Goal: Contribute content: Contribute content

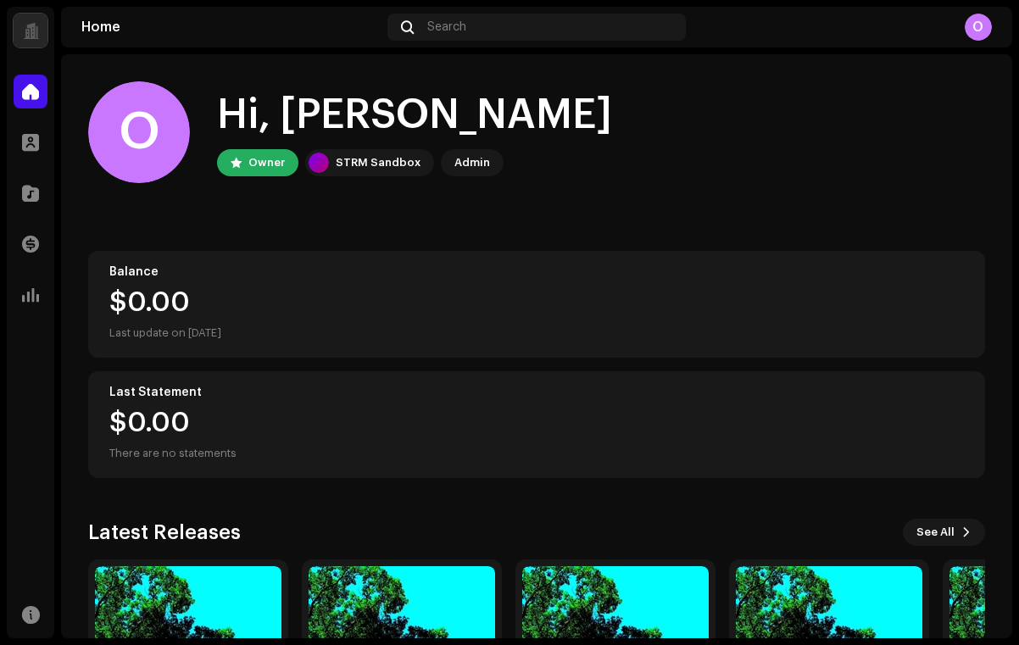
click at [236, 209] on home-user "O Hi, [PERSON_NAME] Owner STRM Sandbox Admin" at bounding box center [536, 145] width 897 height 129
click at [40, 187] on div at bounding box center [31, 193] width 34 height 34
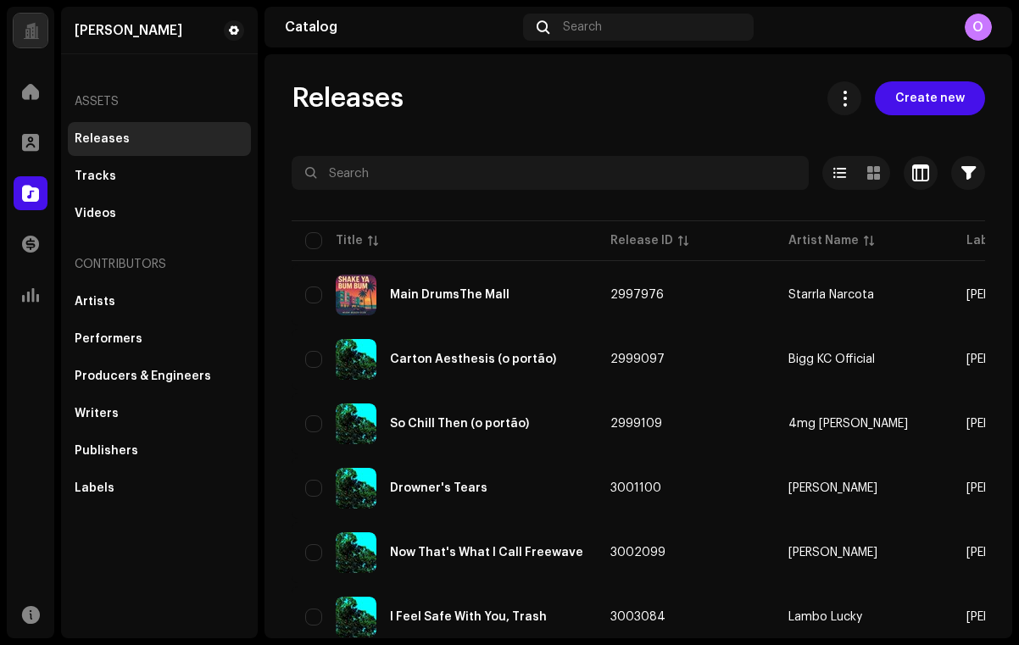
click at [463, 94] on div "Releases Create new" at bounding box center [637, 98] width 693 height 34
click at [895, 101] on span "Create new" at bounding box center [929, 98] width 69 height 34
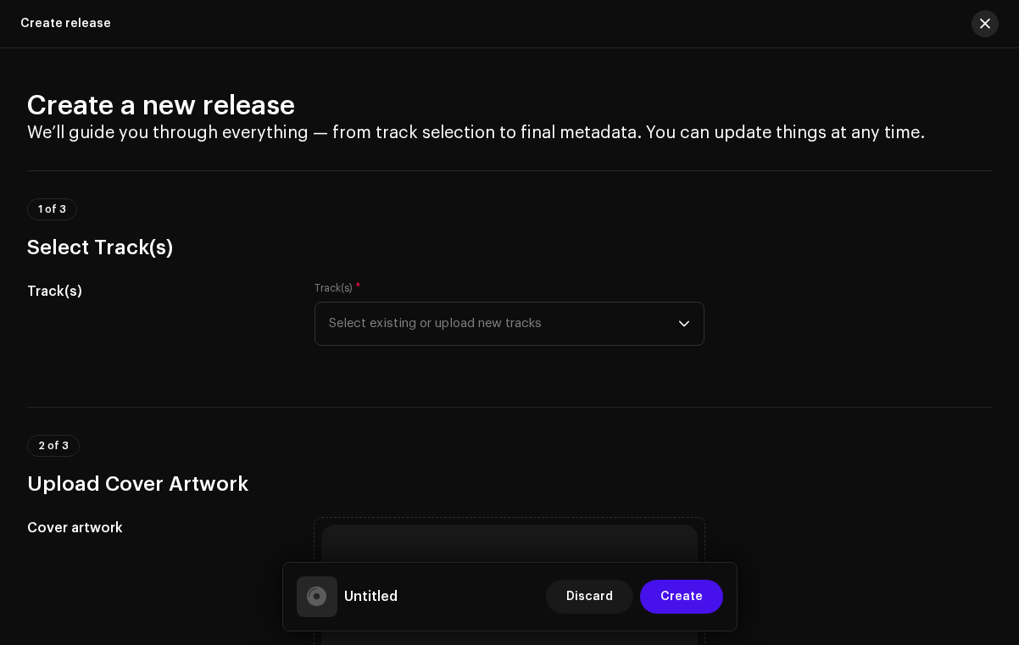
click at [976, 25] on button "button" at bounding box center [984, 23] width 27 height 27
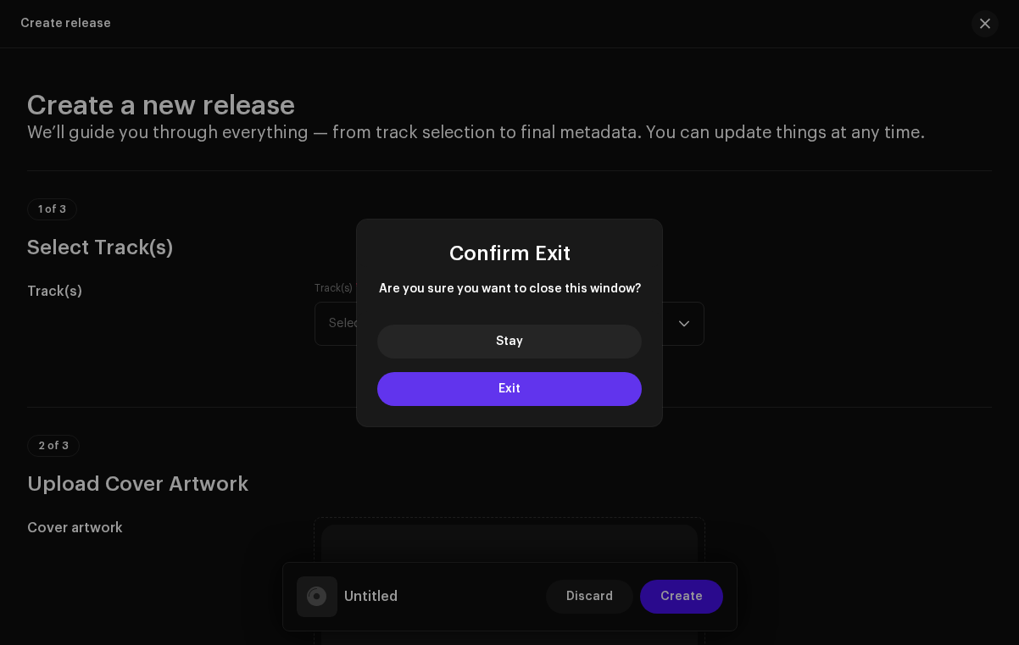
click at [519, 384] on button "Exit" at bounding box center [509, 389] width 264 height 34
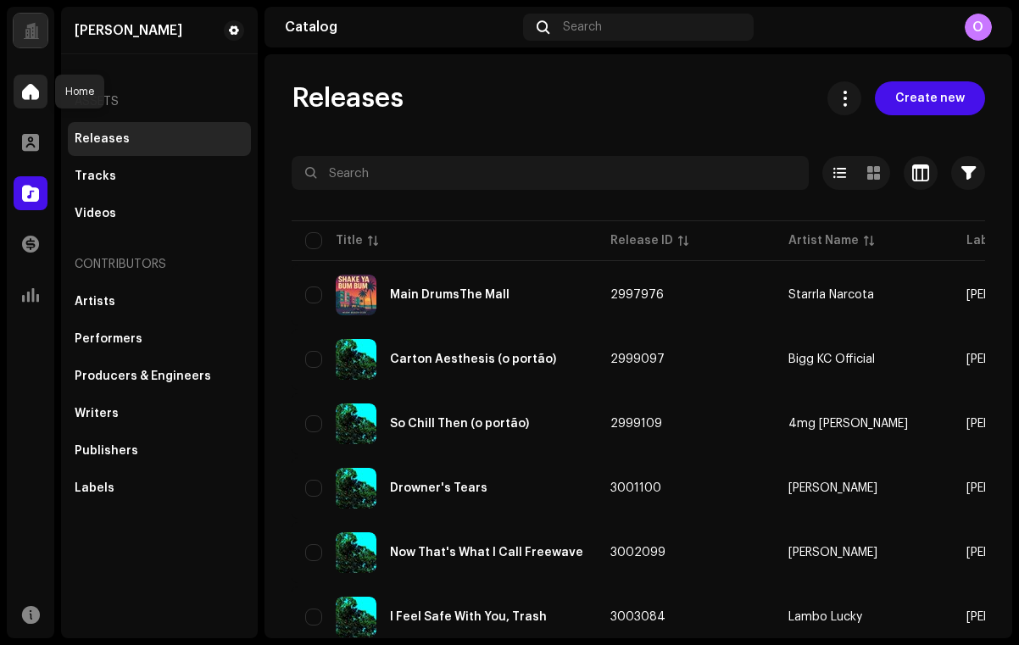
click at [23, 88] on span at bounding box center [30, 92] width 17 height 14
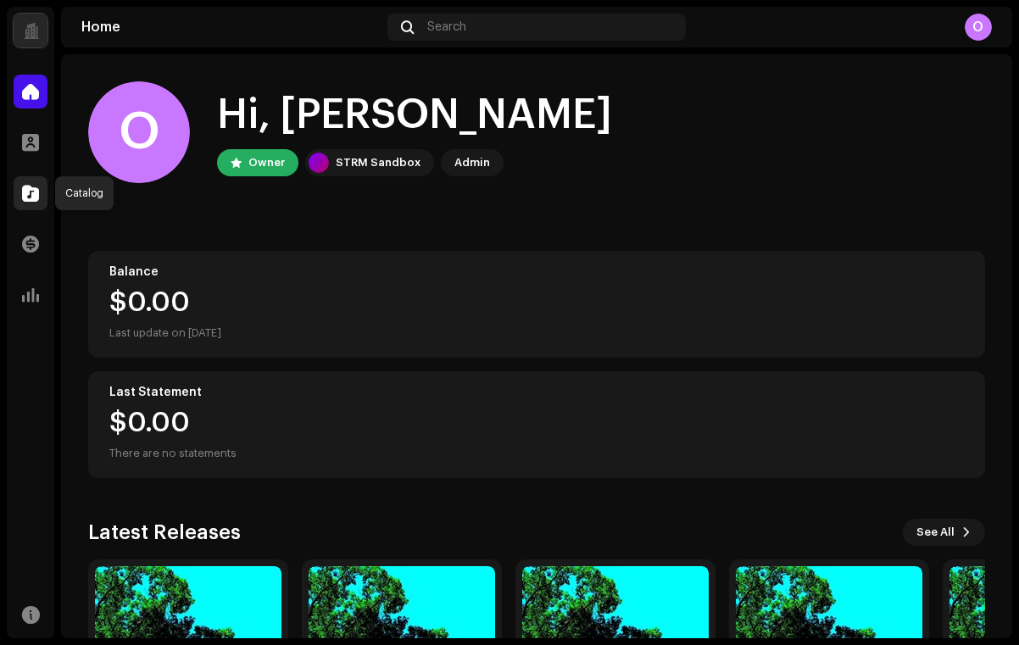
click at [33, 182] on div at bounding box center [31, 193] width 34 height 34
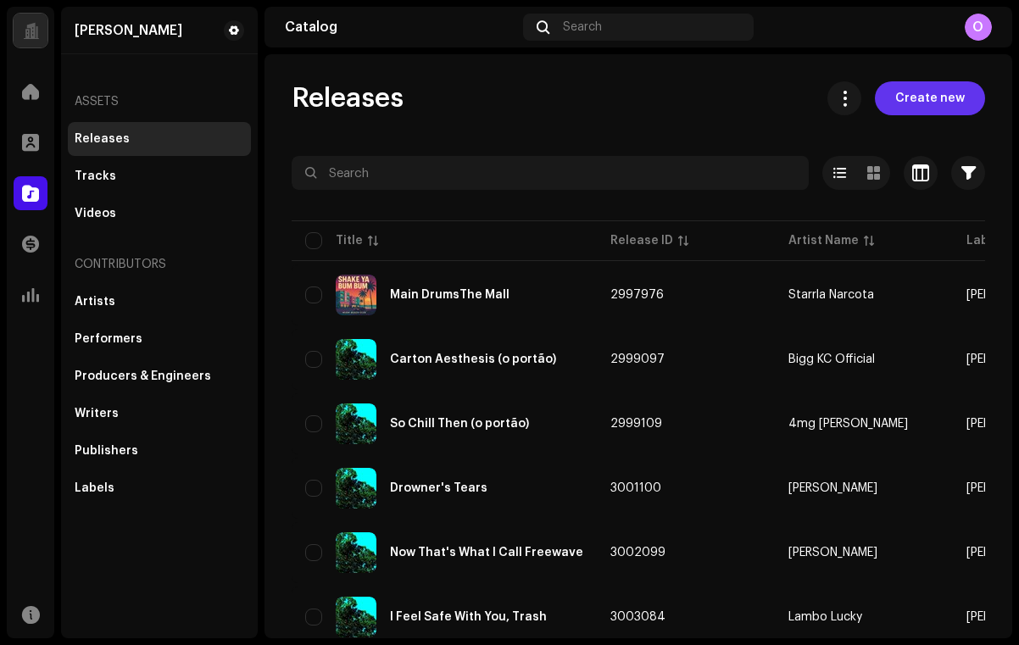
click at [907, 97] on span "Create new" at bounding box center [929, 98] width 69 height 34
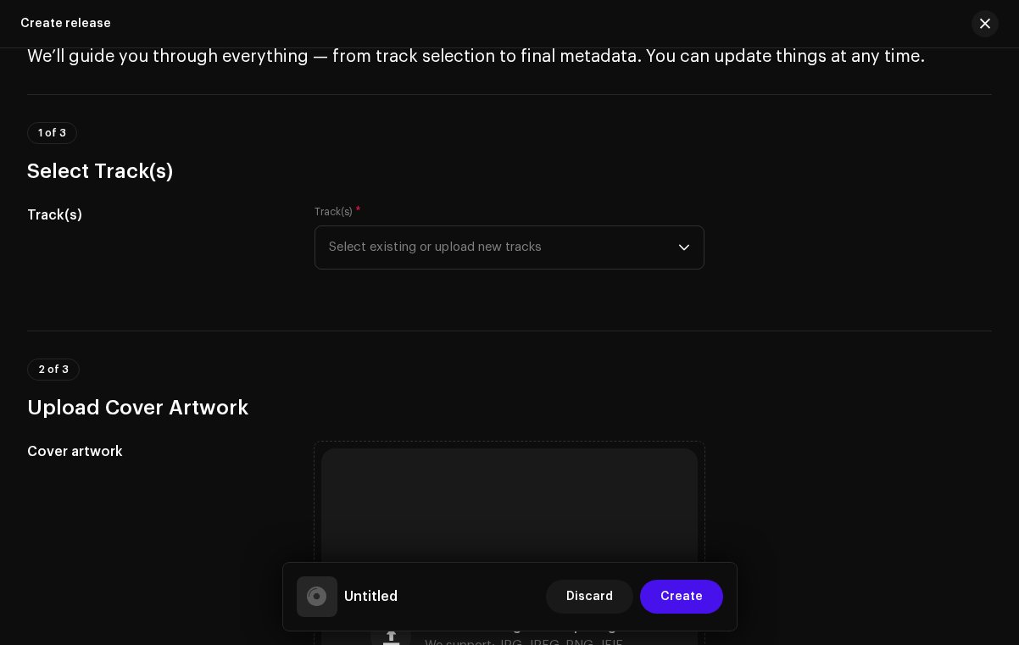
scroll to position [77, 0]
click at [374, 262] on span "Select existing or upload new tracks" at bounding box center [503, 246] width 349 height 42
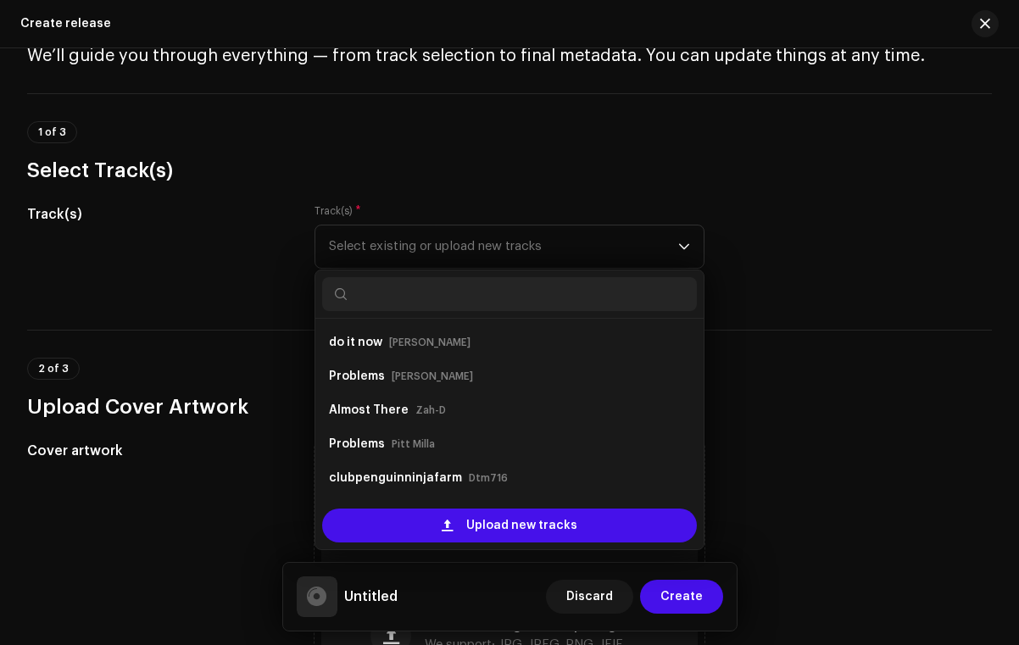
click at [433, 180] on h3 "Select Track(s)" at bounding box center [509, 170] width 964 height 27
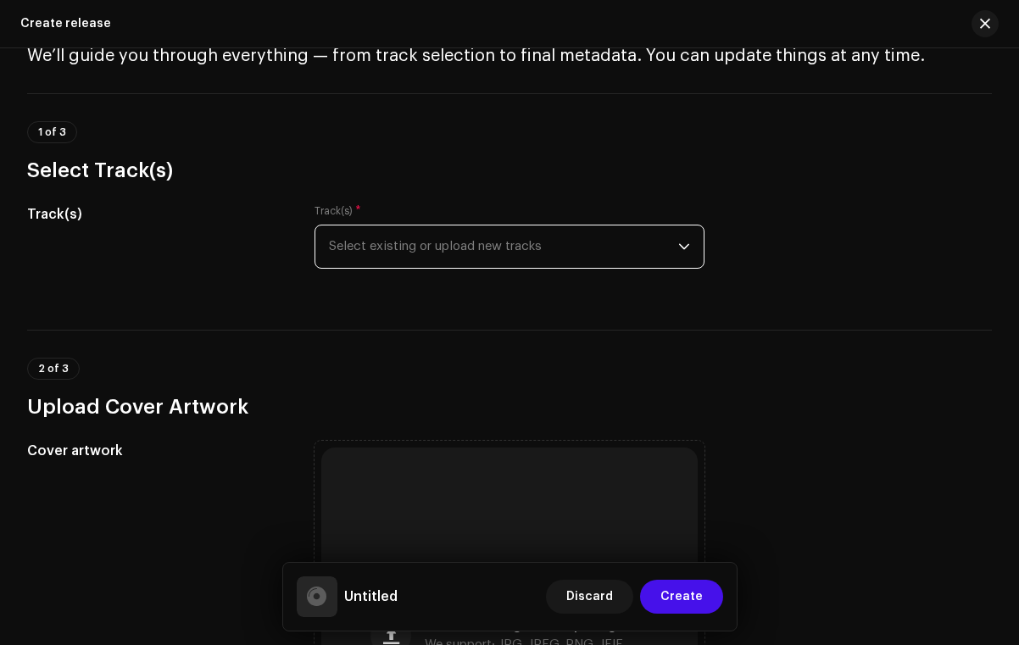
click at [425, 252] on span "Select existing or upload new tracks" at bounding box center [503, 246] width 349 height 42
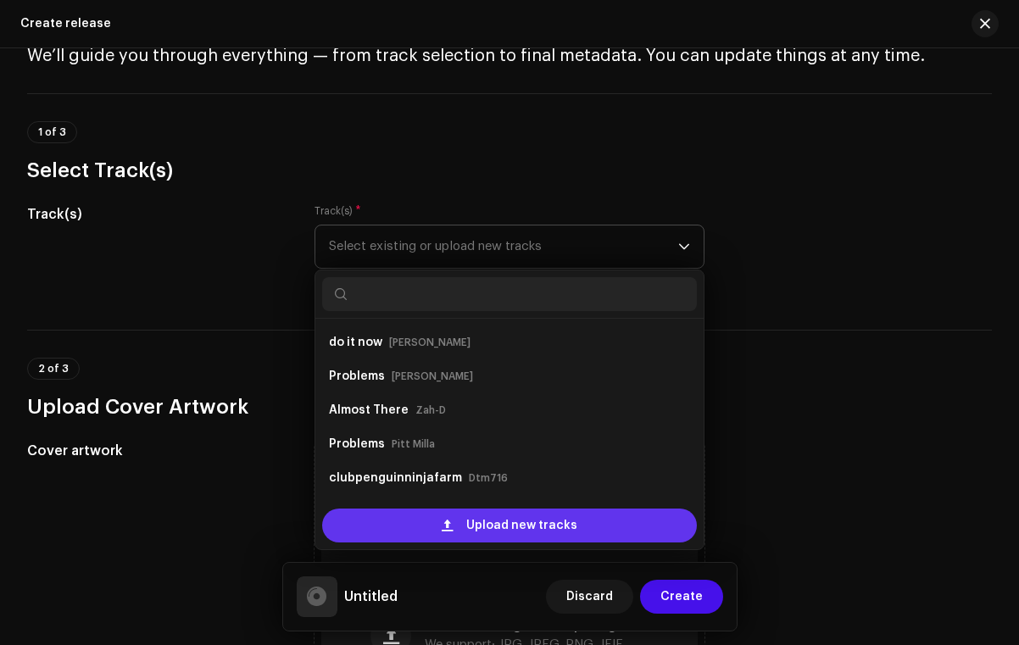
scroll to position [27, 0]
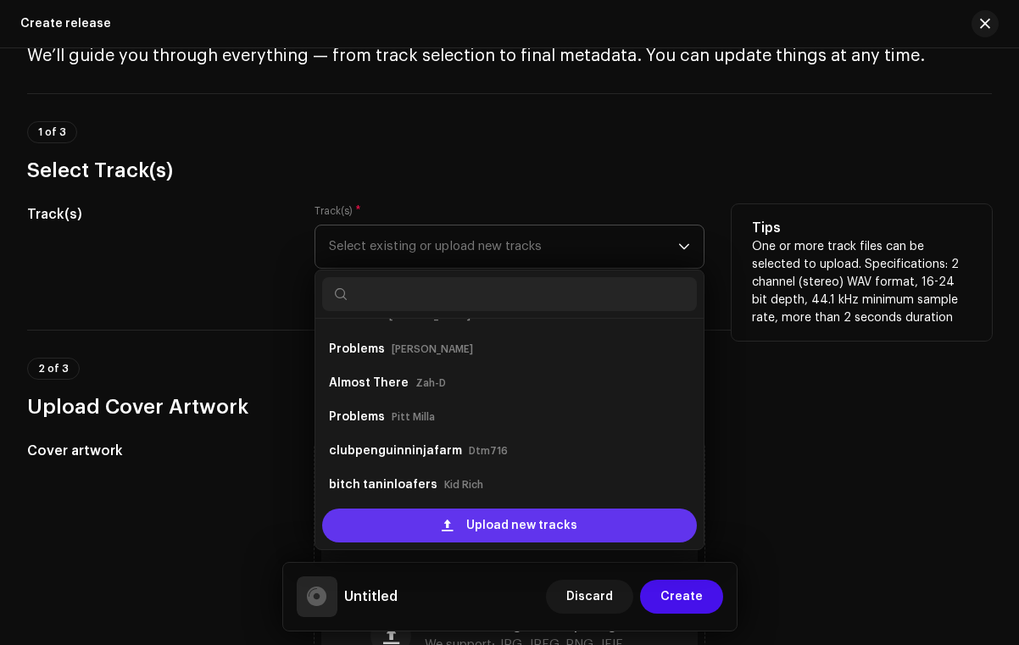
click at [427, 537] on div "Upload new tracks" at bounding box center [509, 525] width 375 height 34
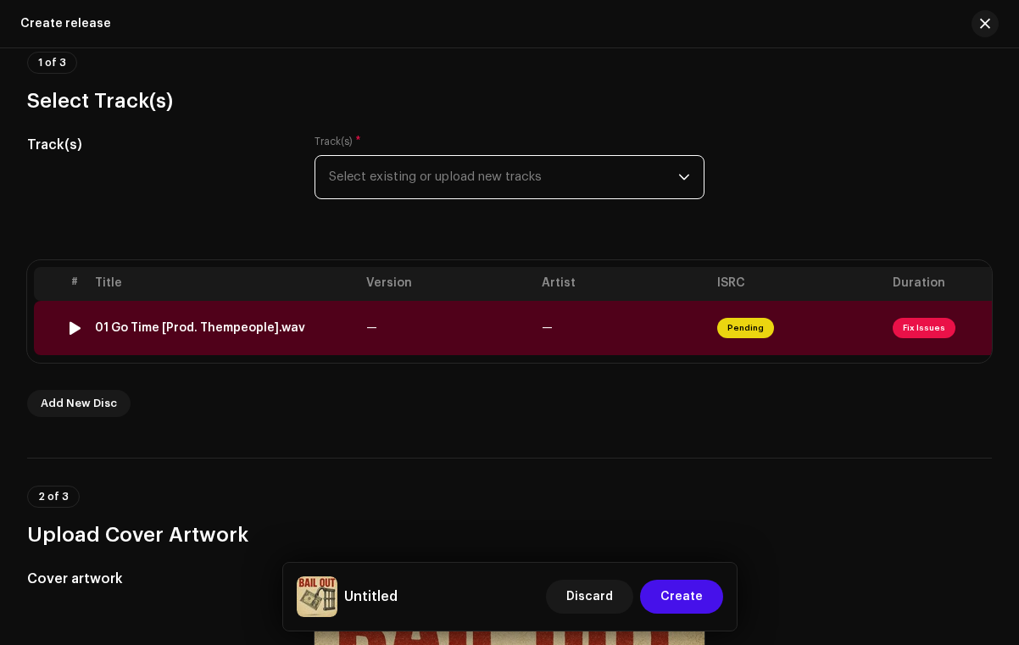
scroll to position [25, 0]
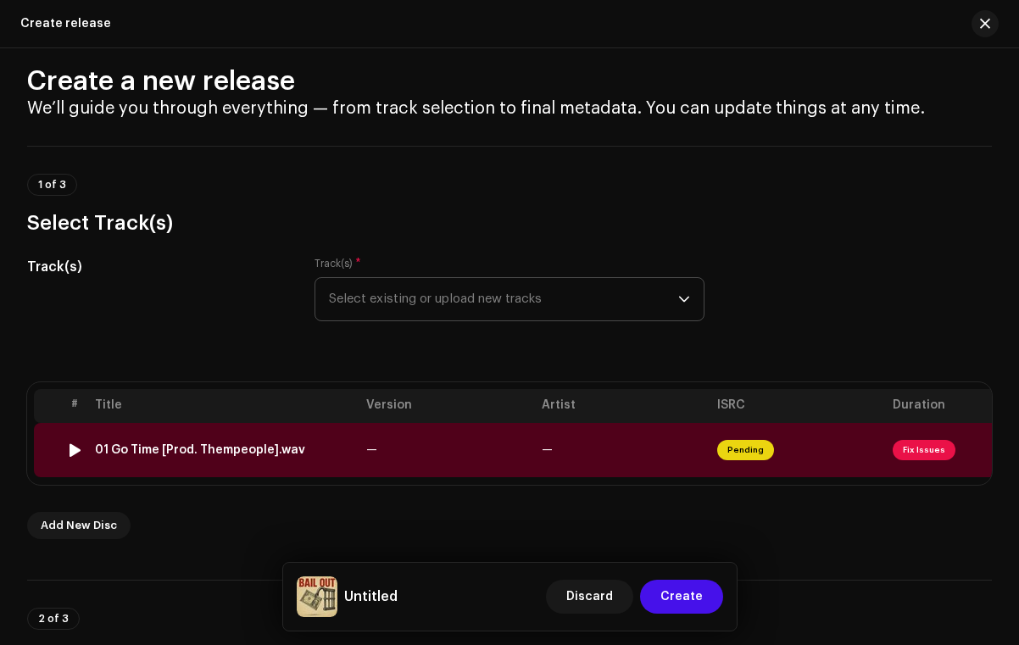
click at [439, 448] on td "—" at bounding box center [446, 450] width 175 height 54
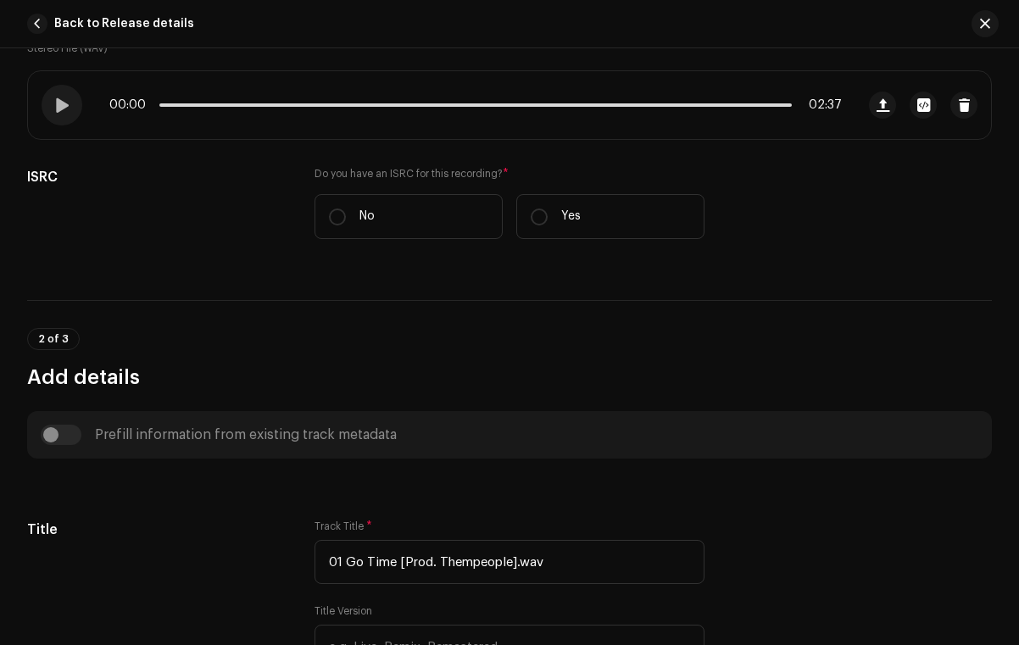
scroll to position [487, 0]
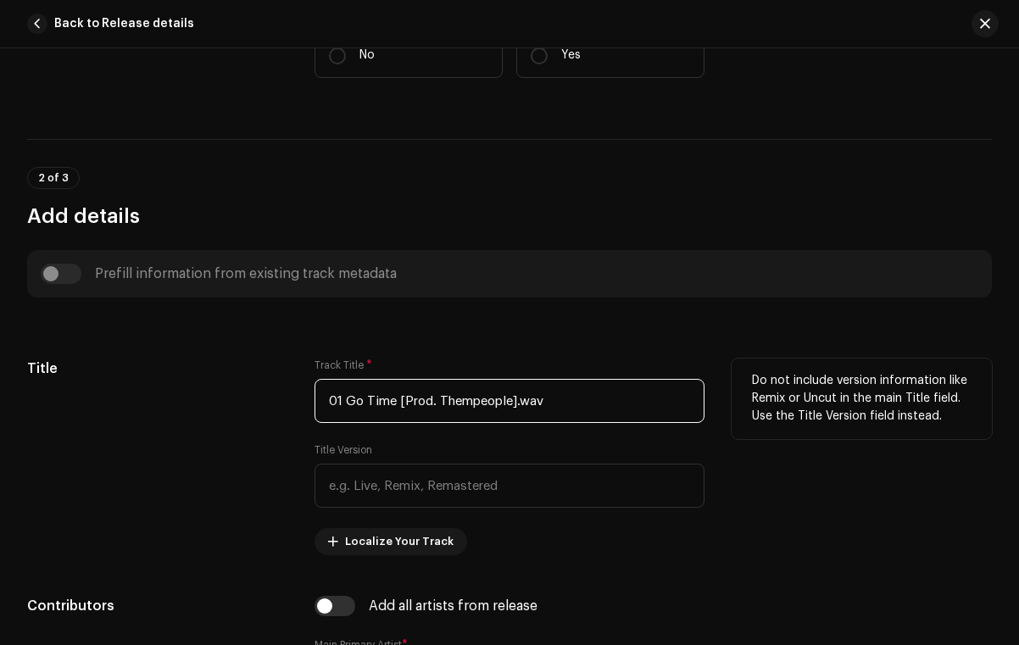
drag, startPoint x: 345, startPoint y: 399, endPoint x: 269, endPoint y: 393, distance: 76.5
click at [267, 393] on div "Title Track Title * 01 Go Time [Prod. Thempeople].wav Title Version Localize Yo…" at bounding box center [509, 456] width 964 height 197
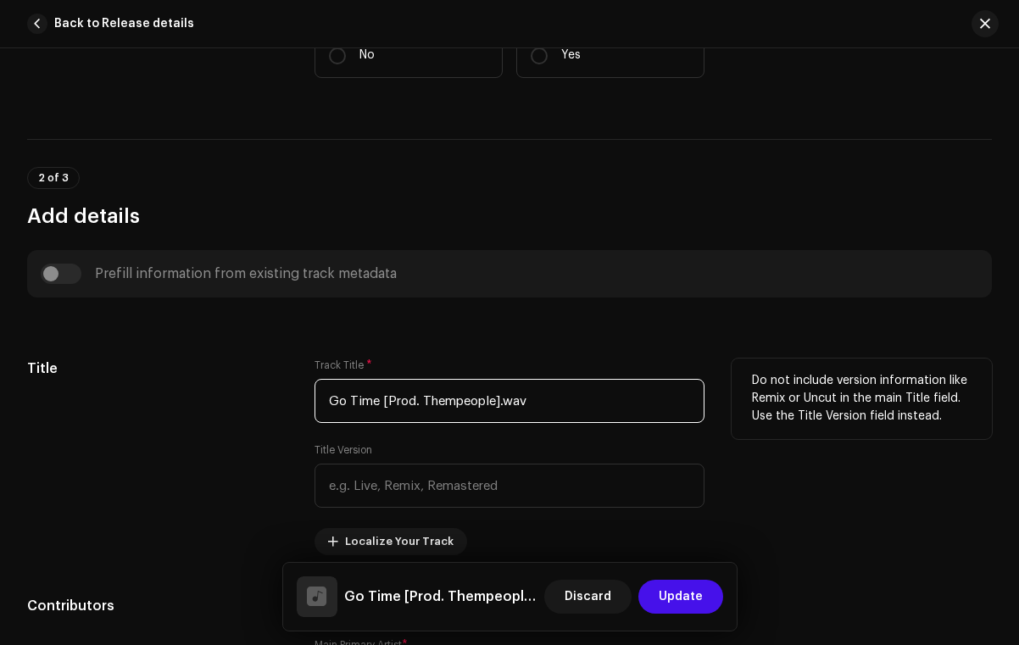
drag, startPoint x: 543, startPoint y: 397, endPoint x: 413, endPoint y: 395, distance: 130.5
click at [413, 395] on input "Go Time [Prod. Thempeople].wav" at bounding box center [509, 401] width 390 height 44
click at [359, 398] on input "Go Time" at bounding box center [509, 401] width 390 height 44
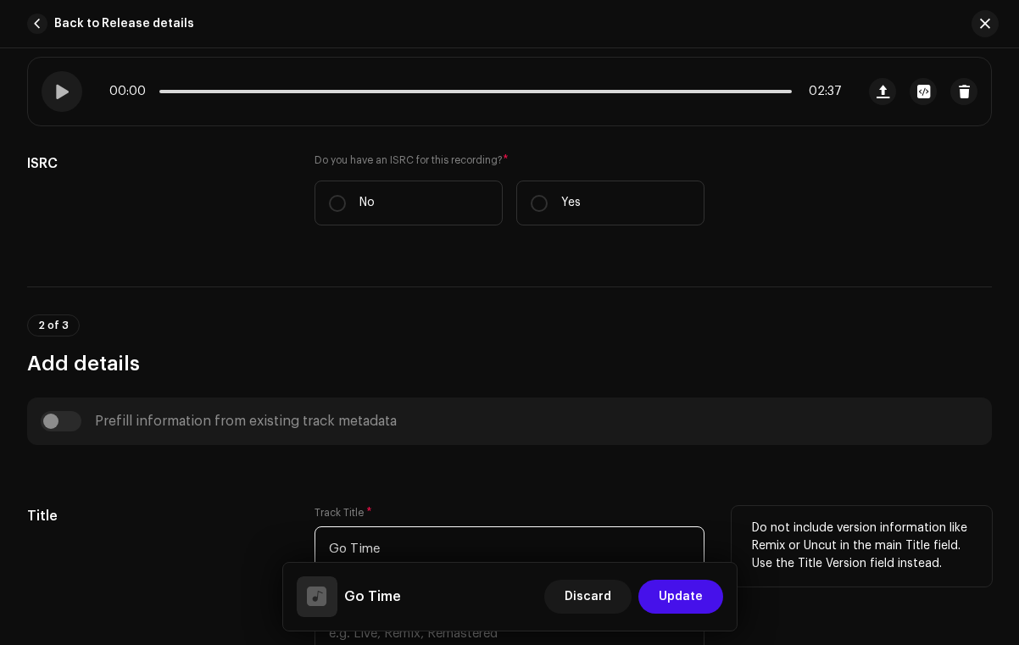
scroll to position [0, 0]
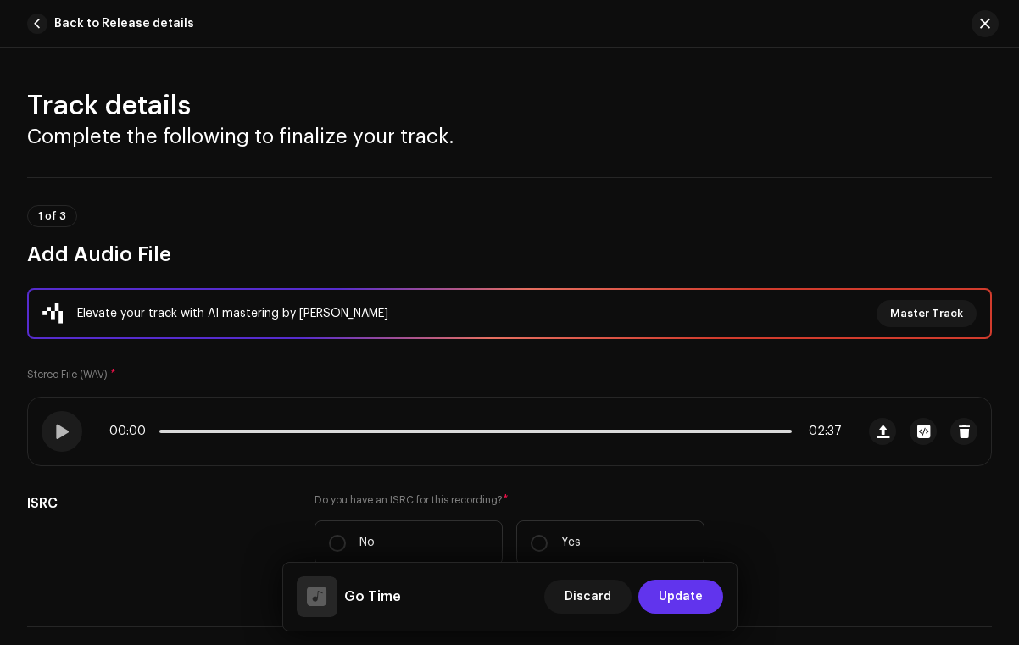
type input "Go Time"
click at [694, 600] on span "Update" at bounding box center [680, 597] width 44 height 34
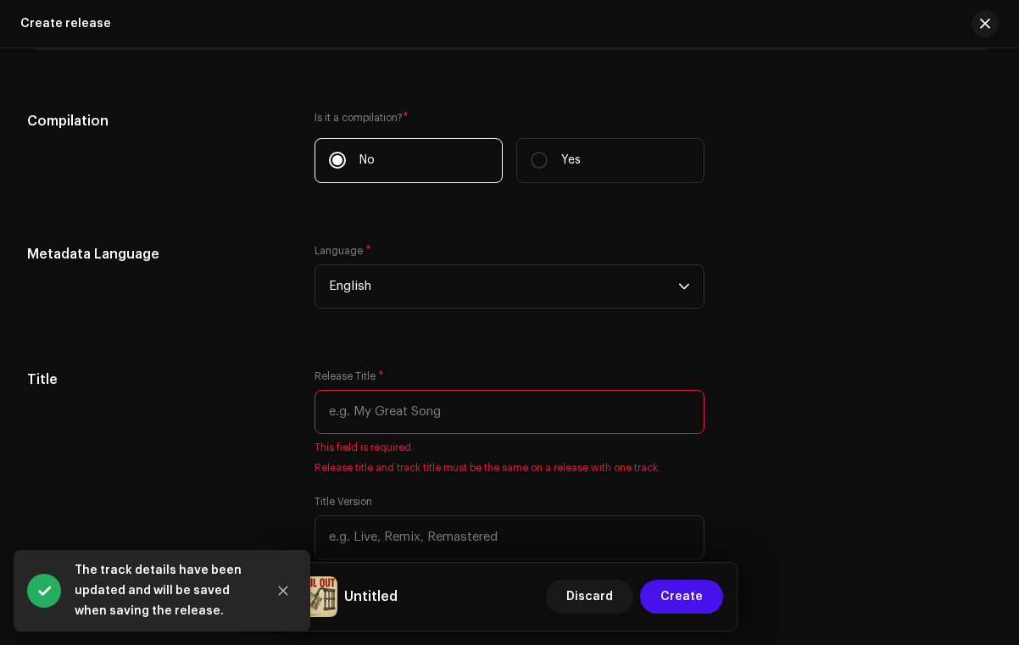
scroll to position [1283, 0]
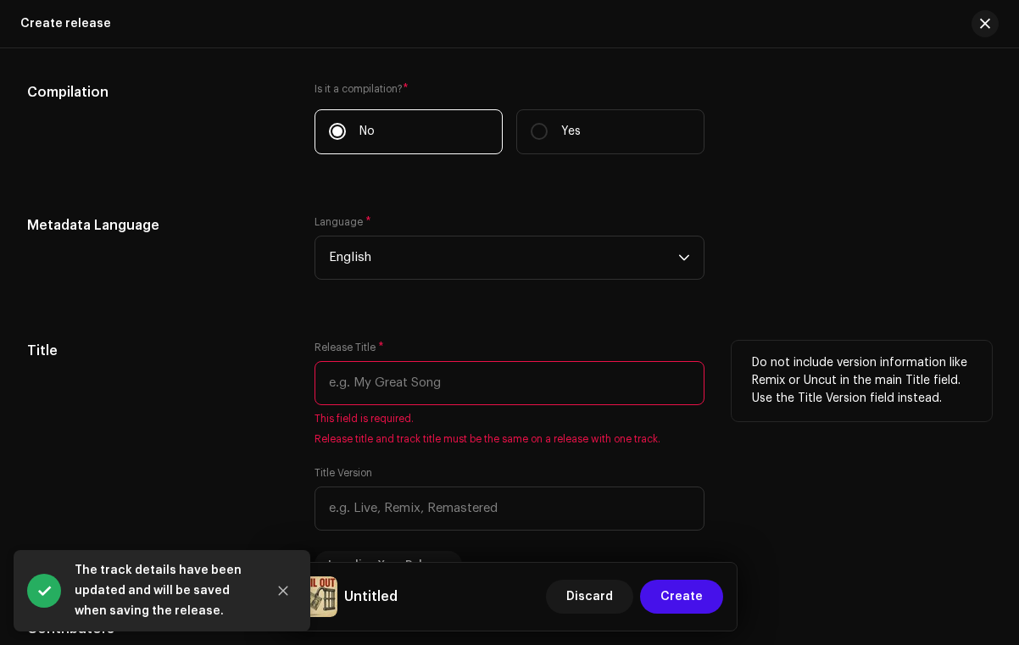
click at [473, 392] on input "text" at bounding box center [509, 383] width 390 height 44
paste input "Go Time"
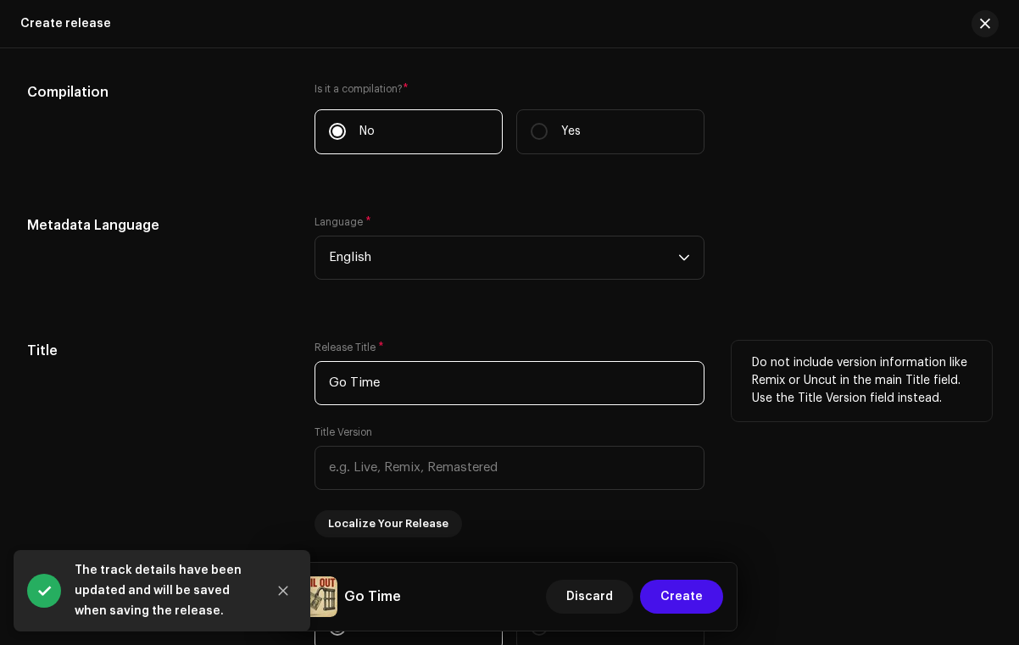
type input "Go Time"
click at [442, 346] on div "Release Title * Go Time" at bounding box center [509, 373] width 390 height 64
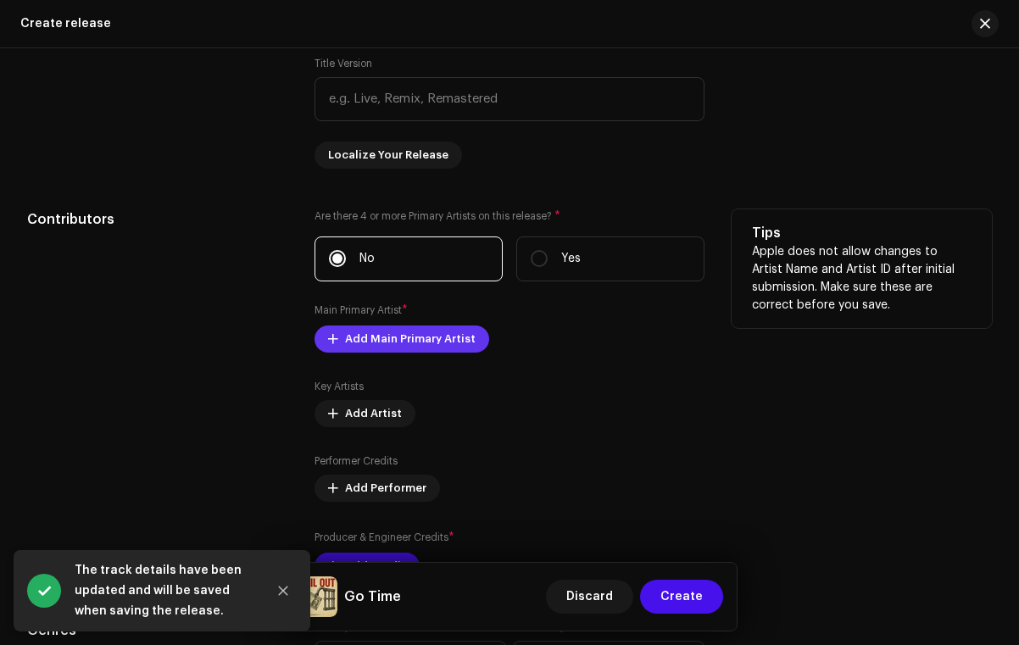
scroll to position [1652, 0]
click at [369, 344] on span "Add Main Primary Artist" at bounding box center [410, 338] width 130 height 34
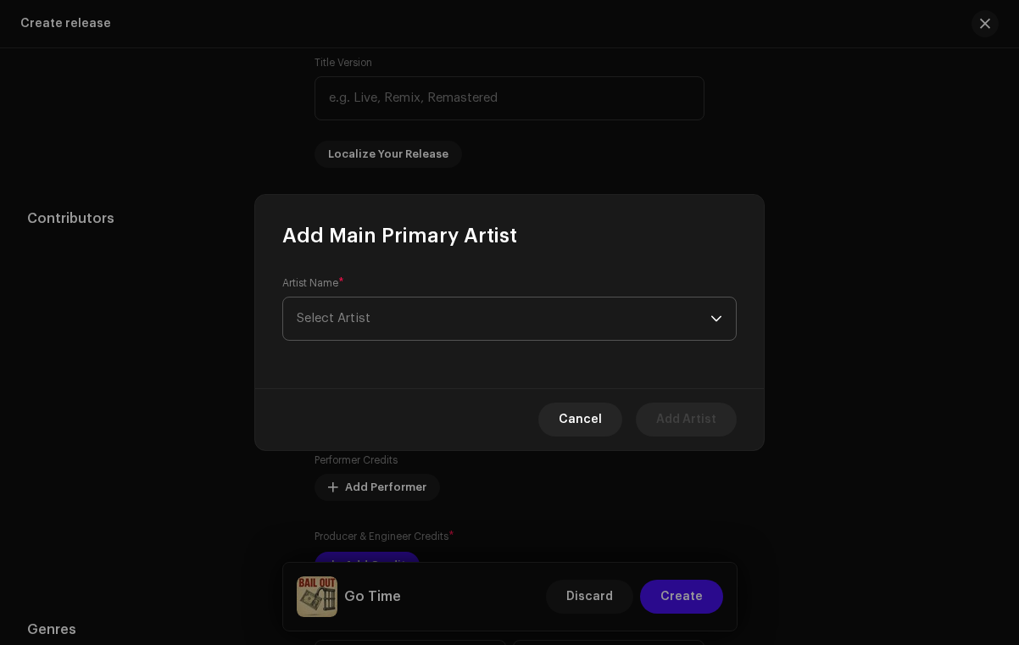
click at [469, 324] on span "Select Artist" at bounding box center [504, 318] width 414 height 42
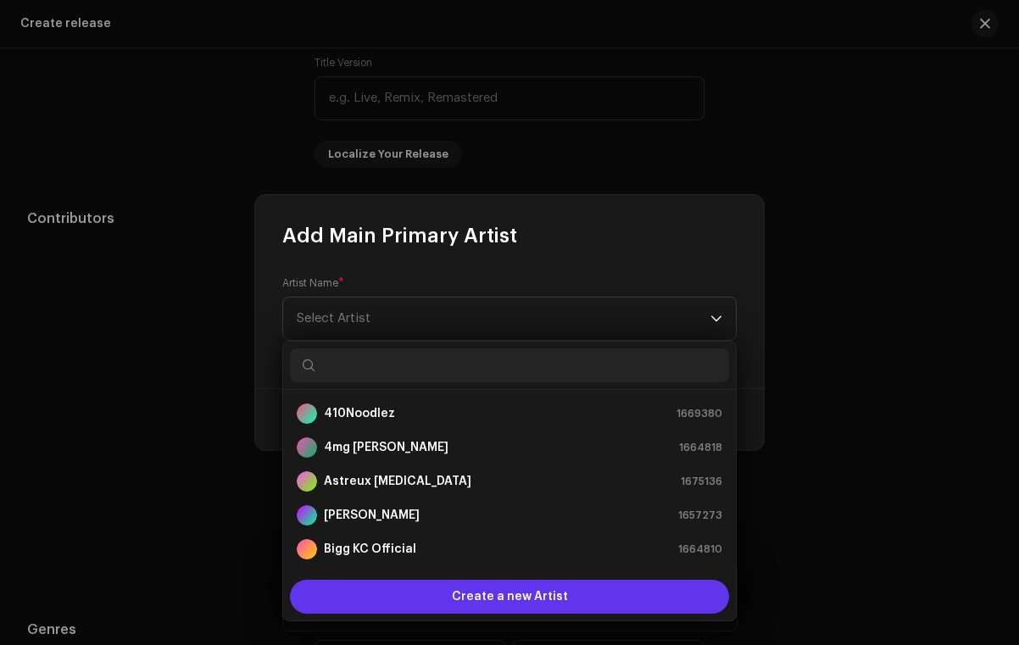
scroll to position [27, 0]
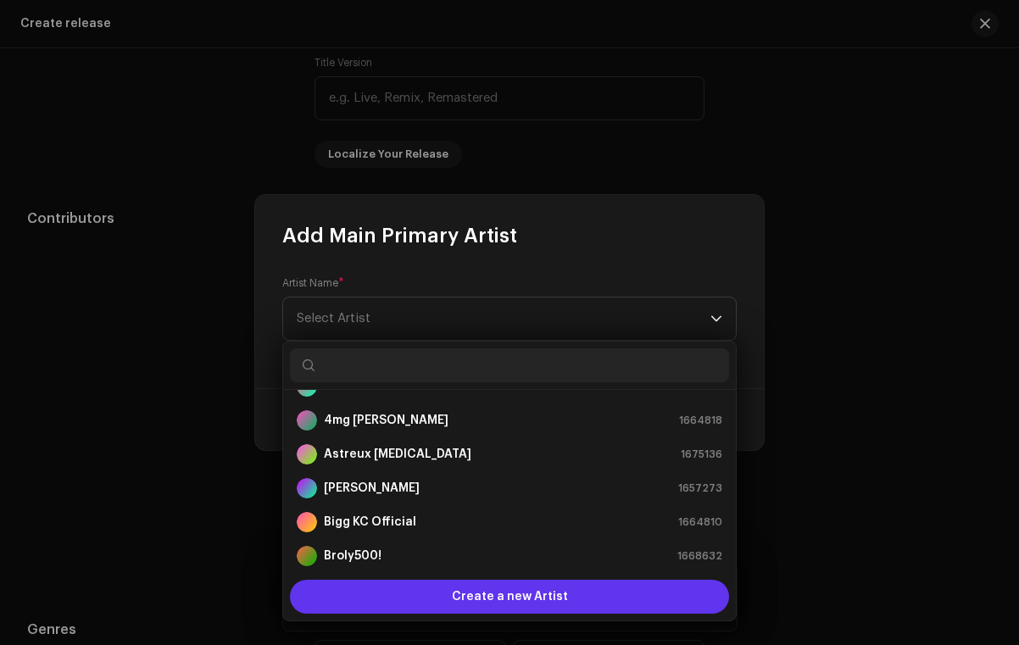
click at [443, 597] on div "Create a new Artist" at bounding box center [509, 597] width 439 height 34
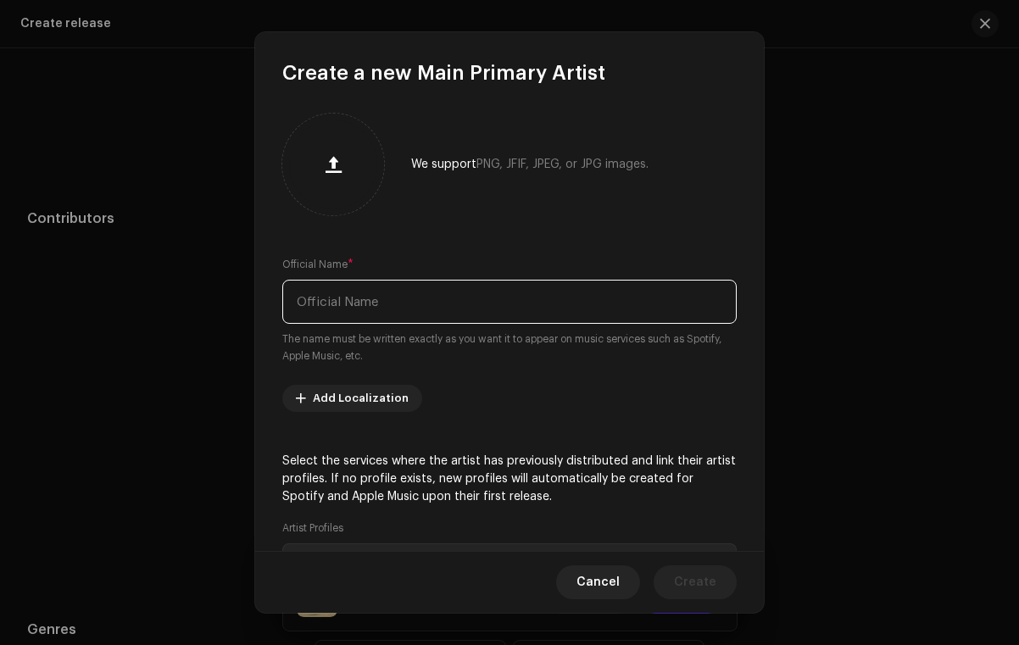
click at [332, 313] on input "text" at bounding box center [509, 302] width 454 height 44
type input "Ykc Bamru"
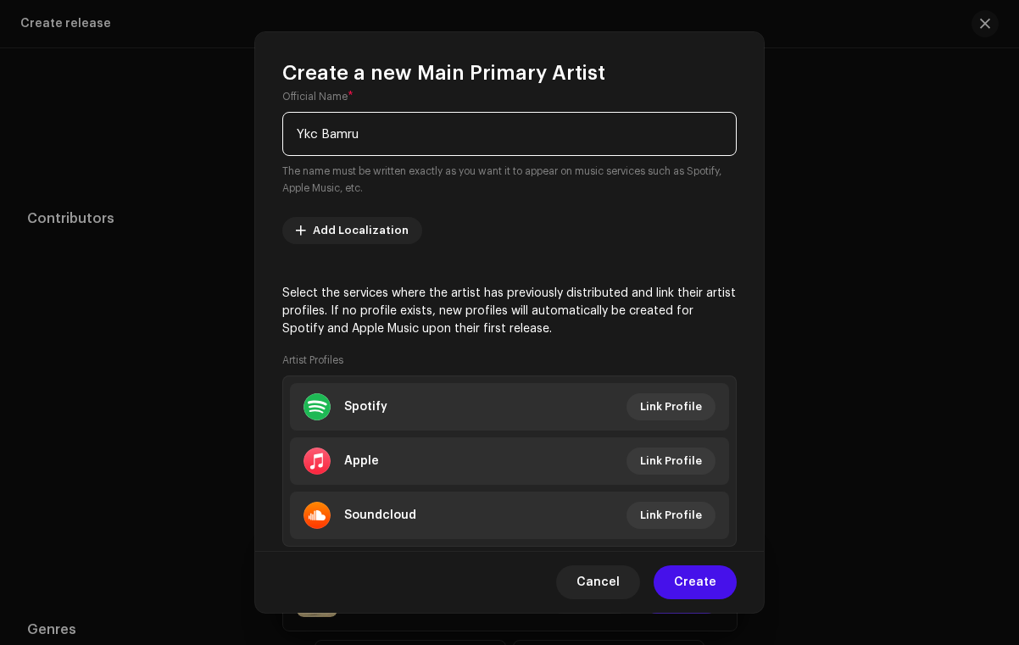
scroll to position [211, 0]
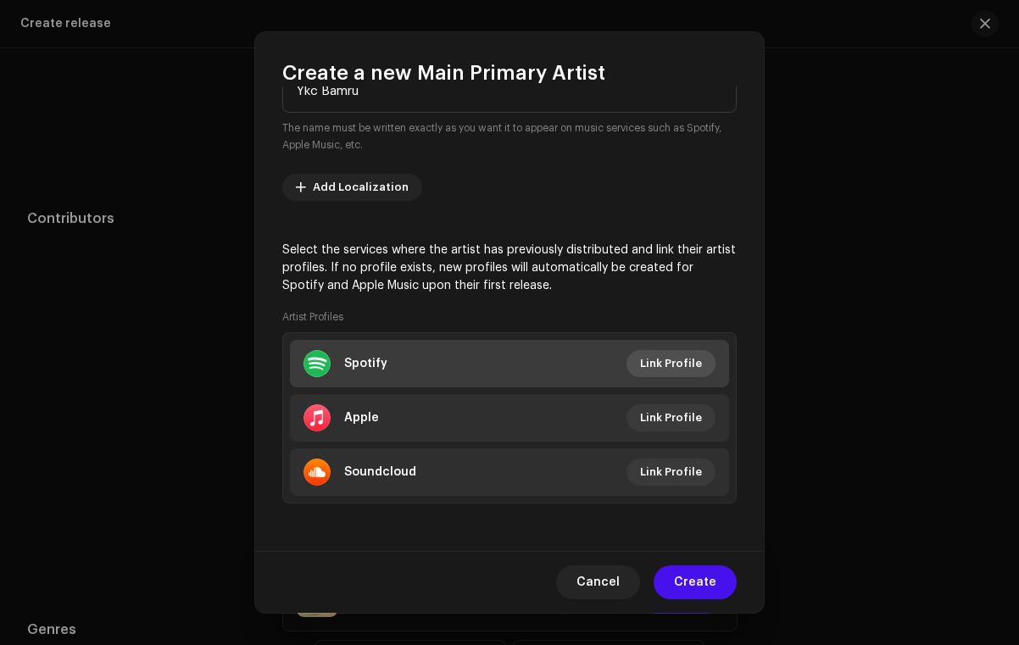
click at [680, 361] on span "Link Profile" at bounding box center [671, 364] width 62 height 34
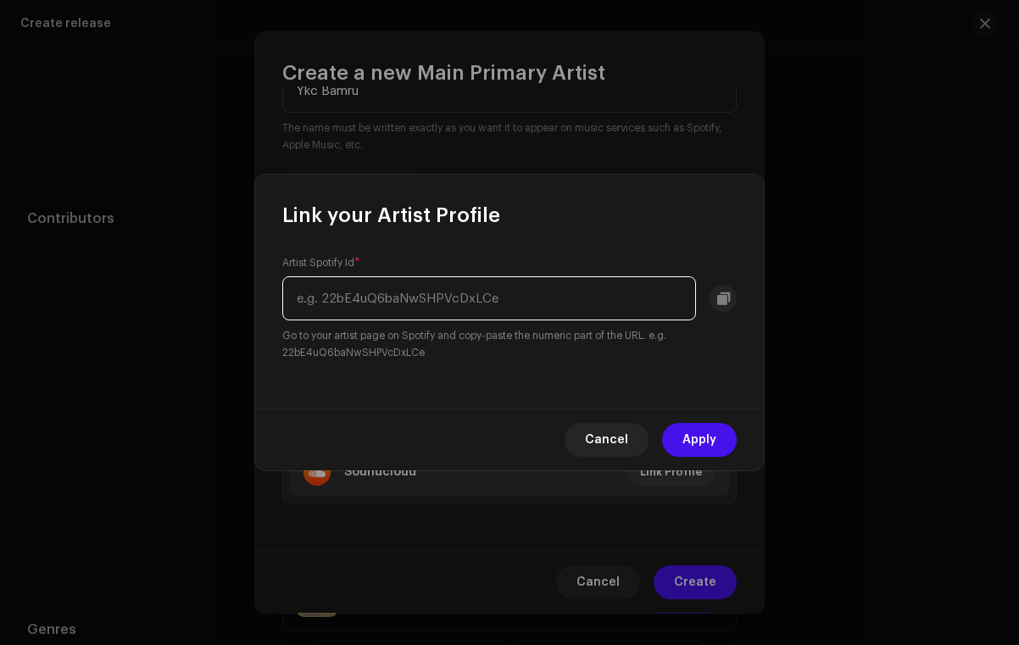
paste input "[URL][DOMAIN_NAME]"
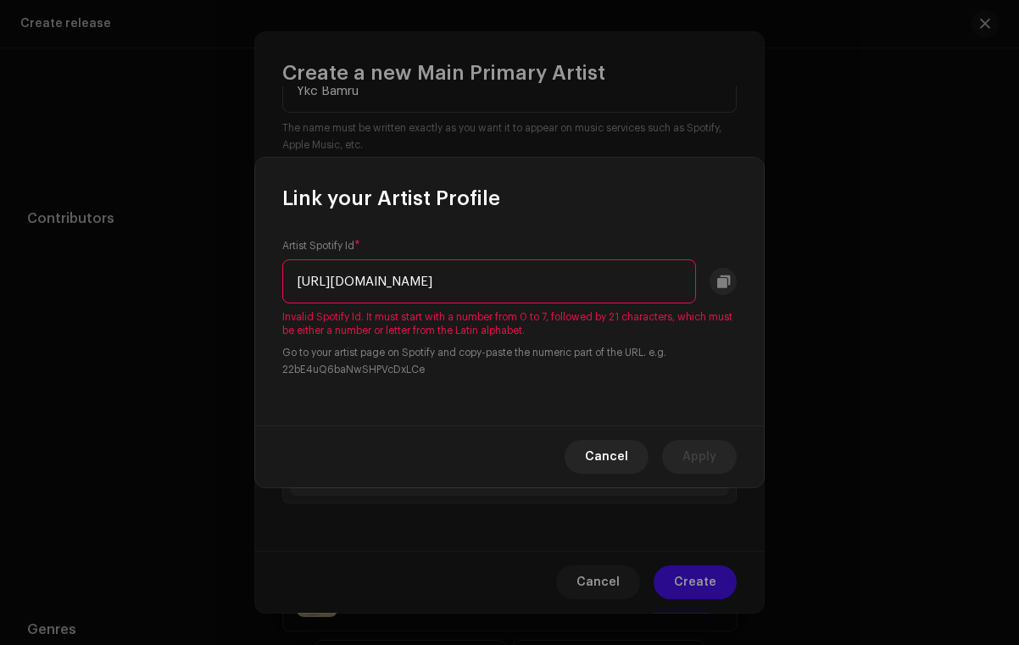
scroll to position [0, 0]
drag, startPoint x: 534, startPoint y: 280, endPoint x: 285, endPoint y: 269, distance: 249.4
click at [285, 269] on input "[URL][DOMAIN_NAME]" at bounding box center [489, 281] width 414 height 44
click at [426, 275] on input "[URL][DOMAIN_NAME]" at bounding box center [489, 281] width 414 height 44
drag, startPoint x: 483, startPoint y: 284, endPoint x: 276, endPoint y: 279, distance: 206.8
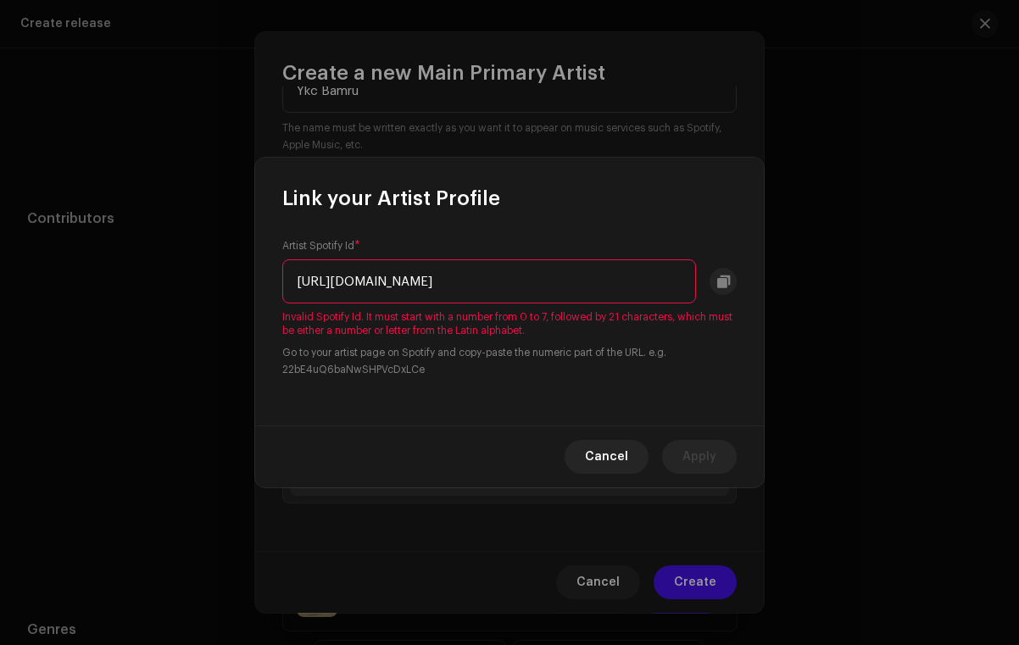
click at [276, 279] on div "Artist Spotify Id * [URL][DOMAIN_NAME] Invalid Spotify Id. It must start with a…" at bounding box center [509, 319] width 508 height 214
drag, startPoint x: 464, startPoint y: 280, endPoint x: 706, endPoint y: 278, distance: 242.4
click at [707, 279] on div "7o9Qt8bxwP20blpnHZ5FED?si=AuZfxN1KQeyicl8HTlzYoQ" at bounding box center [509, 281] width 454 height 44
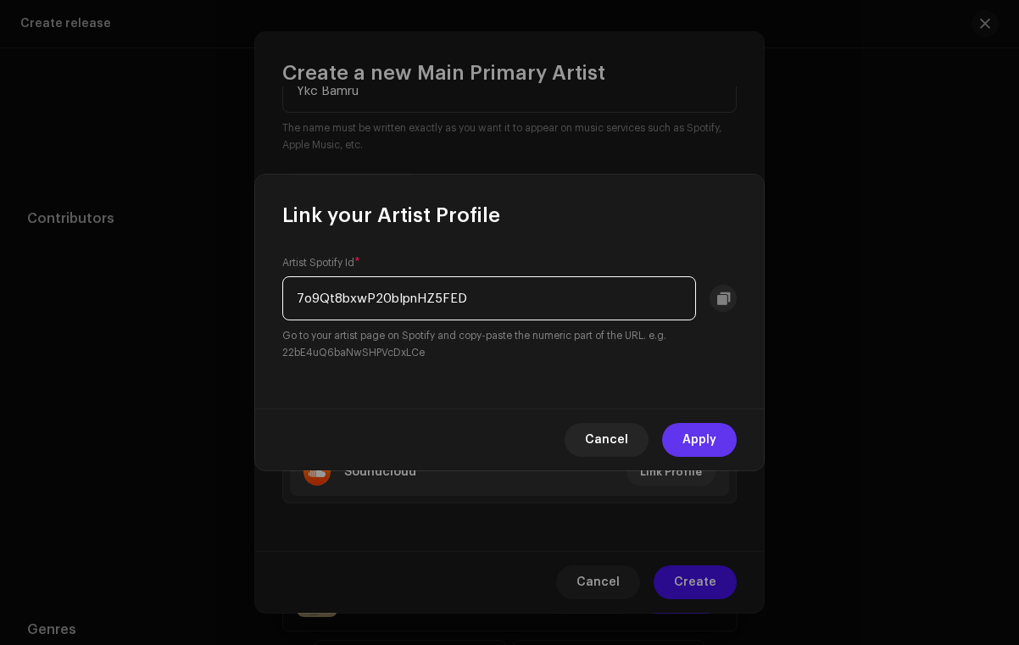
type input "7o9Qt8bxwP20blpnHZ5FED"
click at [682, 430] on button "Apply" at bounding box center [699, 440] width 75 height 34
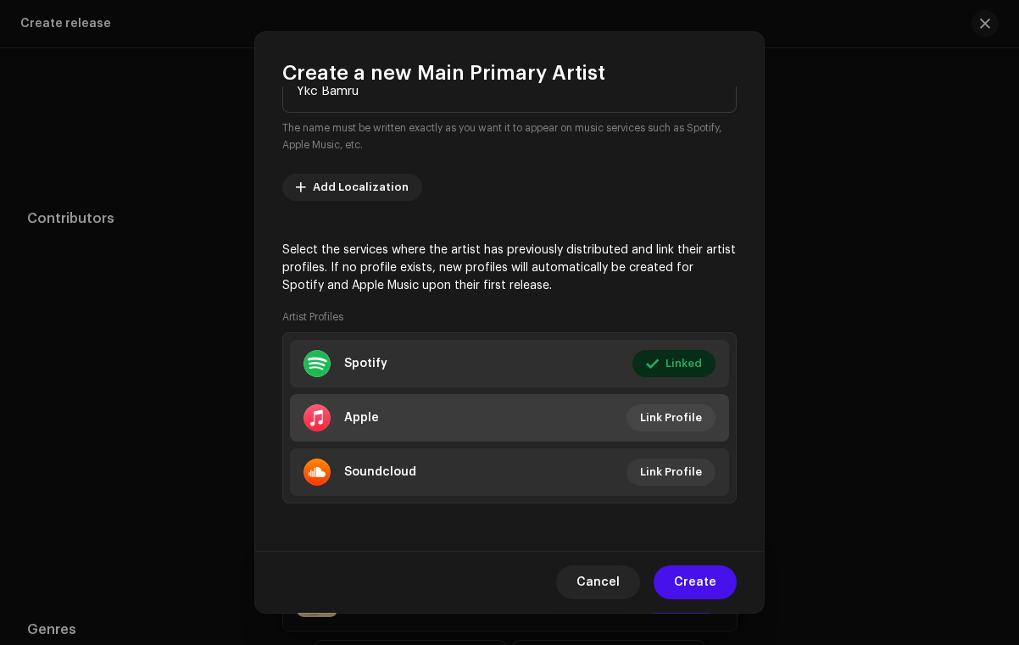
click at [619, 409] on li "Apple Link Profile" at bounding box center [509, 417] width 439 height 47
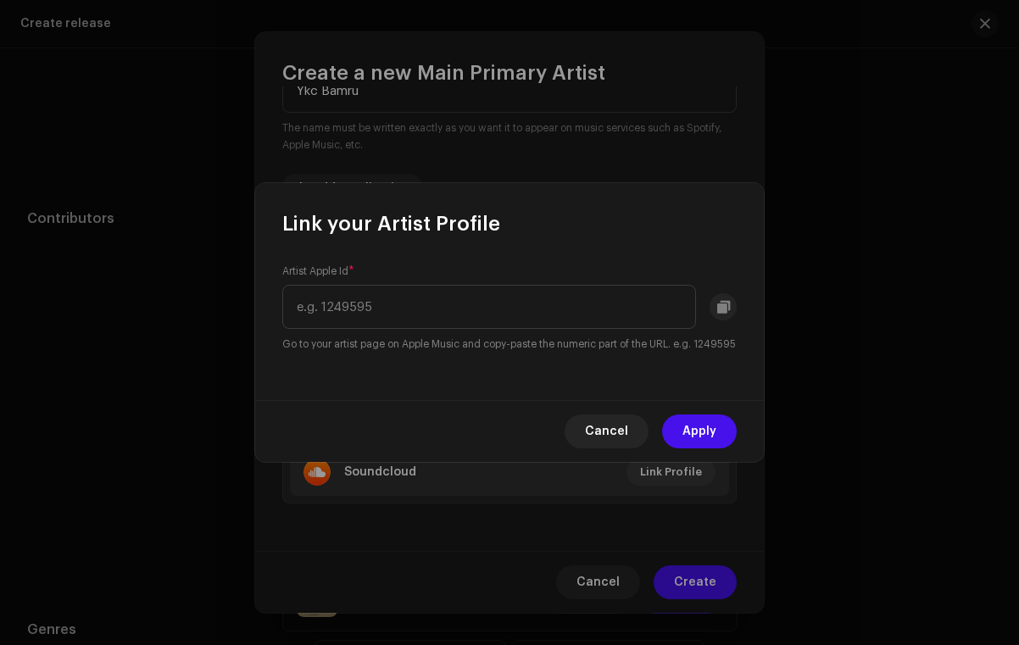
click at [615, 439] on span "Cancel" at bounding box center [606, 431] width 43 height 34
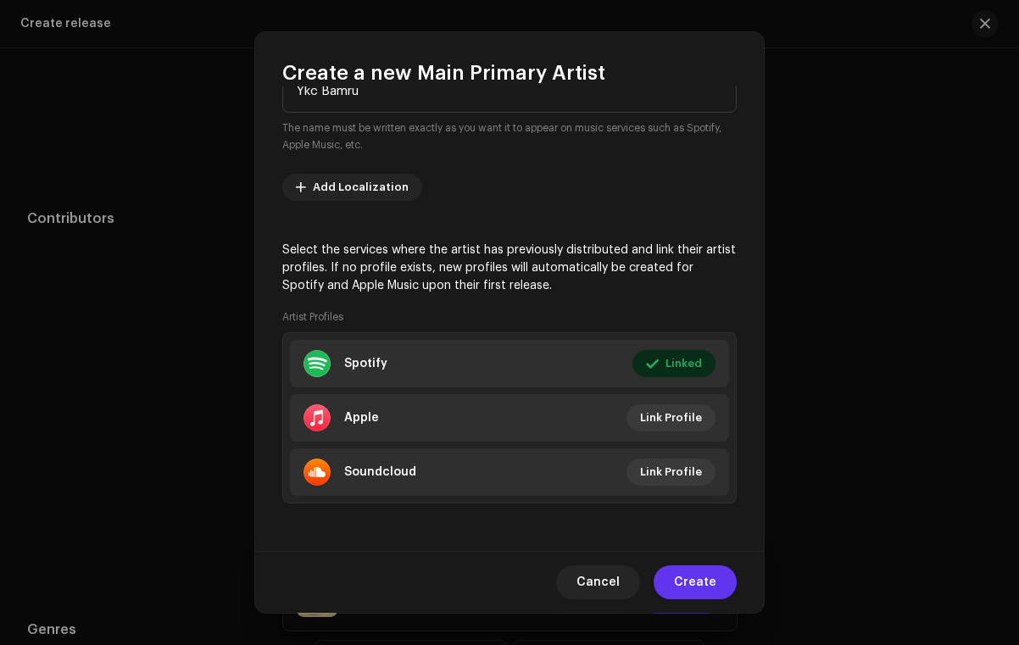
click at [695, 577] on span "Create" at bounding box center [695, 582] width 42 height 34
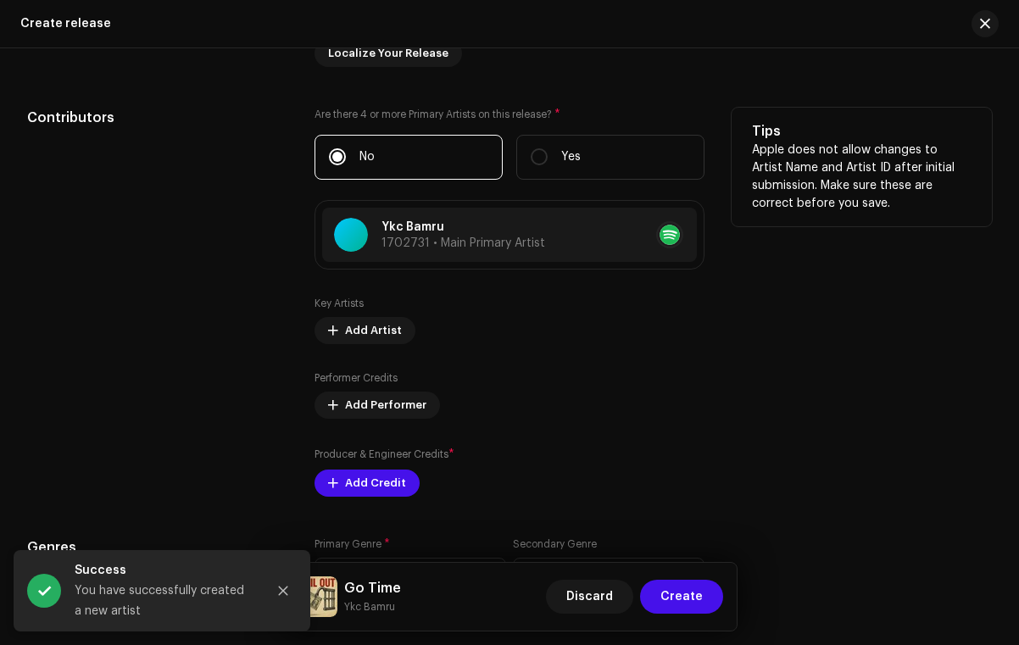
scroll to position [1817, 0]
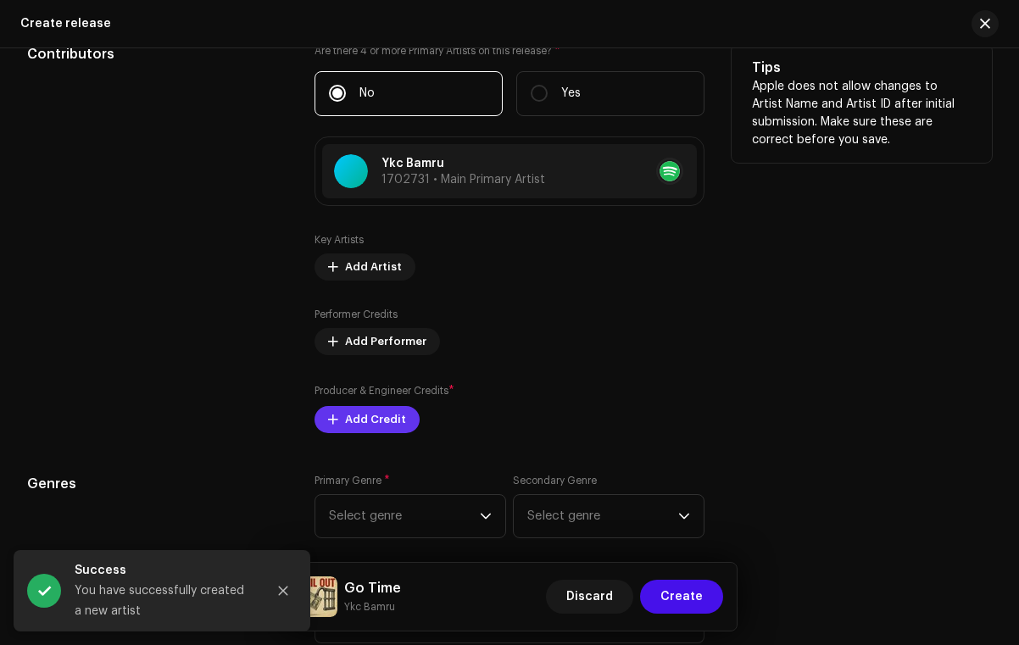
click at [336, 420] on button "Add Credit" at bounding box center [366, 419] width 105 height 27
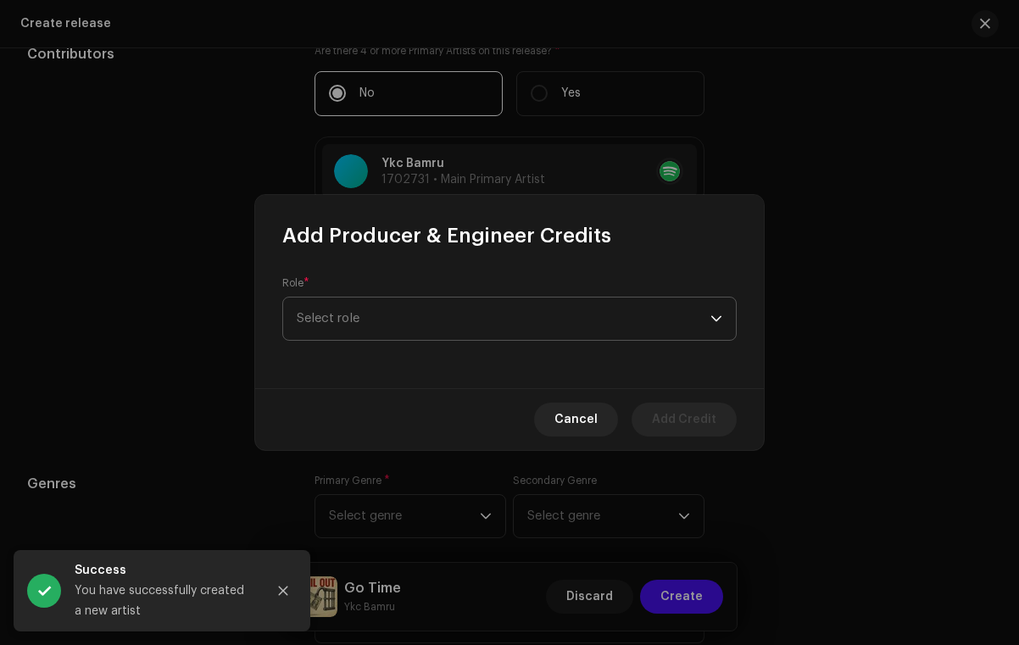
click at [448, 329] on span "Select role" at bounding box center [504, 318] width 414 height 42
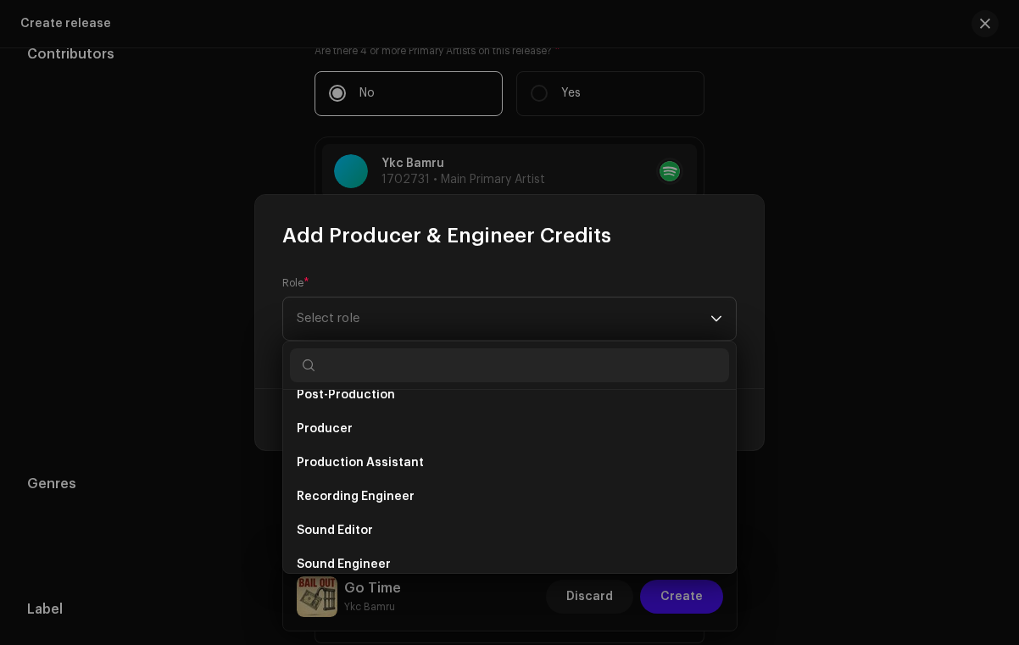
scroll to position [666, 0]
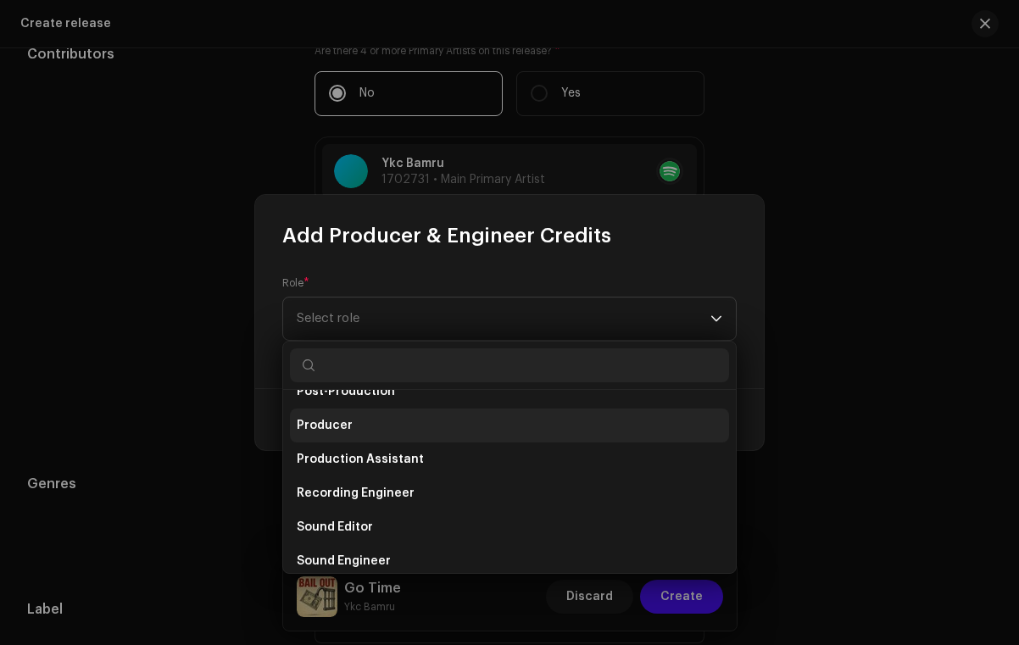
click at [411, 420] on li "Producer" at bounding box center [509, 425] width 439 height 34
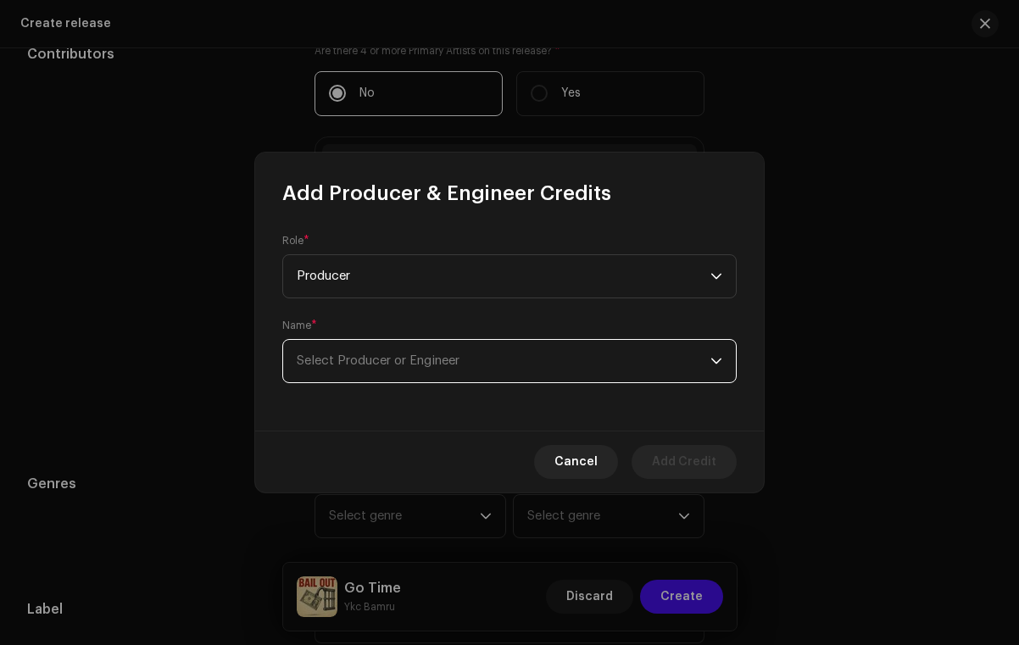
click at [376, 370] on span "Select Producer or Engineer" at bounding box center [504, 361] width 414 height 42
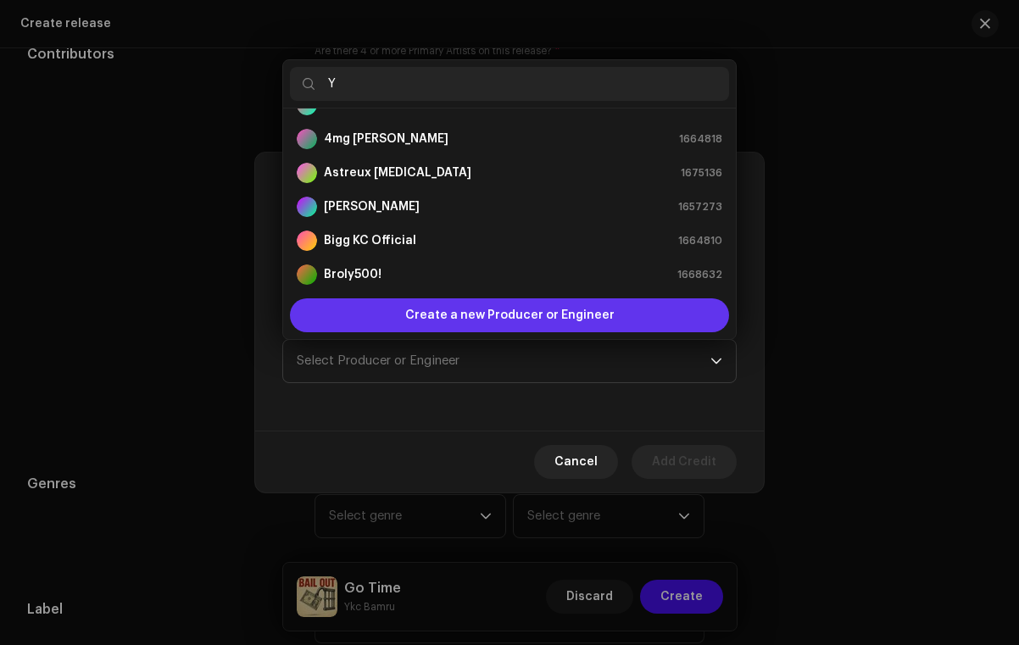
scroll to position [0, 0]
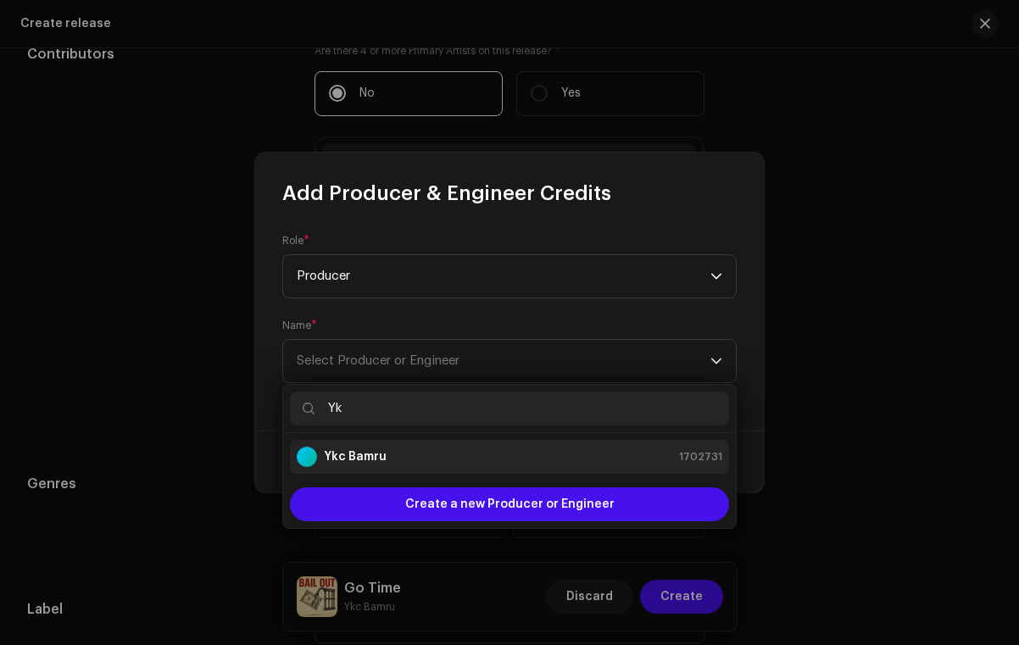
type input "Yk"
click at [331, 452] on strong "Ykc Bamru" at bounding box center [355, 456] width 63 height 17
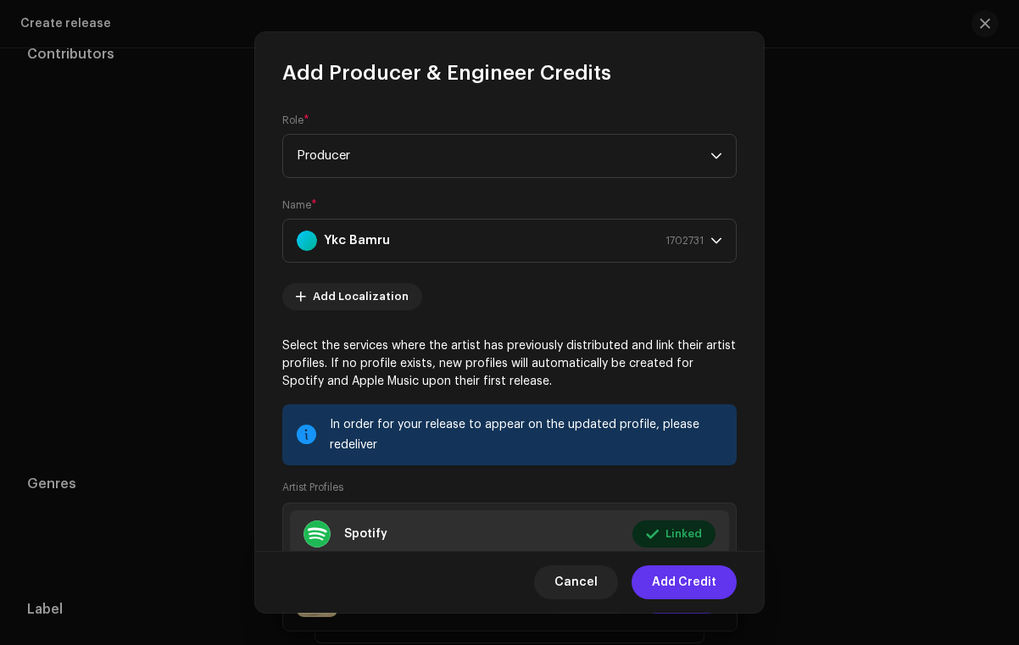
click at [691, 575] on span "Add Credit" at bounding box center [684, 582] width 64 height 34
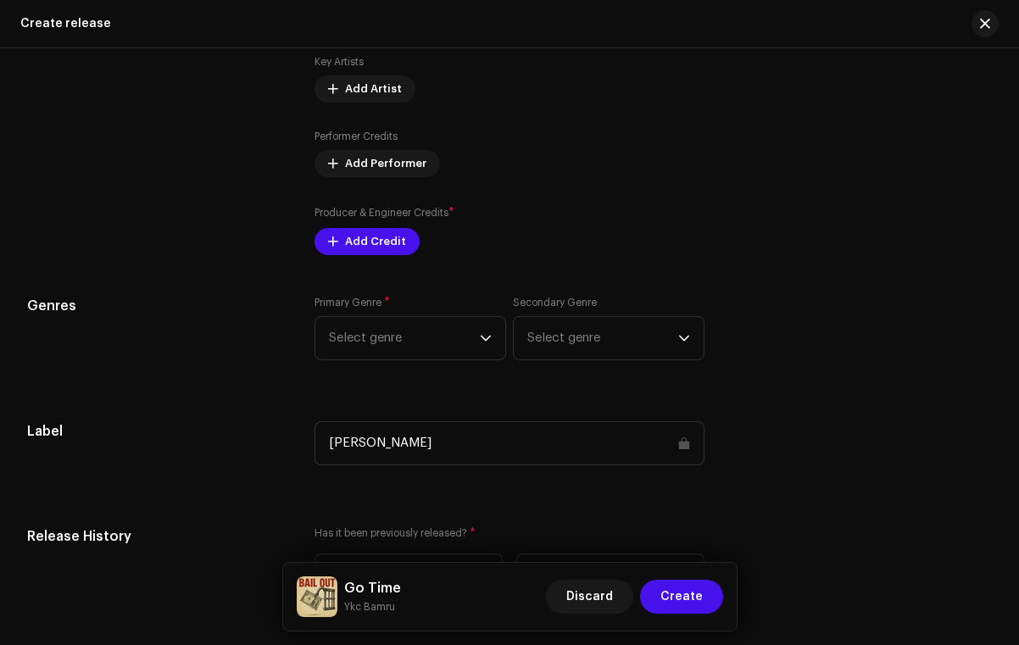
scroll to position [1991, 0]
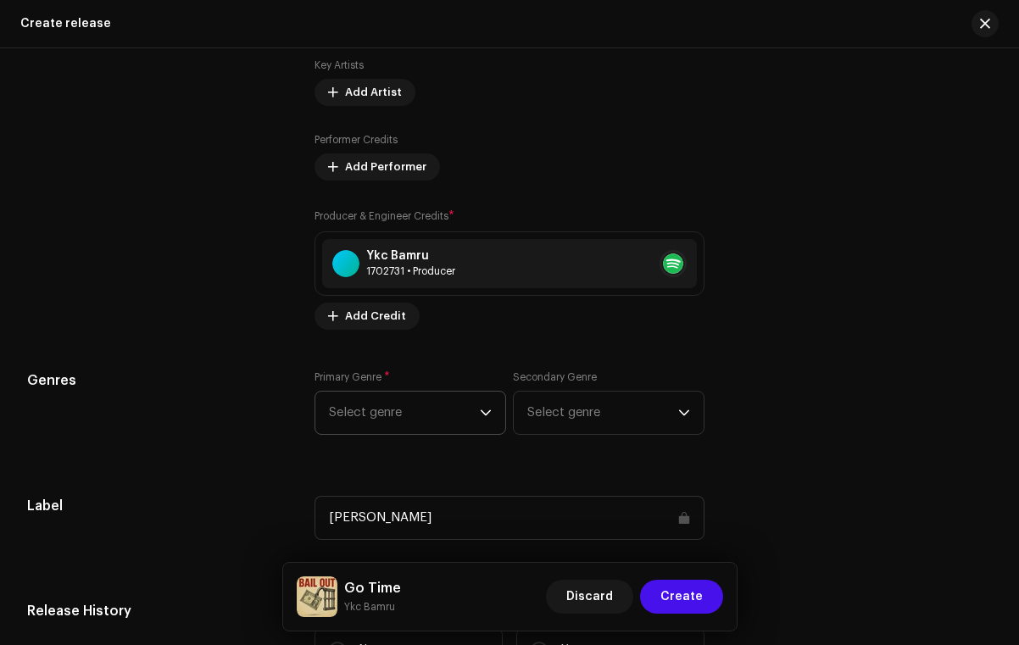
click at [405, 401] on span "Select genre" at bounding box center [404, 412] width 151 height 42
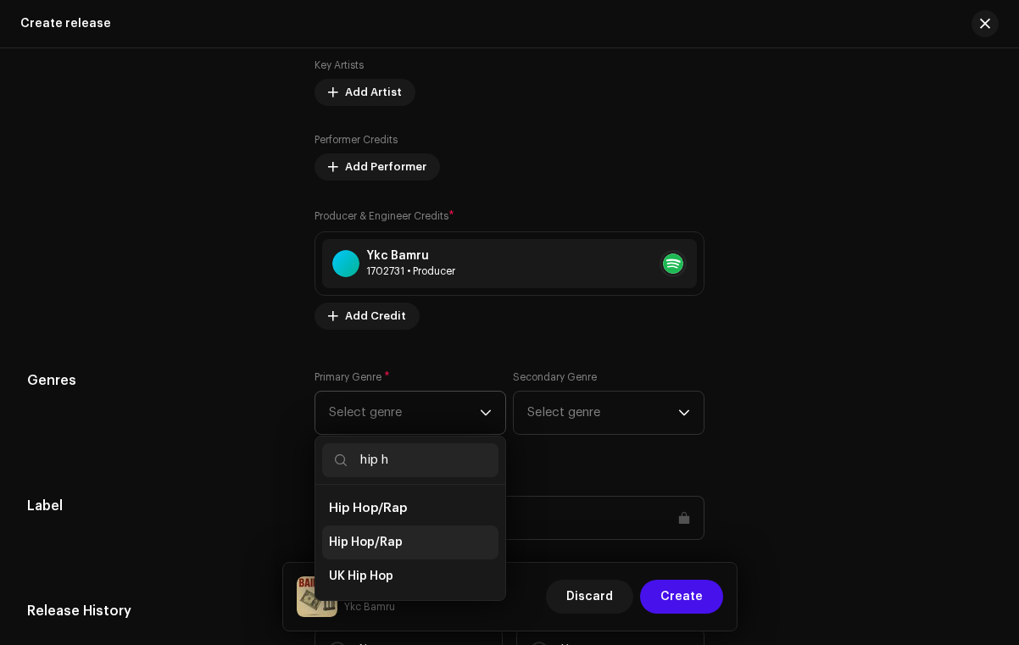
type input "hip h"
click at [361, 551] on span "Hip Hop/Rap" at bounding box center [366, 542] width 74 height 17
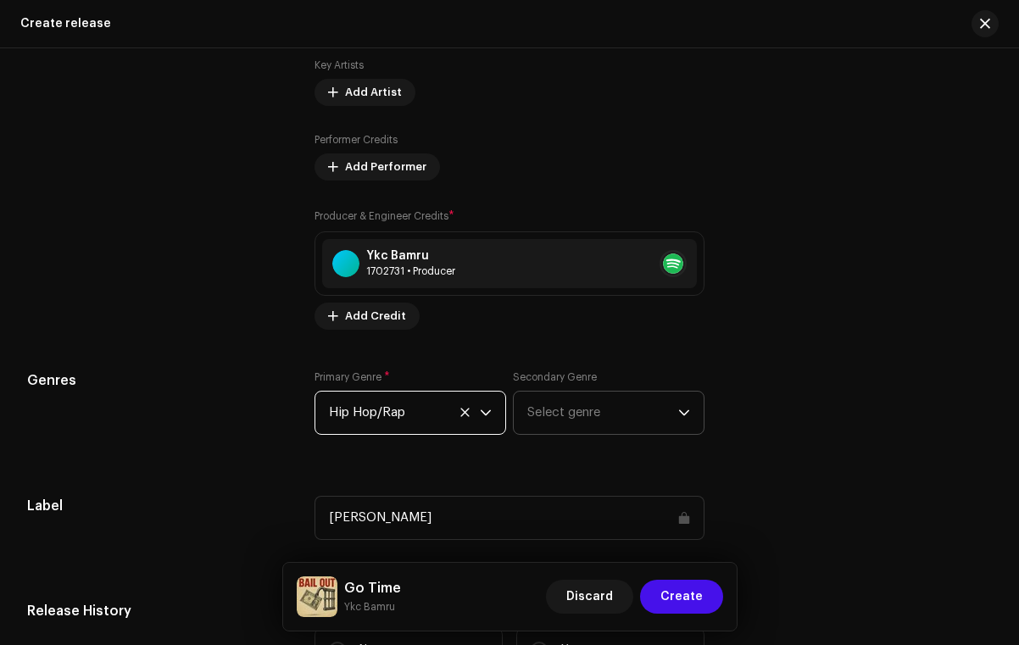
click at [588, 425] on span "Select genre" at bounding box center [602, 412] width 151 height 42
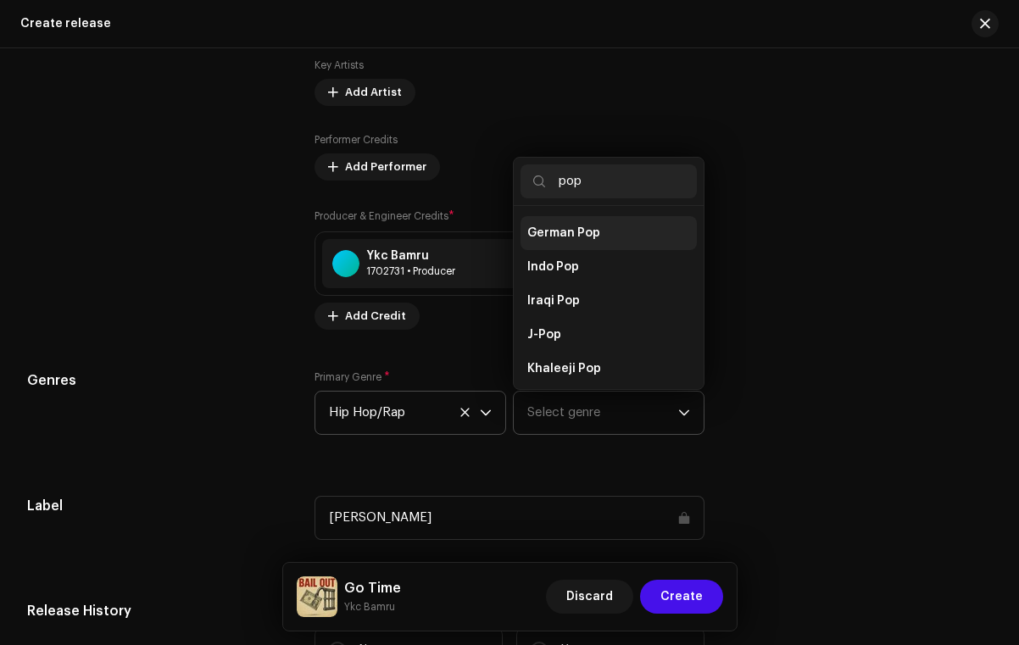
scroll to position [793, 0]
click at [584, 192] on input "pop" at bounding box center [608, 181] width 176 height 34
click at [585, 192] on input "pop" at bounding box center [608, 181] width 176 height 34
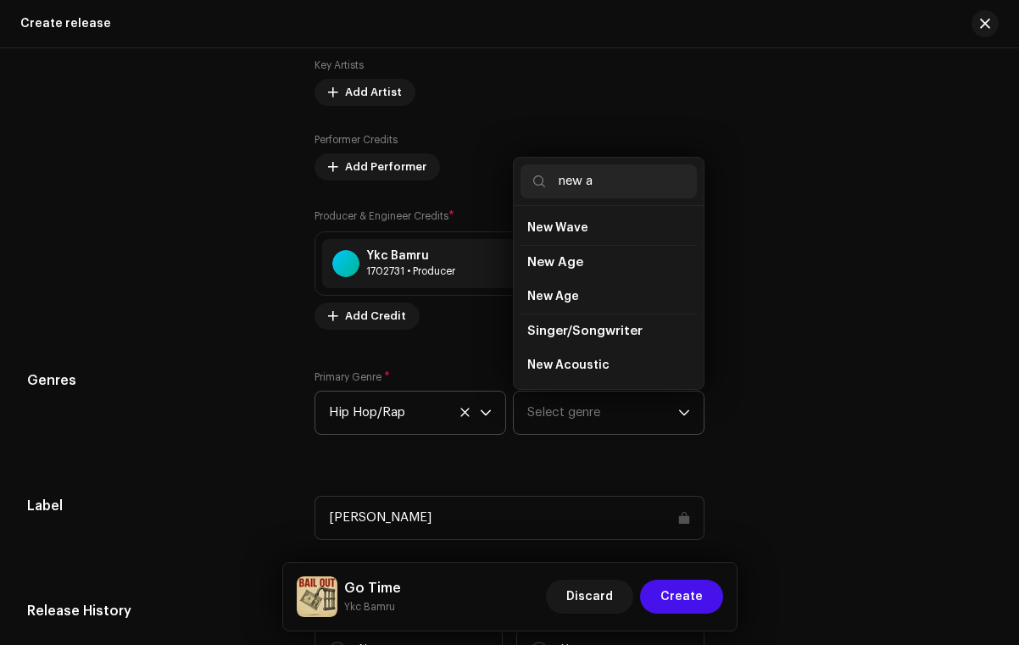
scroll to position [0, 0]
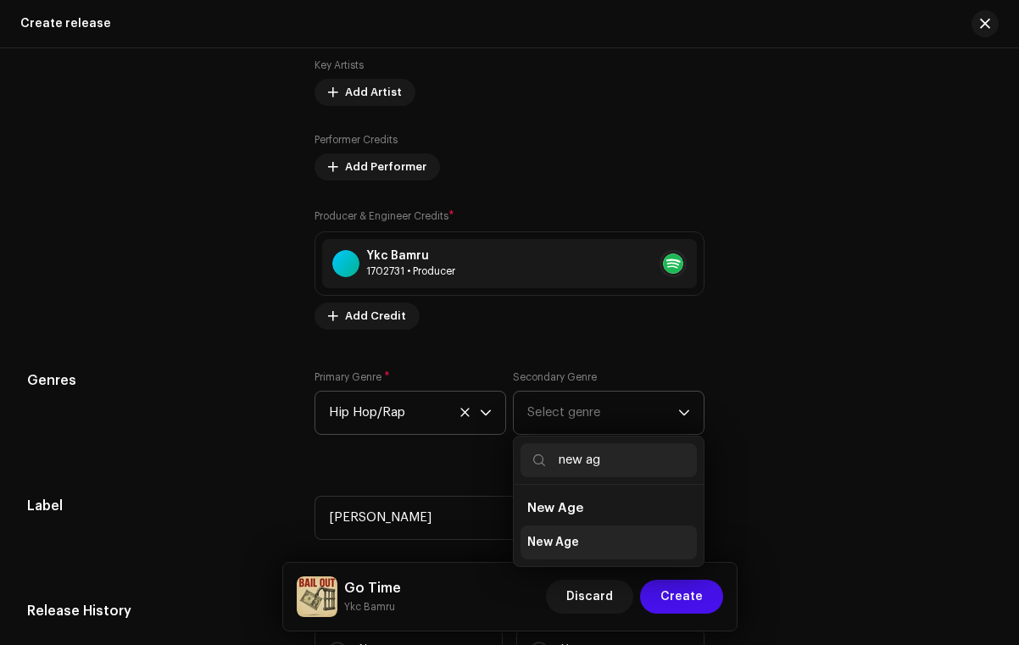
type input "new ag"
click at [549, 551] on span "New Age" at bounding box center [553, 542] width 52 height 17
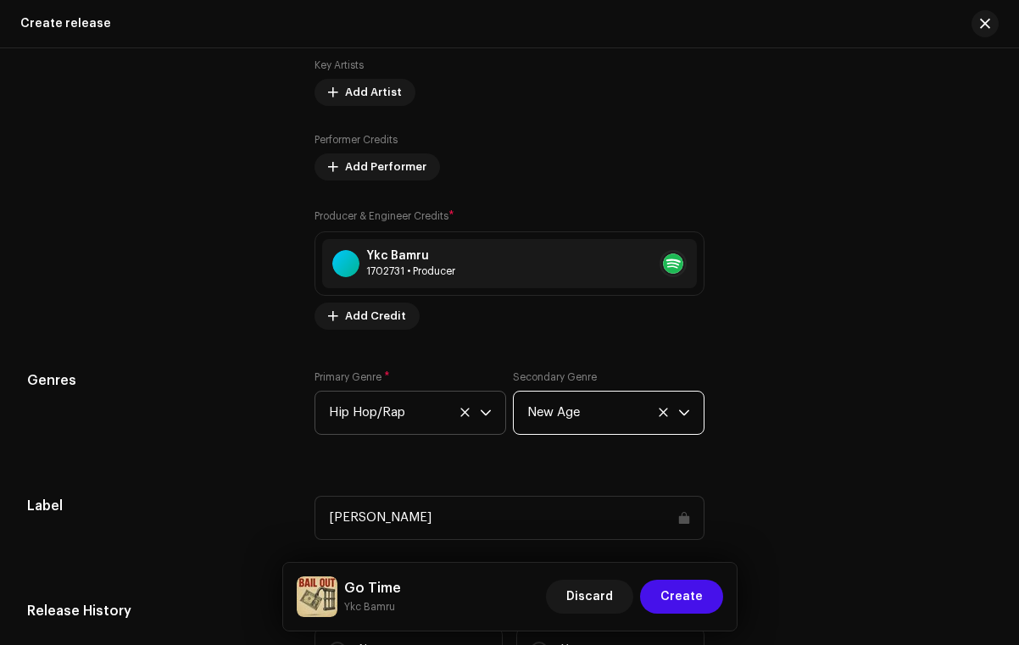
click at [601, 455] on div "Primary Genre * Hip Hop/Rap Secondary Genre New Age" at bounding box center [509, 412] width 390 height 85
click at [266, 360] on div "Prefill release information from track metadata Compilation Is it a compilation…" at bounding box center [509, 206] width 964 height 1882
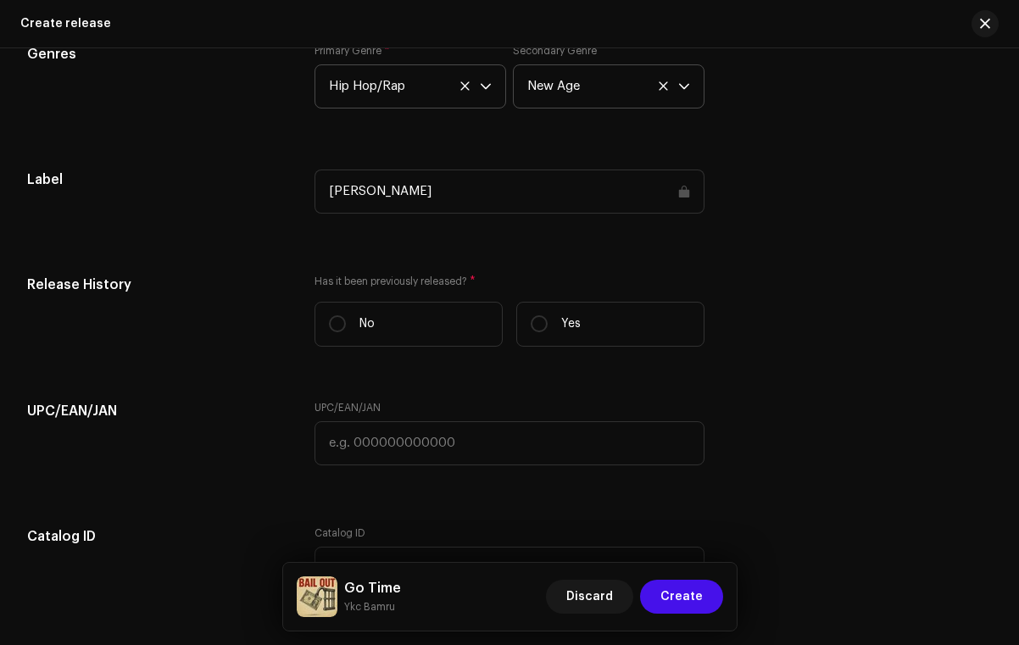
scroll to position [2316, 0]
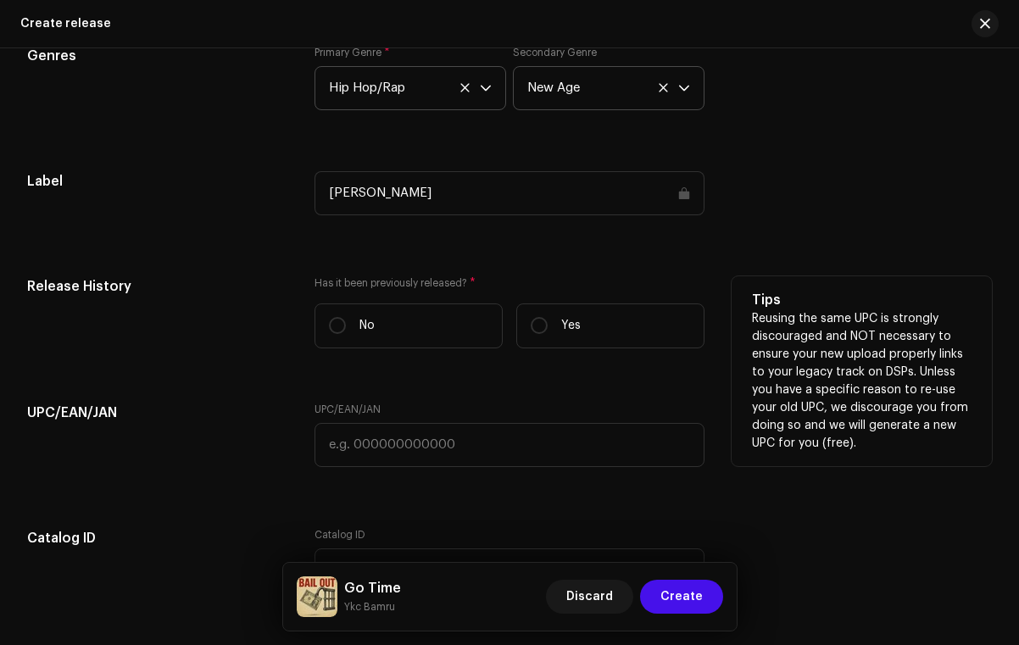
click at [195, 332] on div "Release History" at bounding box center [157, 319] width 260 height 86
click at [370, 348] on label "No" at bounding box center [408, 325] width 188 height 45
click at [346, 334] on input "No" at bounding box center [337, 325] width 17 height 17
radio input "true"
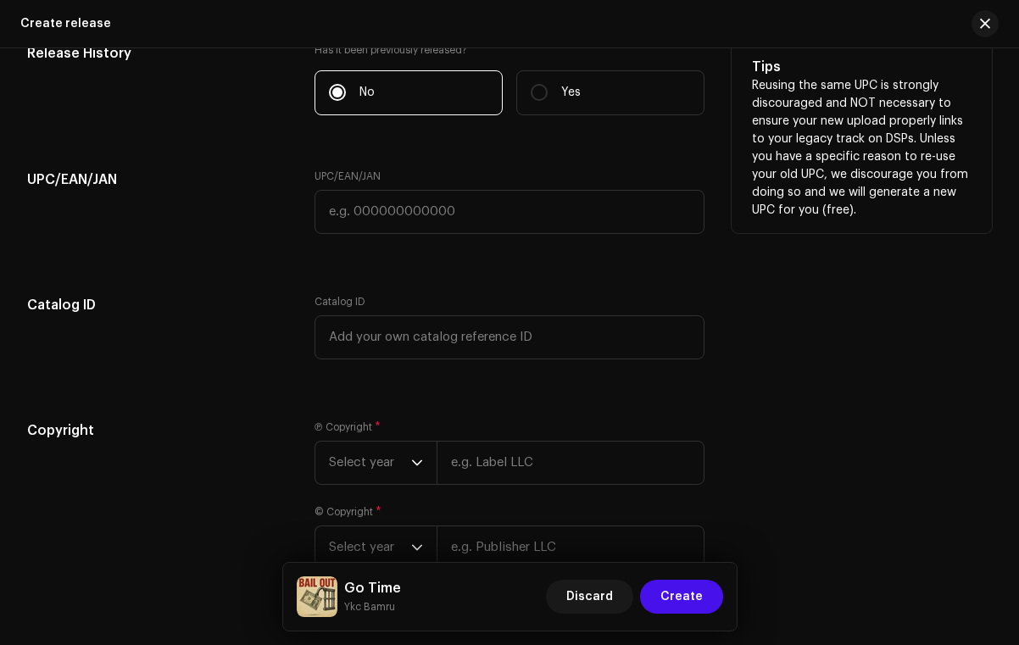
scroll to position [2665, 0]
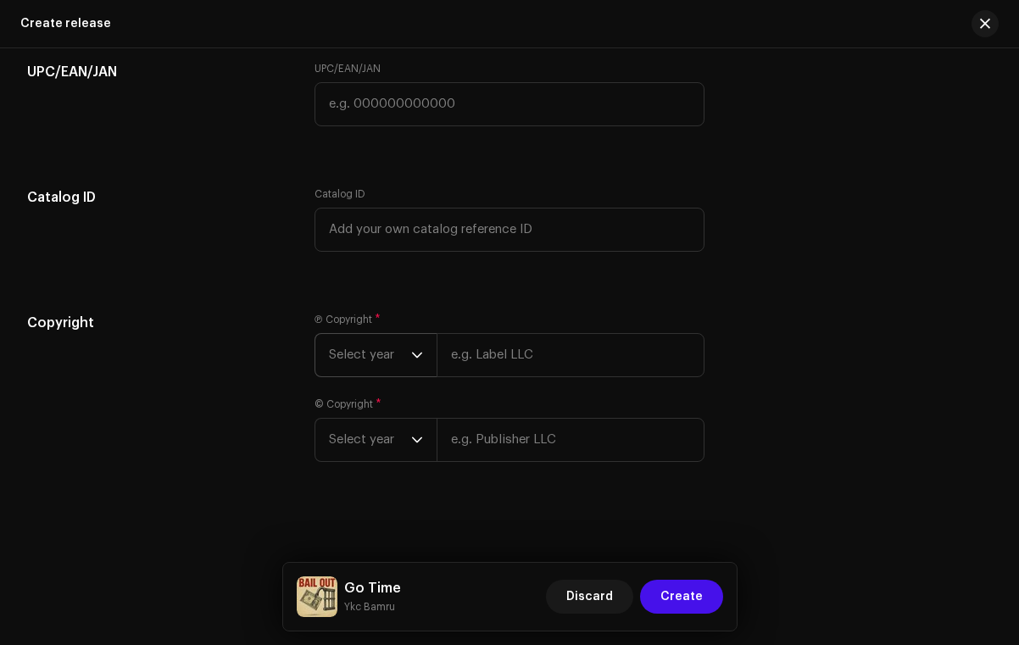
click at [365, 351] on span "Select year" at bounding box center [370, 355] width 82 height 42
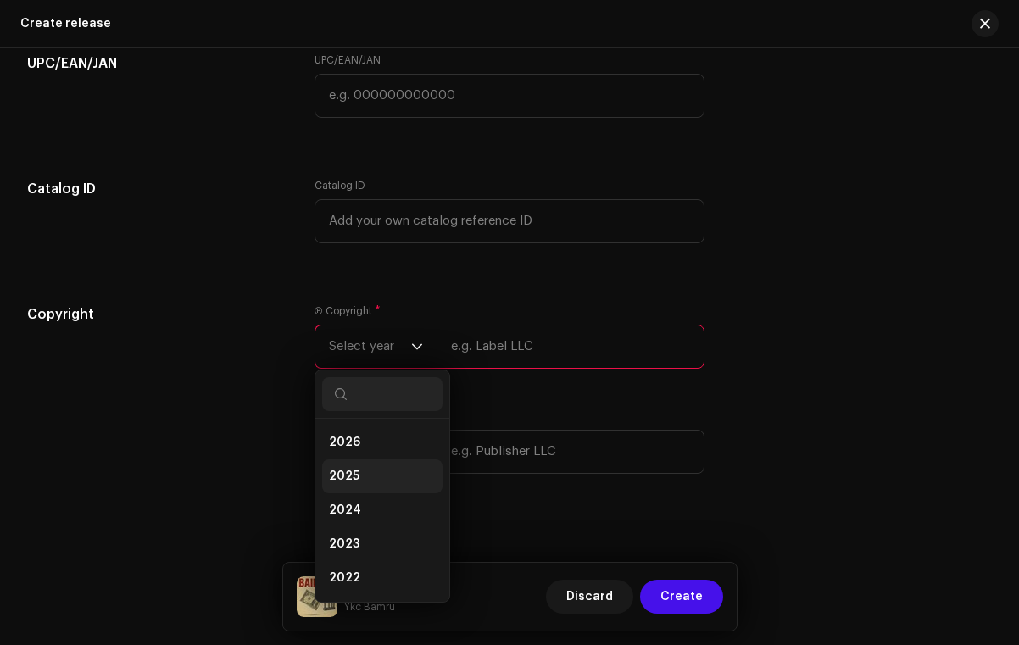
click at [361, 492] on li "2025" at bounding box center [382, 476] width 120 height 34
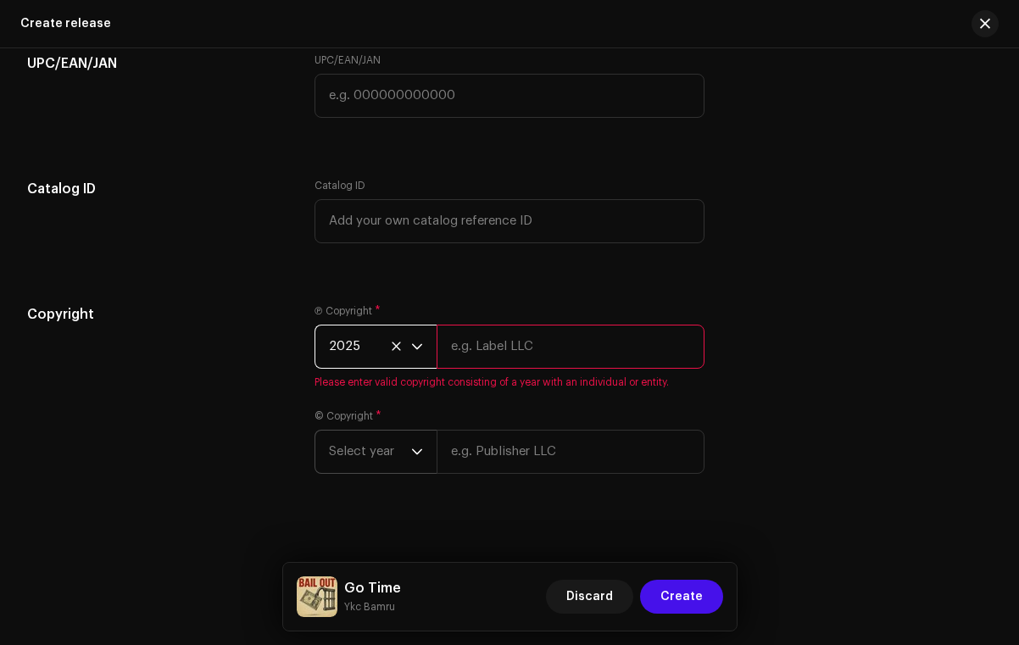
click at [377, 456] on span "Select year" at bounding box center [370, 451] width 82 height 42
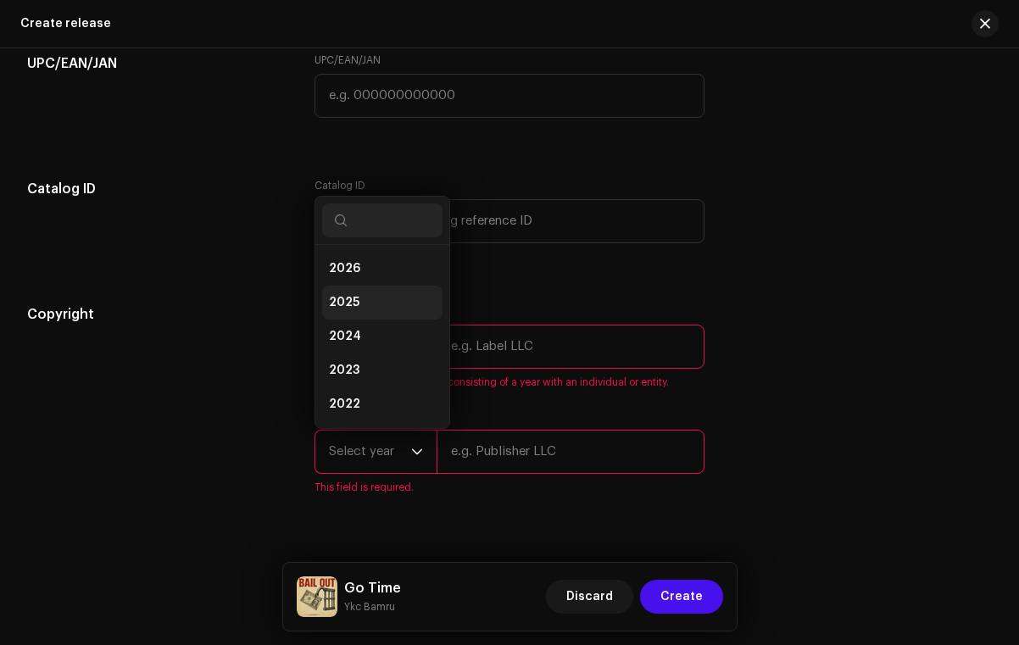
click at [358, 317] on li "2025" at bounding box center [382, 303] width 120 height 34
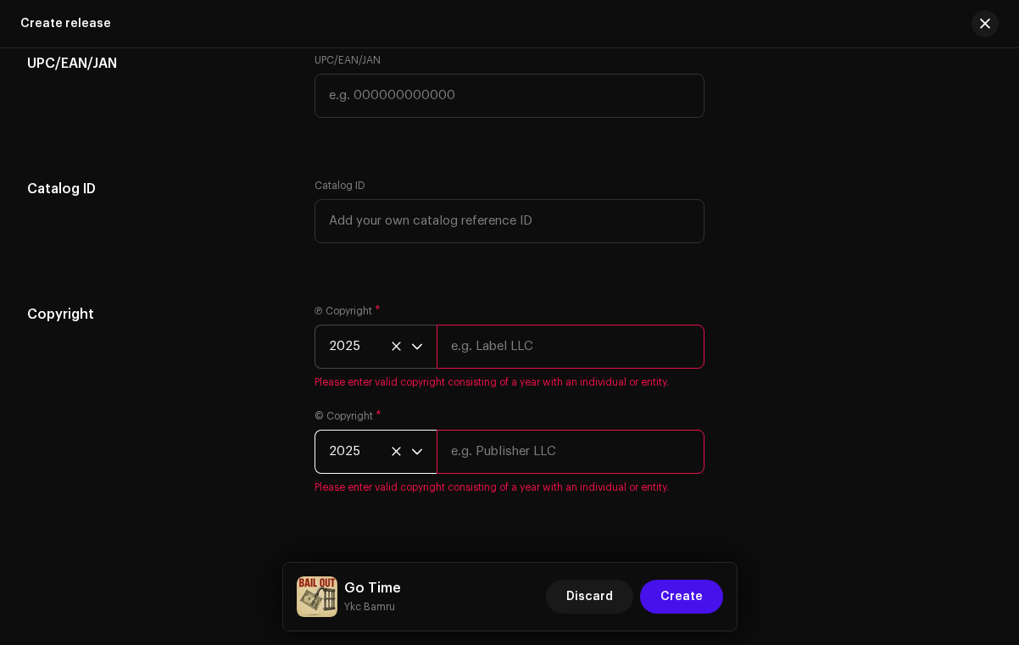
click at [490, 353] on input "text" at bounding box center [570, 347] width 268 height 44
paste input "[URL][DOMAIN_NAME]"
type input "[URL][DOMAIN_NAME]"
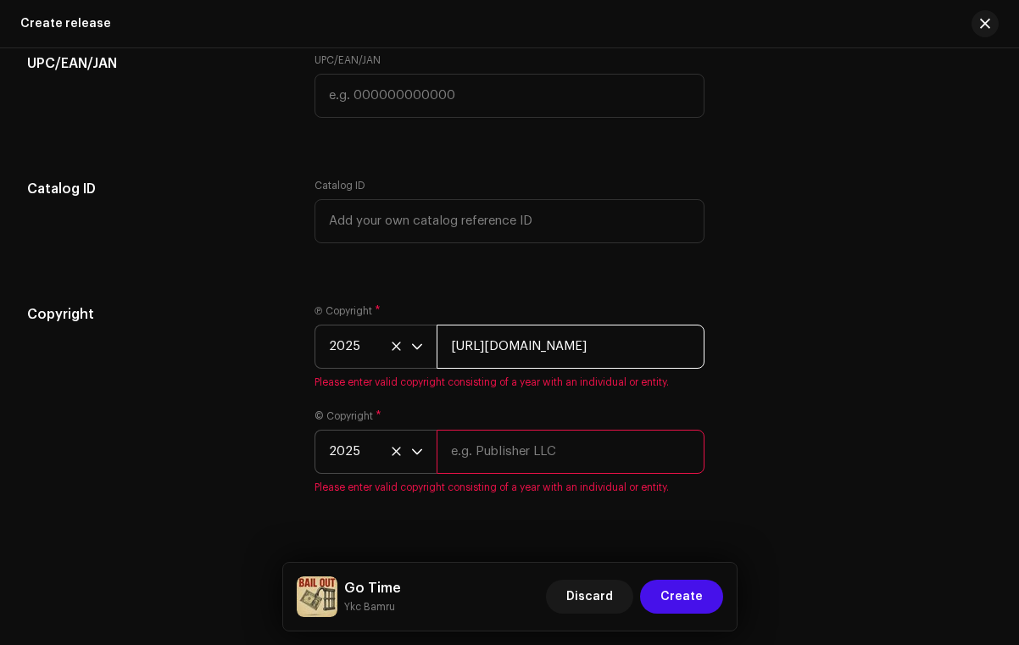
click at [530, 359] on input "[URL][DOMAIN_NAME]" at bounding box center [570, 347] width 268 height 44
click at [530, 358] on input "[URL][DOMAIN_NAME]" at bounding box center [570, 347] width 268 height 44
click at [509, 343] on input "Ykc Bamru" at bounding box center [570, 347] width 268 height 44
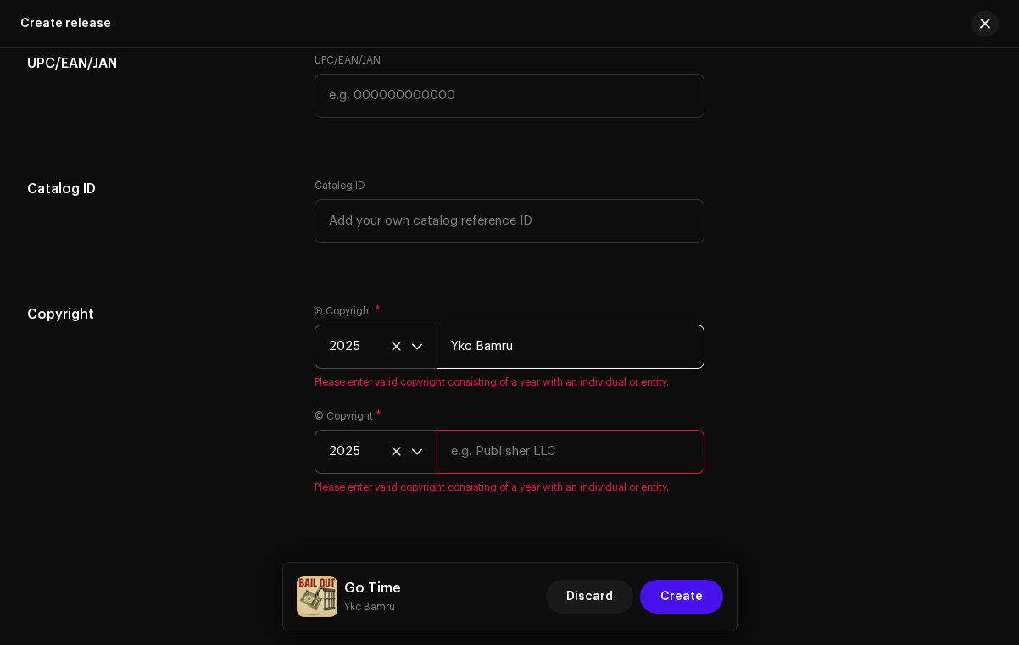
click at [509, 343] on input "Ykc Bamru" at bounding box center [570, 347] width 268 height 44
type input "Ykc Bamru"
click at [491, 430] on div "© Copyright * 2025 Please enter valid copyright consisting of a year with an in…" at bounding box center [509, 451] width 390 height 85
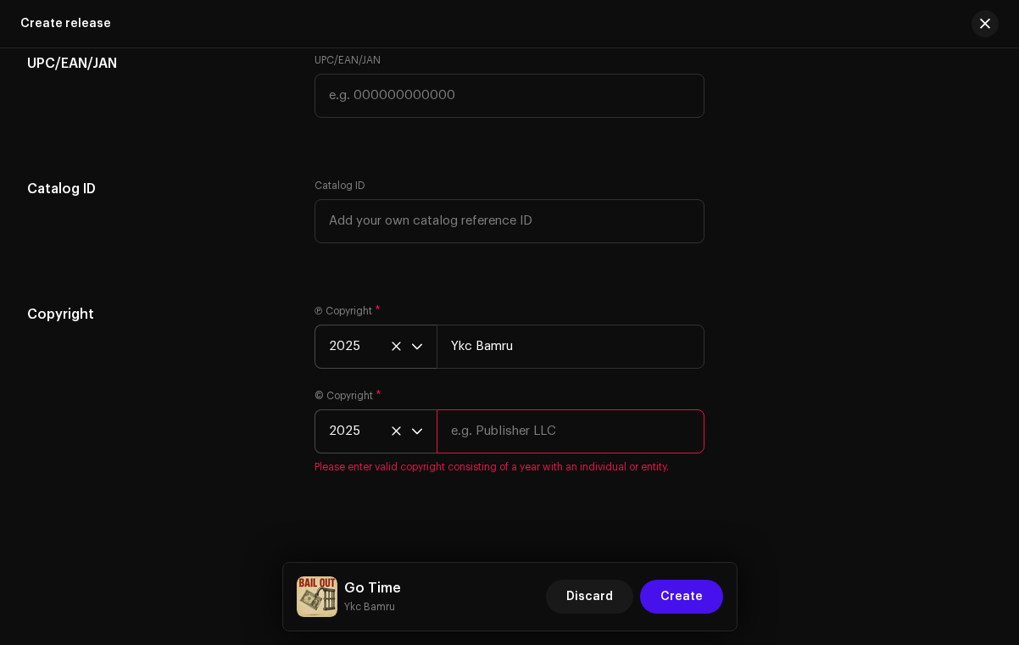
paste input "Ykc Bamru"
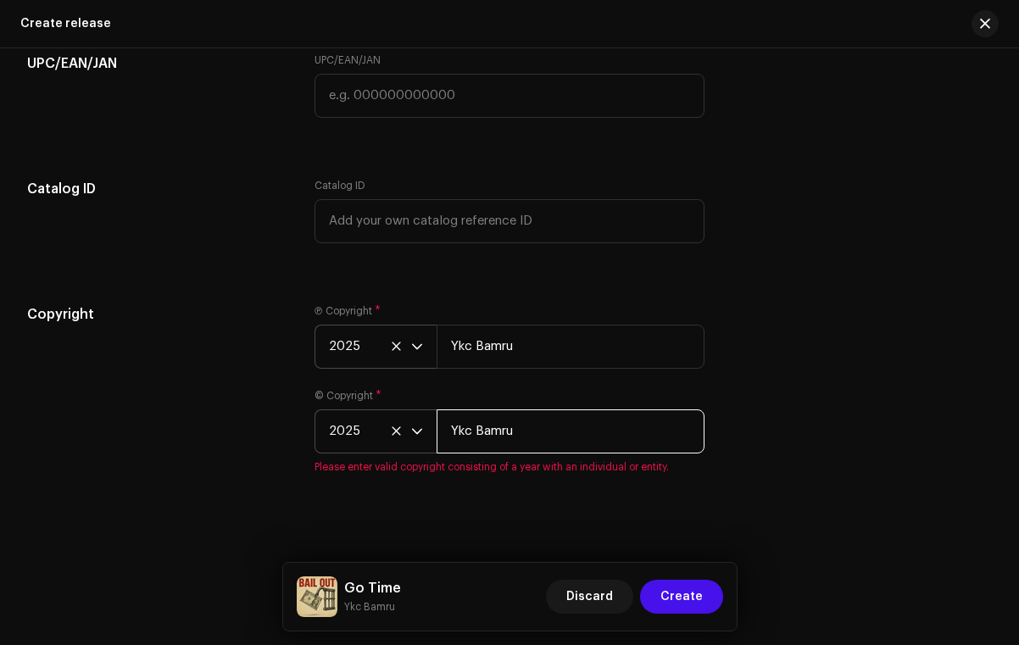
type input "Ykc Bamru"
click at [514, 389] on div "Ⓟ Copyright * 2025 Ykc Bamru © Copyright * 2025 Ykc Bamru Please enter valid co…" at bounding box center [509, 399] width 390 height 190
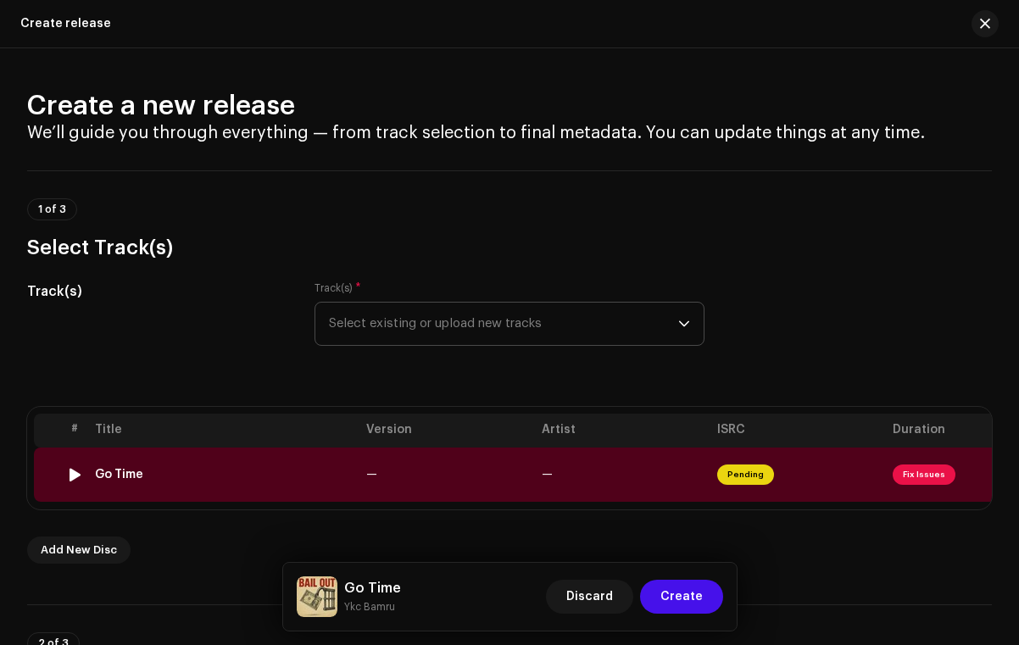
click at [300, 480] on div "Go Time" at bounding box center [224, 475] width 258 height 14
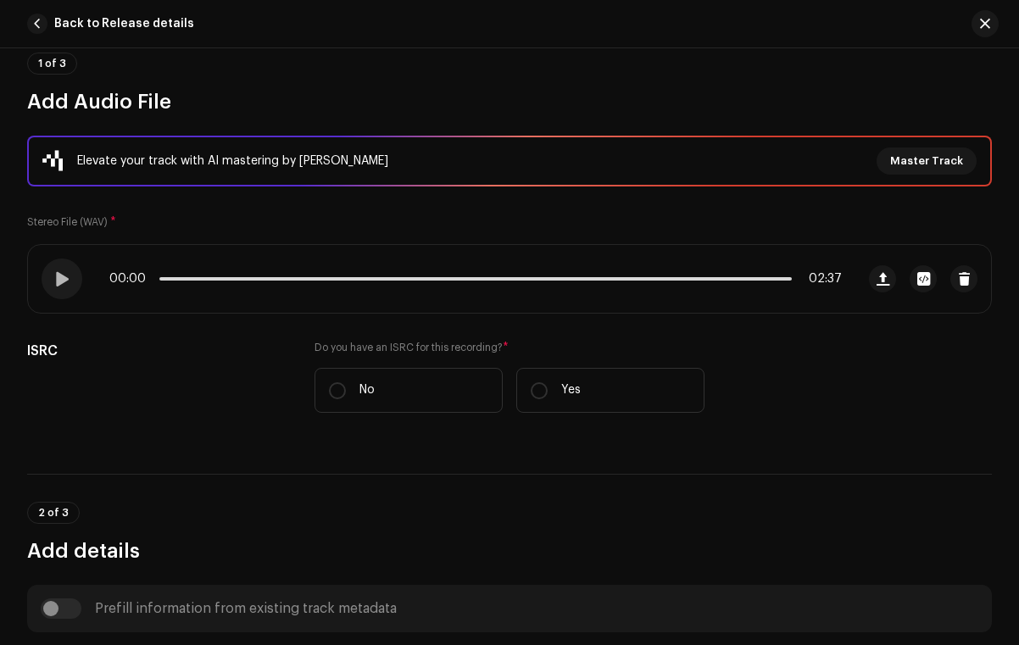
scroll to position [151, 0]
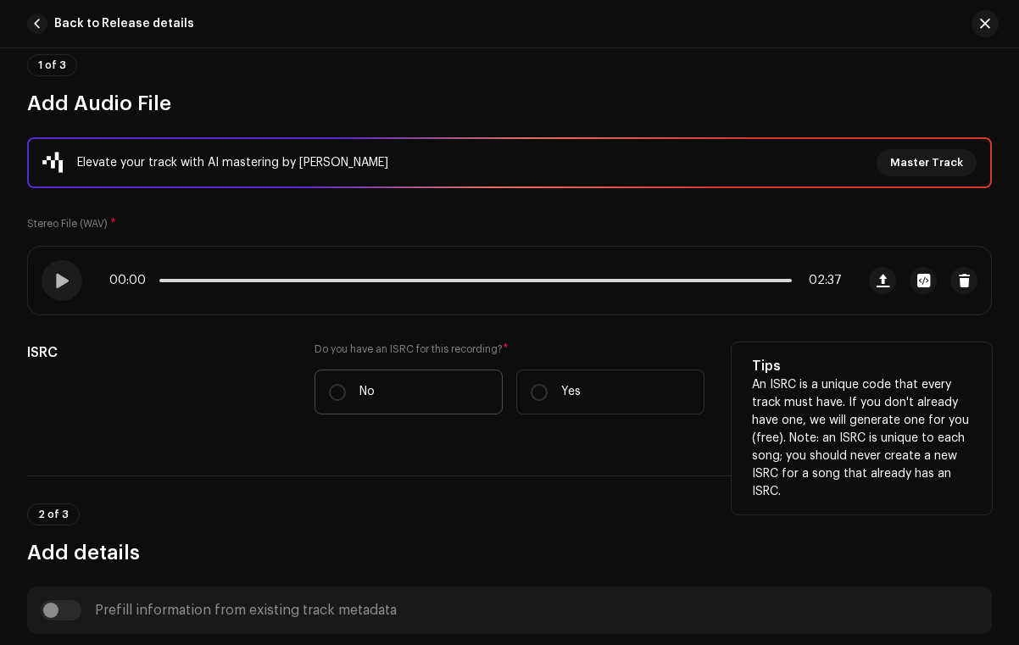
click at [399, 388] on label "No" at bounding box center [408, 391] width 188 height 45
click at [346, 388] on input "No" at bounding box center [337, 392] width 17 height 17
radio input "true"
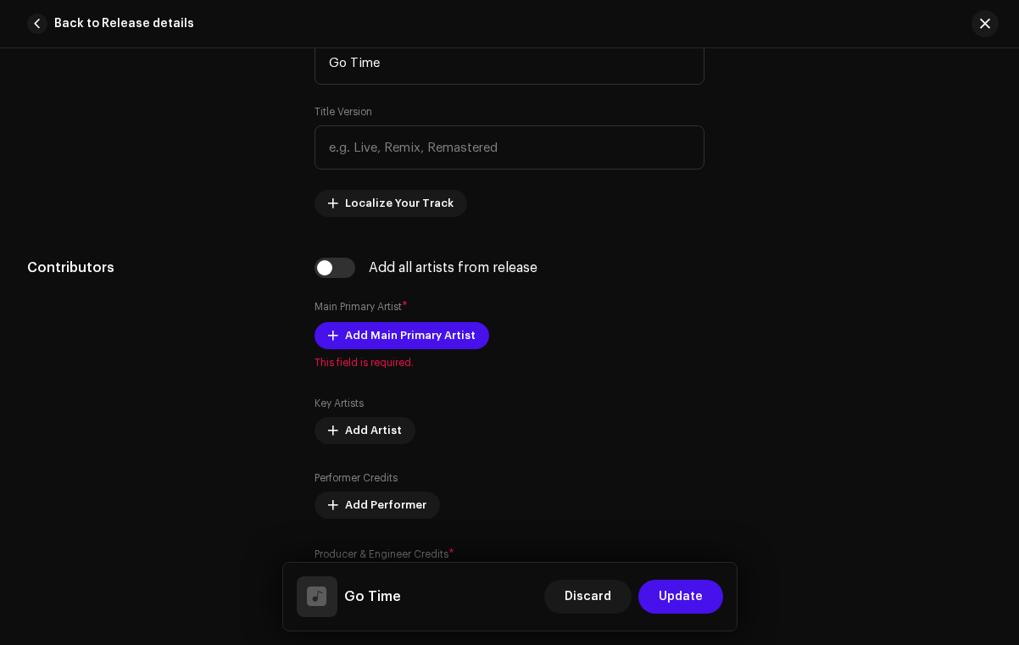
scroll to position [871, 0]
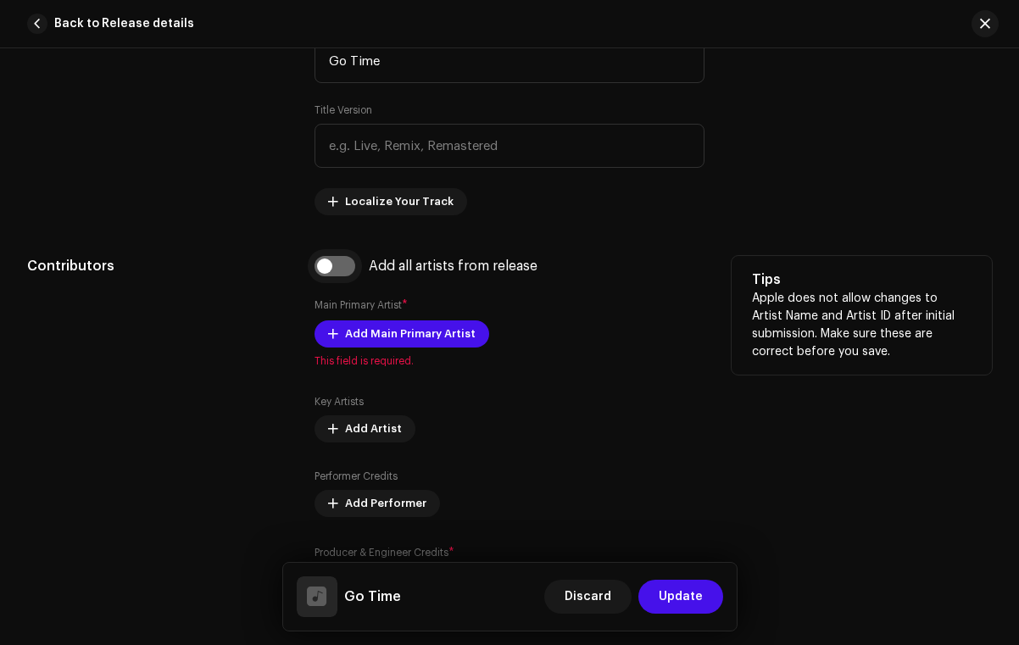
click at [333, 264] on input "checkbox" at bounding box center [334, 266] width 41 height 20
checkbox input "true"
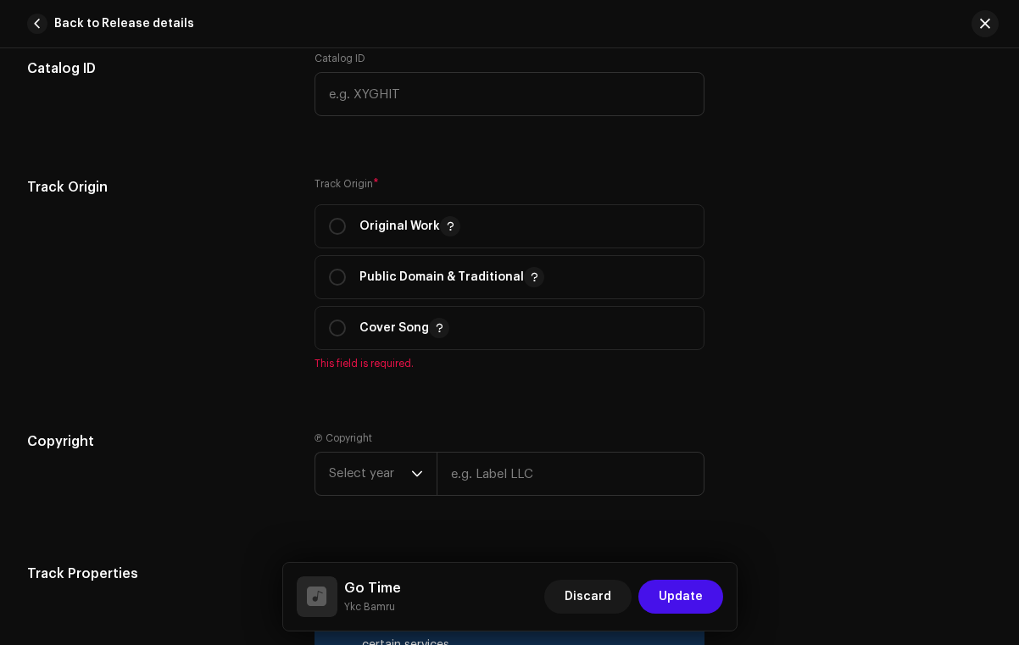
scroll to position [1936, 0]
click at [359, 236] on p "Original Work" at bounding box center [409, 225] width 101 height 20
radio input "true"
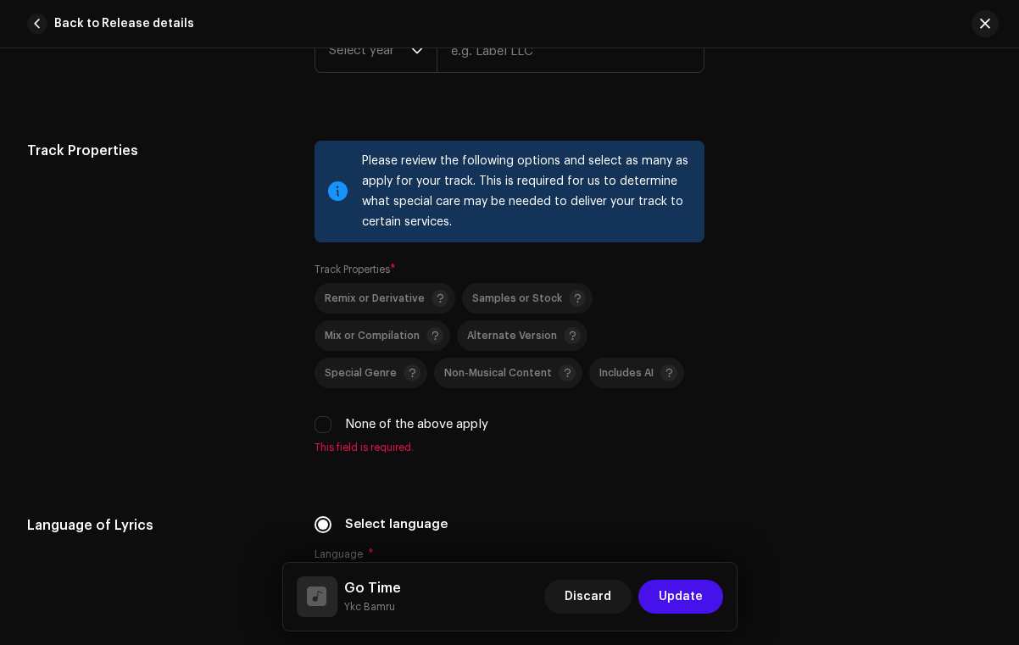
scroll to position [2335, 0]
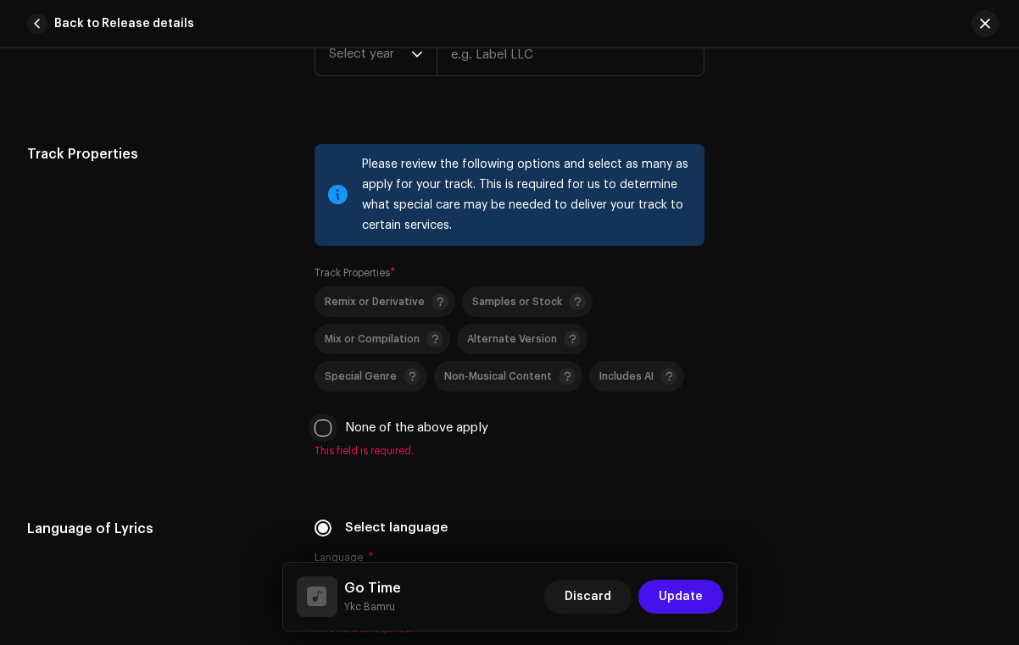
click at [314, 429] on input "None of the above apply" at bounding box center [322, 427] width 17 height 17
checkbox input "true"
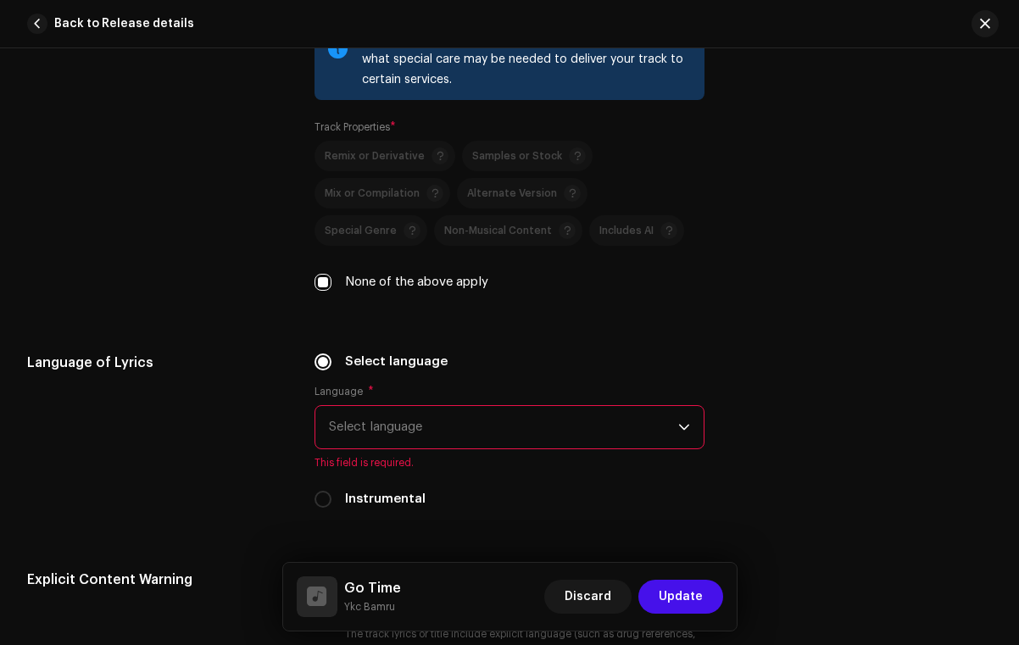
scroll to position [2495, 0]
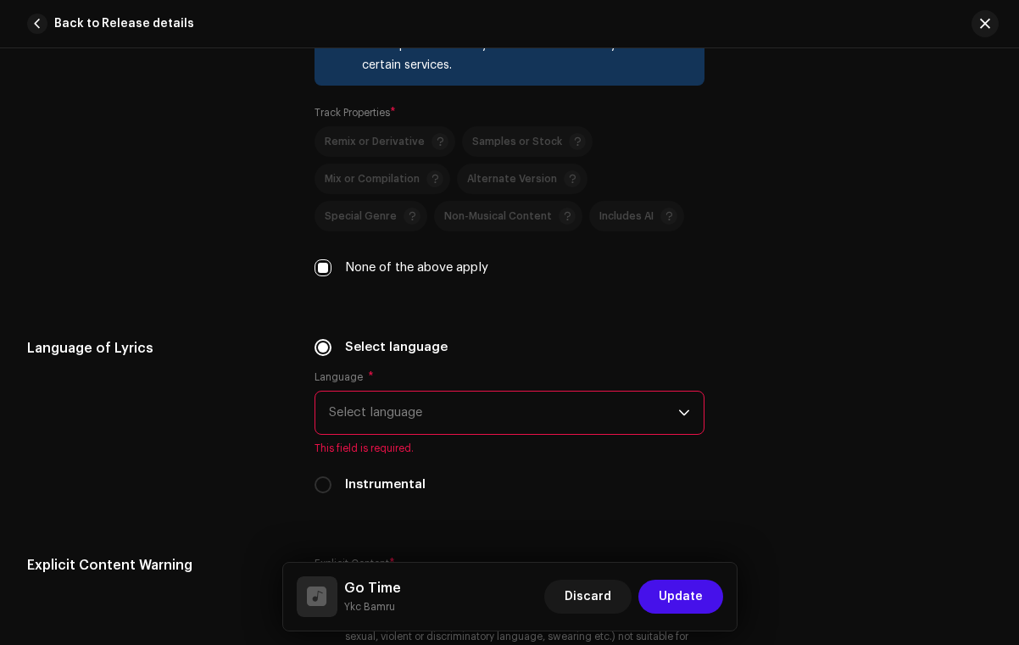
click at [372, 408] on span "Select language" at bounding box center [503, 412] width 349 height 42
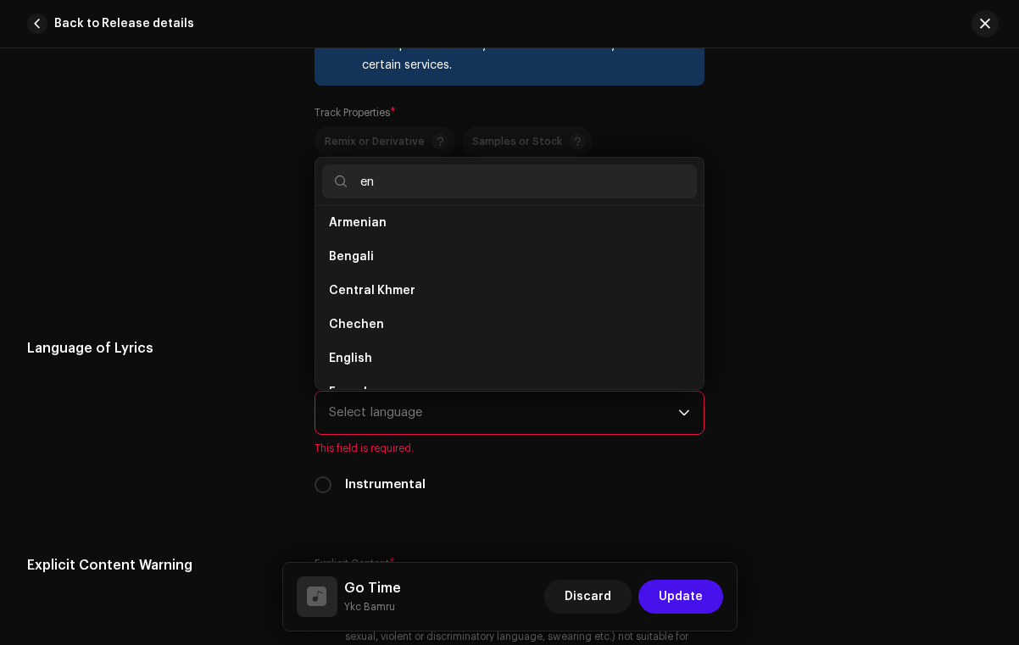
scroll to position [0, 0]
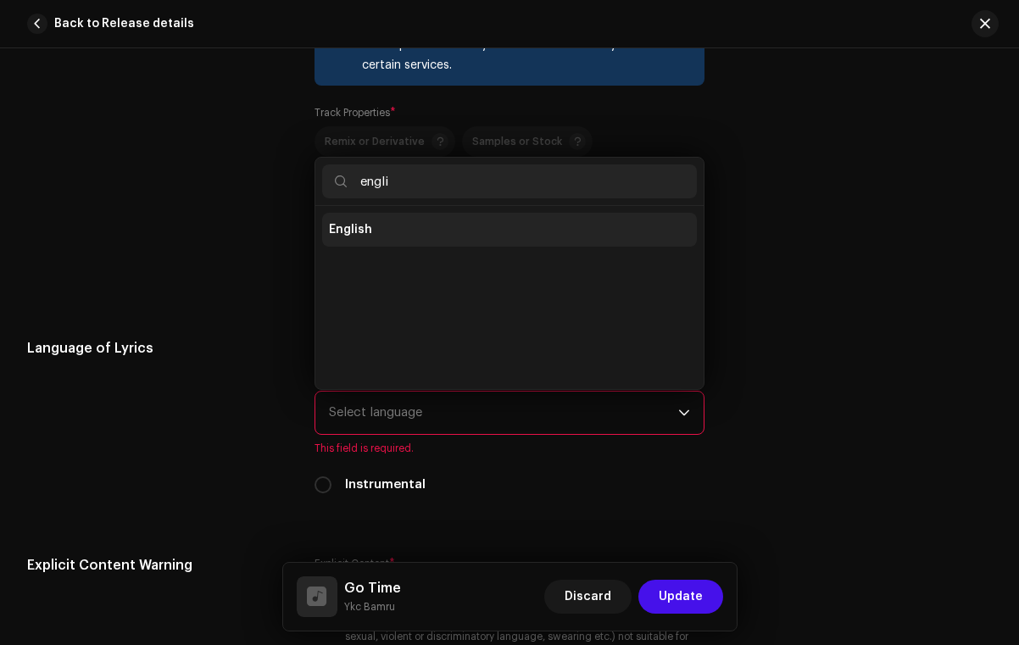
type input "engli"
click at [375, 233] on li "English" at bounding box center [509, 230] width 375 height 34
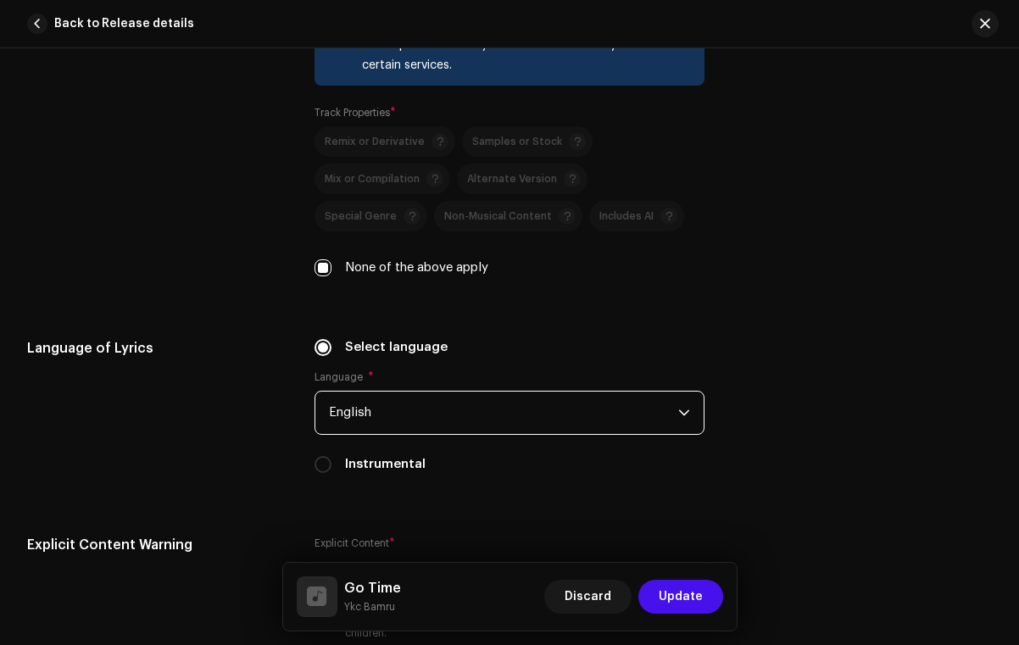
click at [281, 383] on div "Language of Lyrics" at bounding box center [157, 416] width 260 height 156
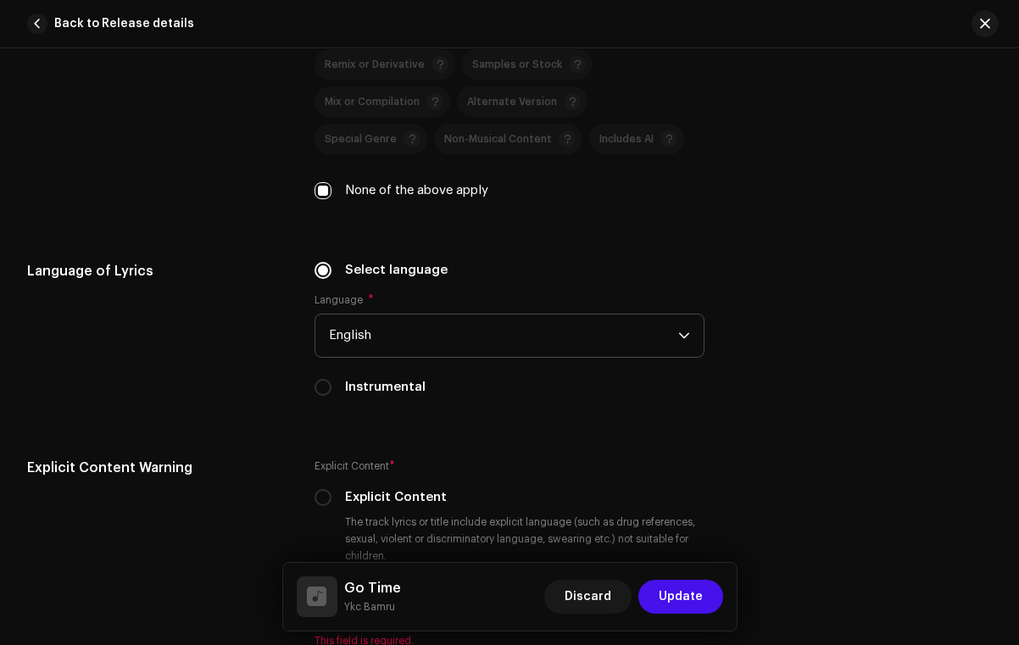
scroll to position [2722, 0]
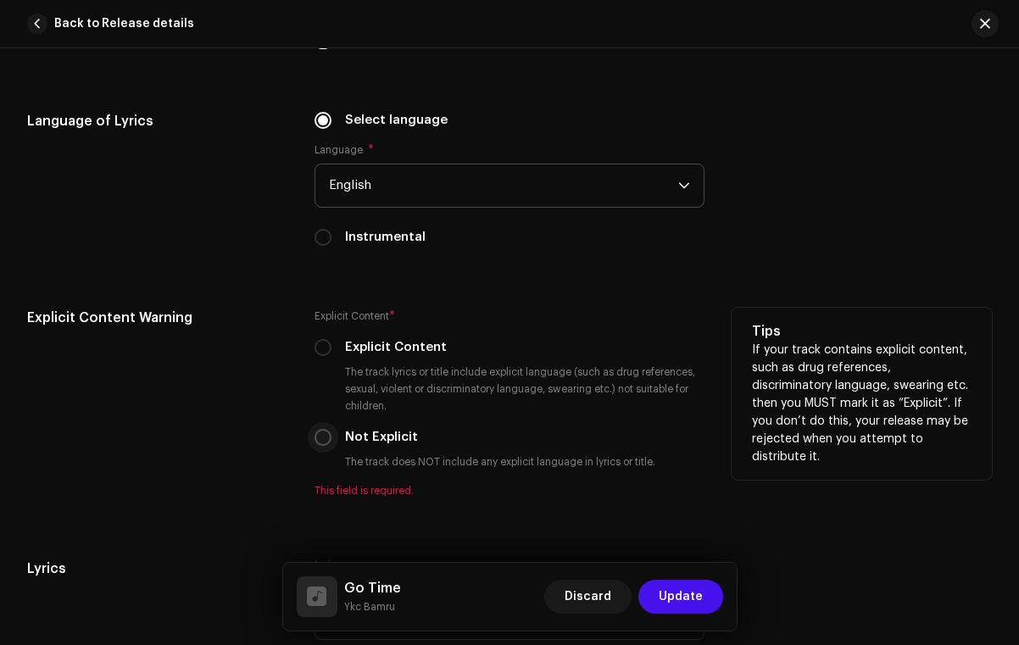
click at [320, 439] on input "Not Explicit" at bounding box center [322, 437] width 17 height 17
radio input "true"
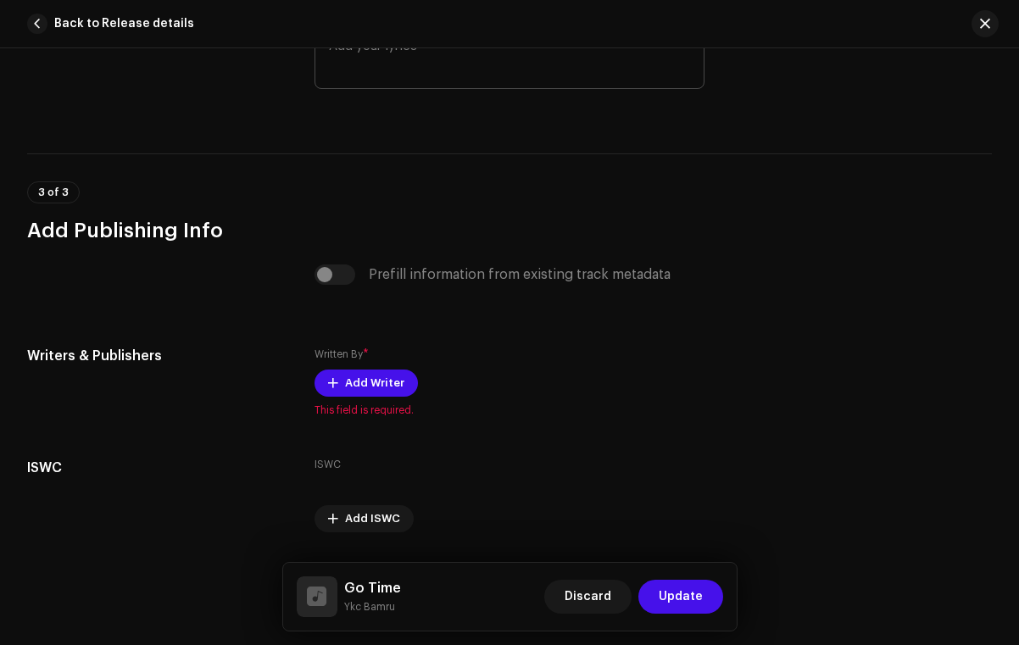
scroll to position [3306, 0]
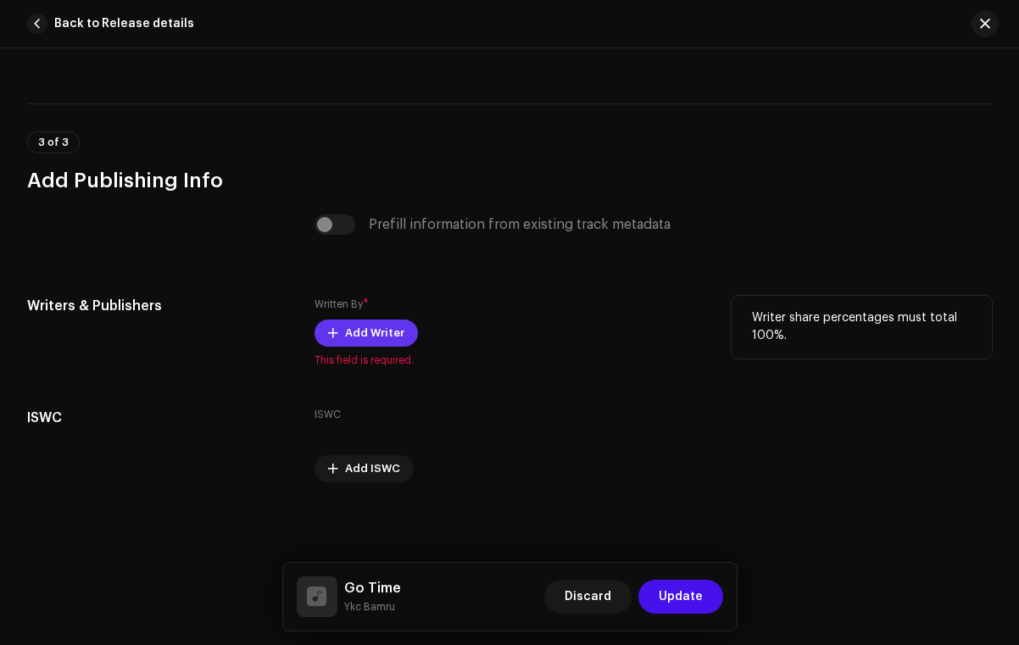
click at [335, 321] on button "Add Writer" at bounding box center [365, 332] width 103 height 27
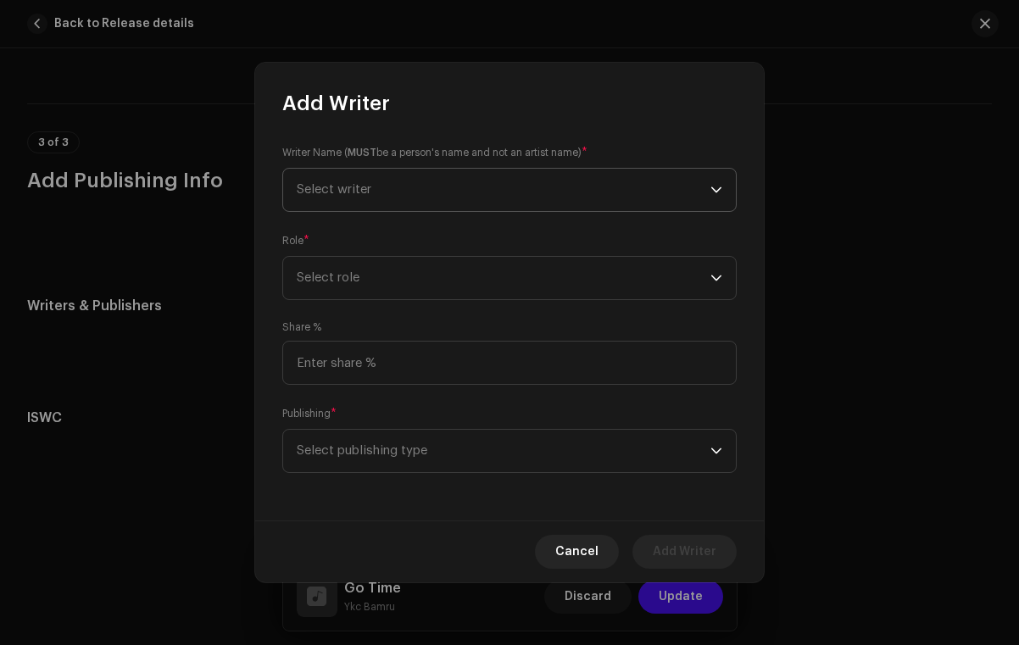
click at [533, 202] on span "Select writer" at bounding box center [504, 190] width 414 height 42
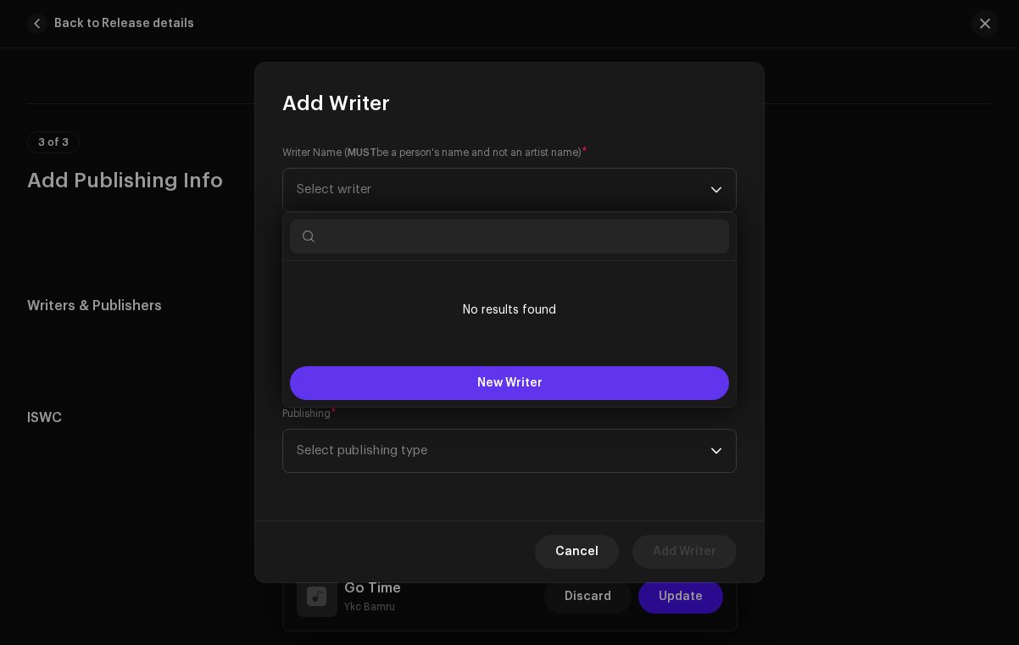
click at [452, 371] on button "New Writer" at bounding box center [509, 383] width 439 height 34
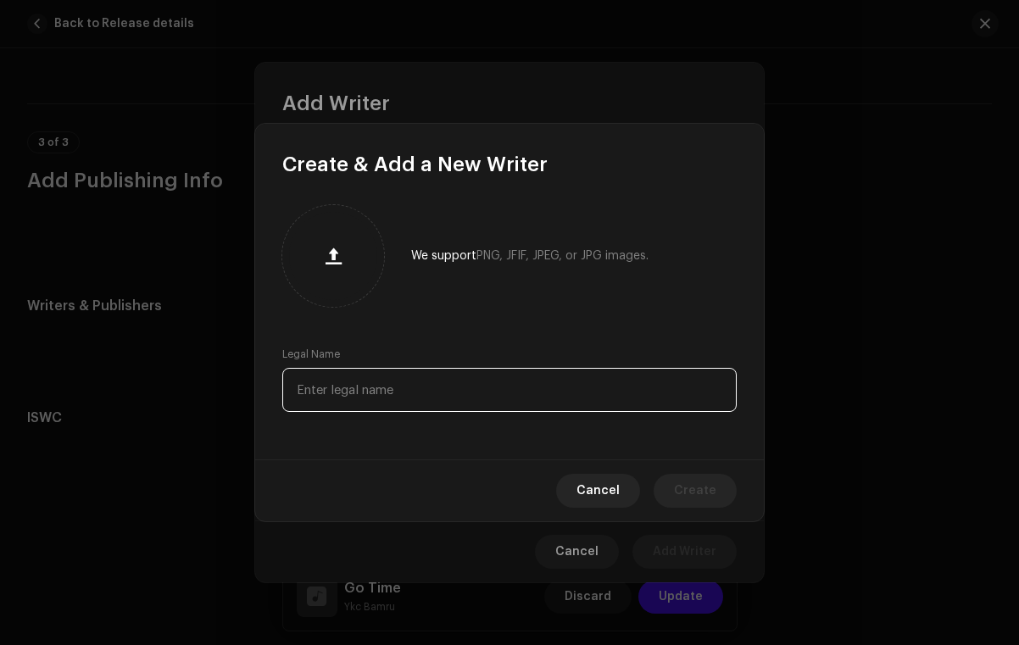
click at [389, 379] on input "text" at bounding box center [509, 390] width 454 height 44
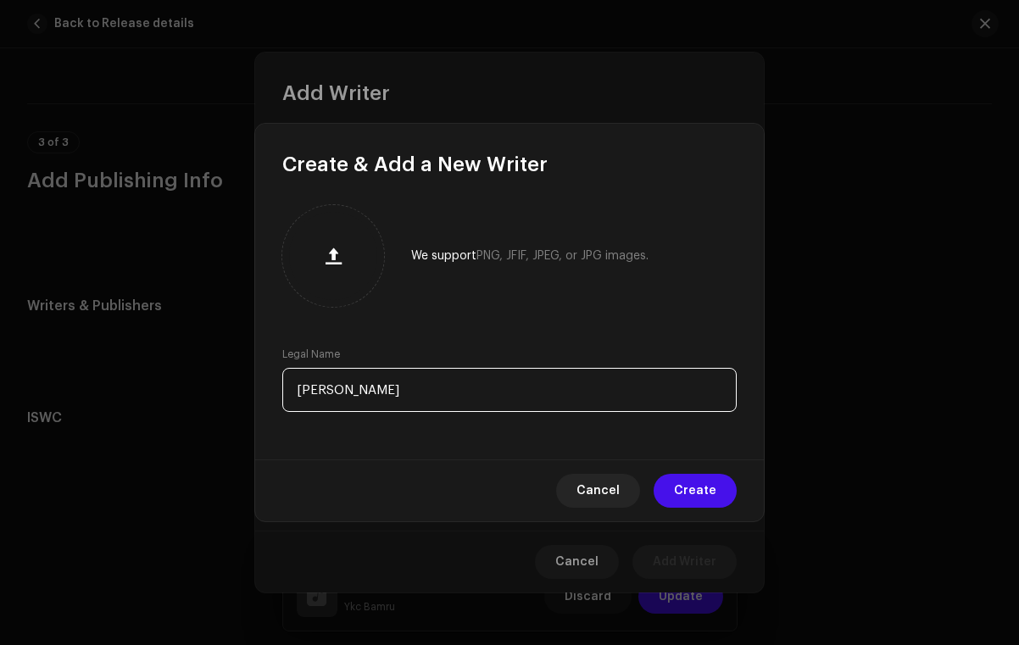
click at [415, 385] on input "[PERSON_NAME]" at bounding box center [509, 390] width 454 height 44
type input "[PERSON_NAME]"
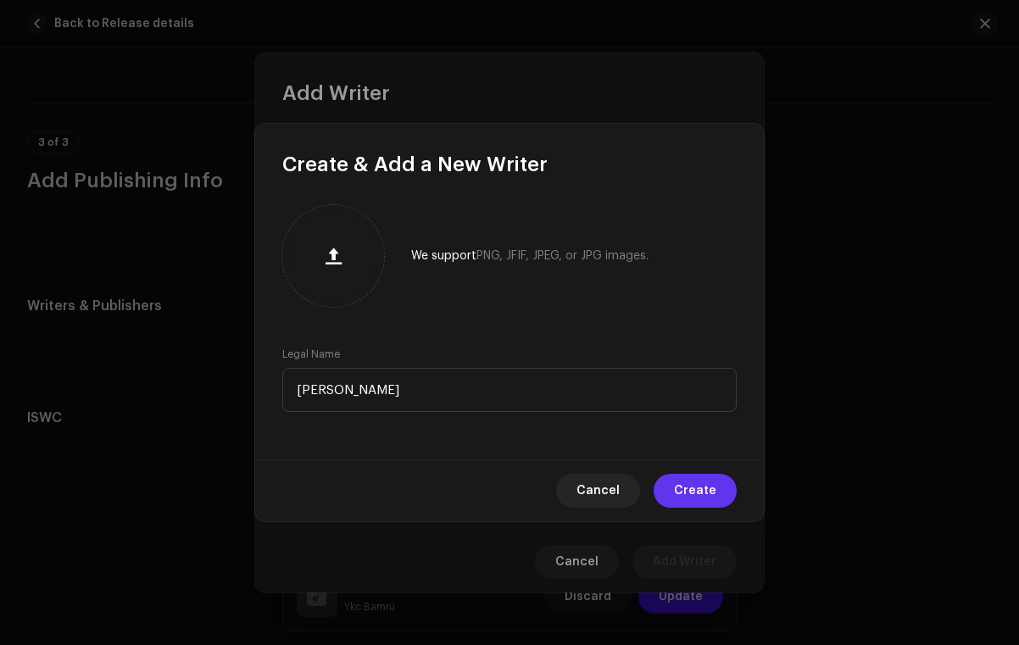
click at [696, 479] on span "Create" at bounding box center [695, 491] width 42 height 34
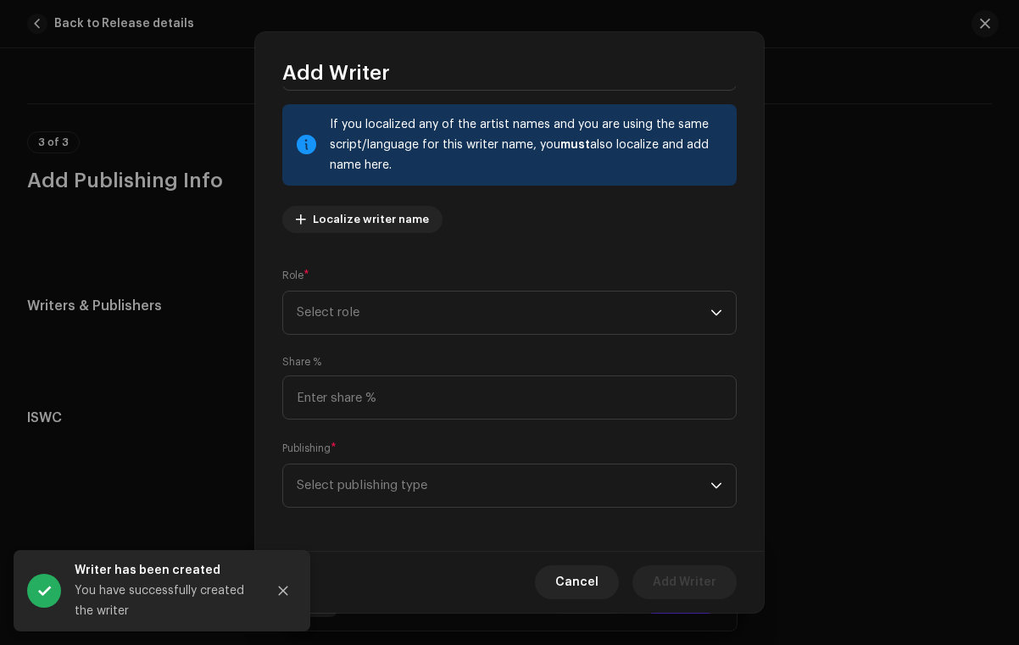
scroll to position [93, 0]
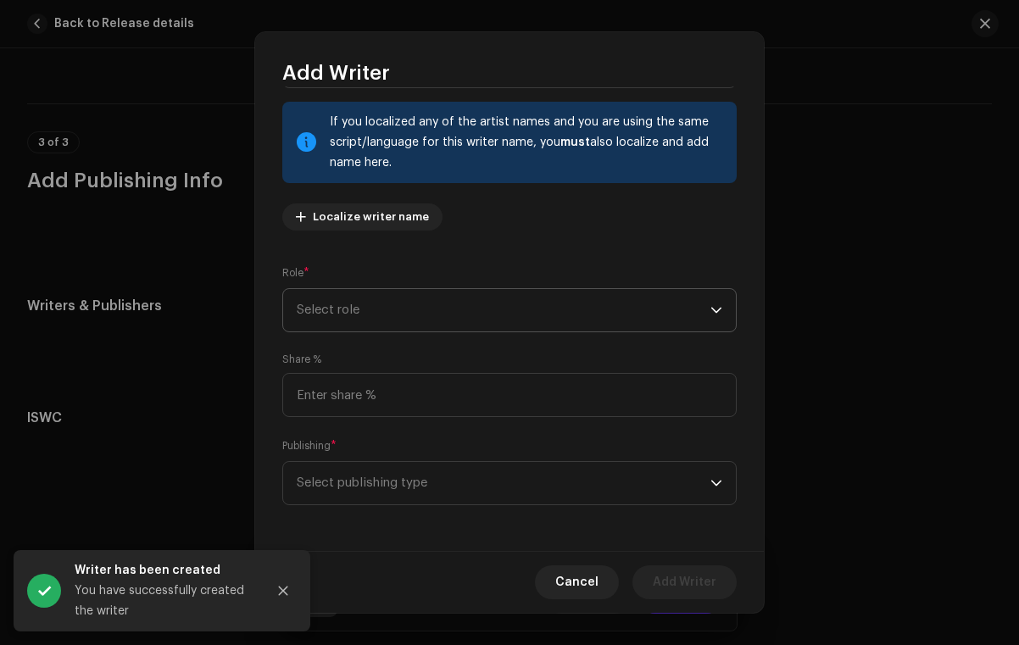
click at [463, 313] on span "Select role" at bounding box center [504, 310] width 414 height 42
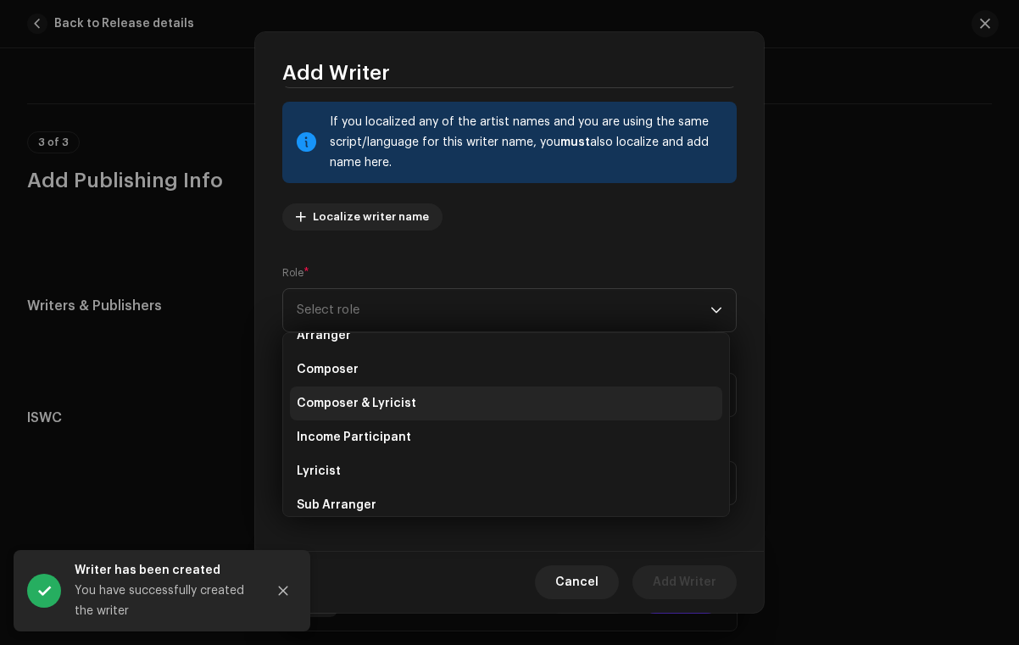
scroll to position [59, 0]
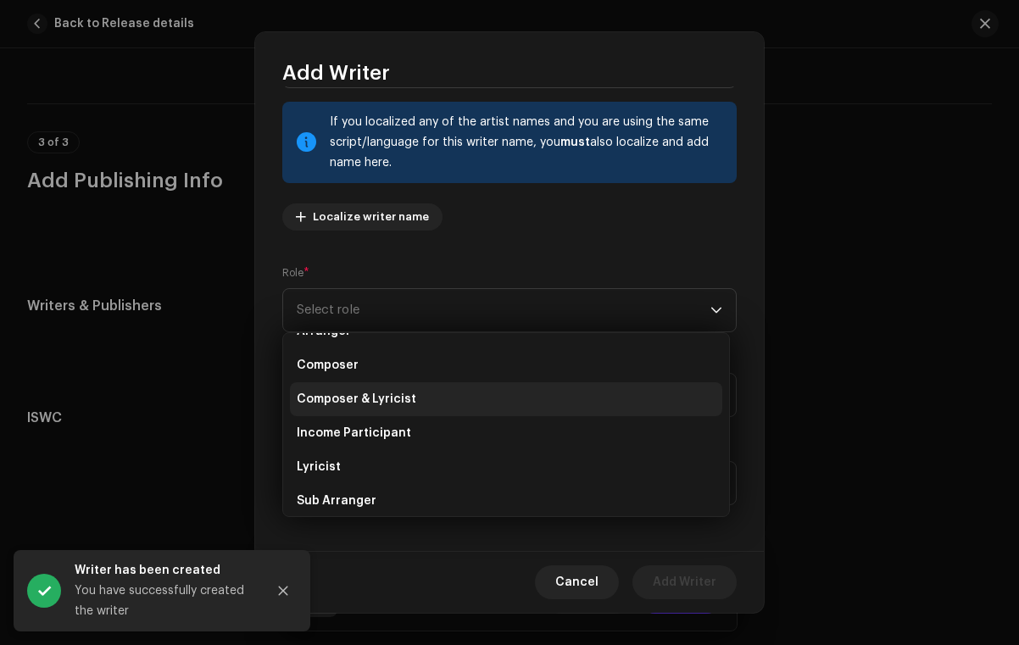
click at [368, 394] on span "Composer & Lyricist" at bounding box center [356, 399] width 119 height 17
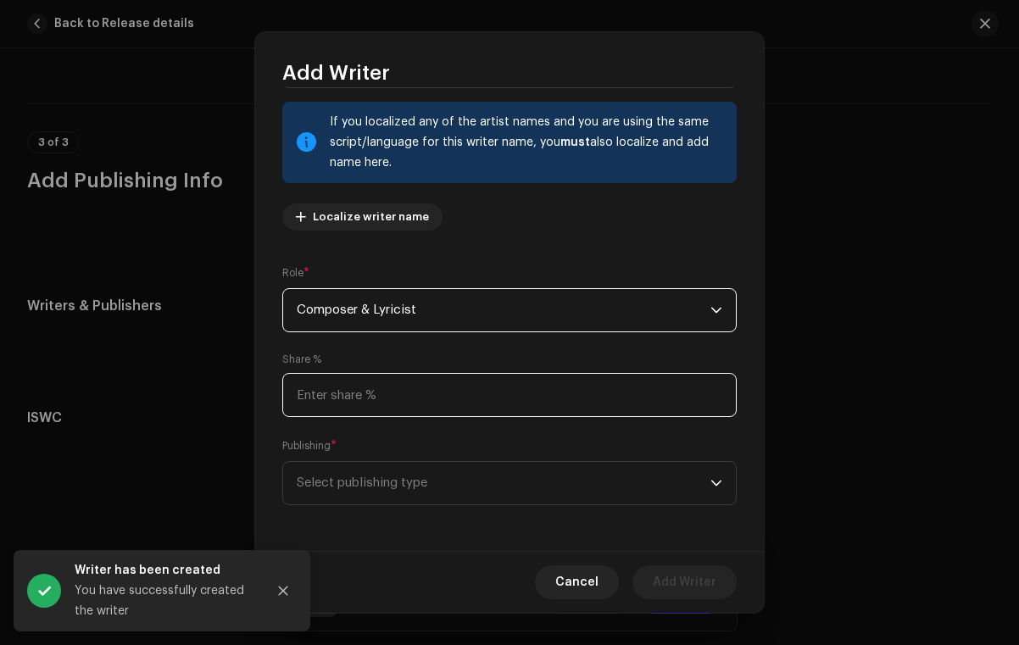
click at [364, 389] on input at bounding box center [509, 395] width 454 height 44
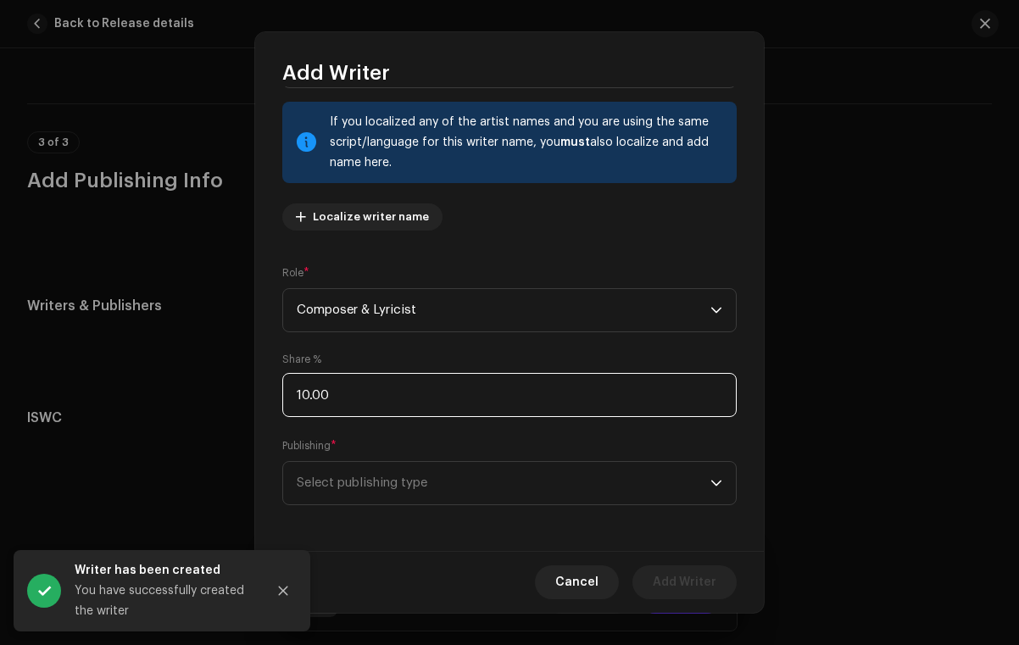
type input "100.00"
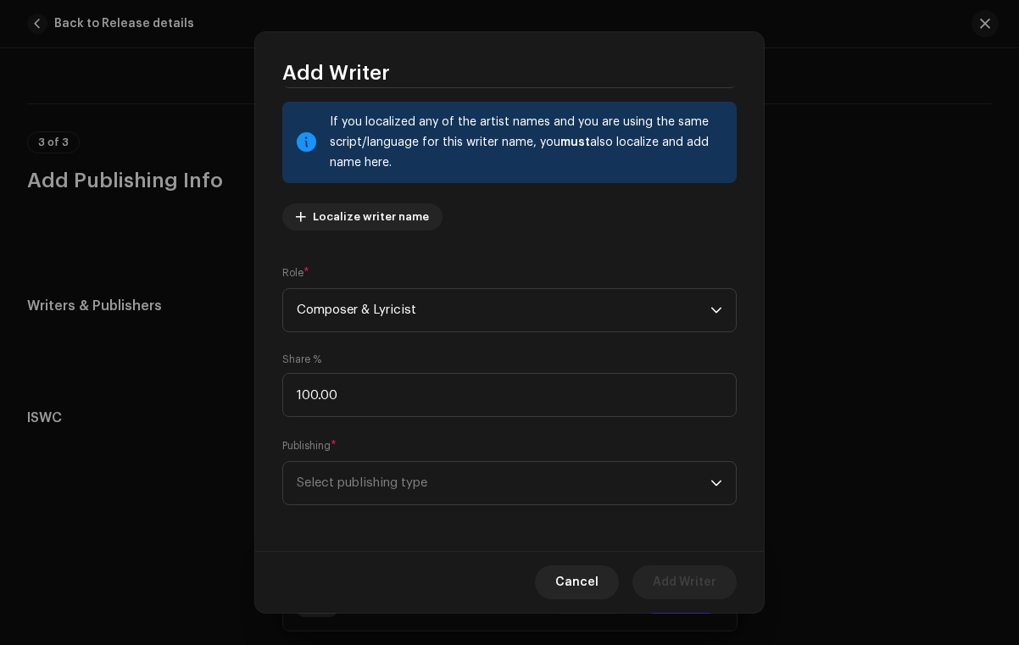
click at [329, 437] on small "Publishing" at bounding box center [306, 445] width 48 height 17
click at [368, 470] on span "Select publishing type" at bounding box center [504, 483] width 414 height 42
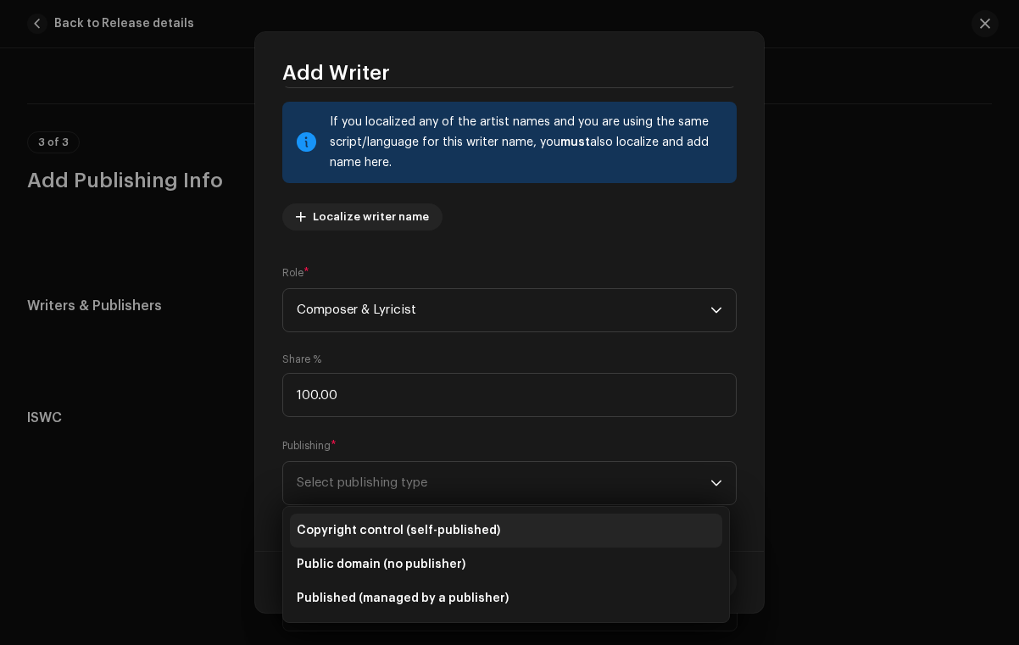
click at [302, 535] on span "Copyright control (self-published)" at bounding box center [398, 530] width 203 height 17
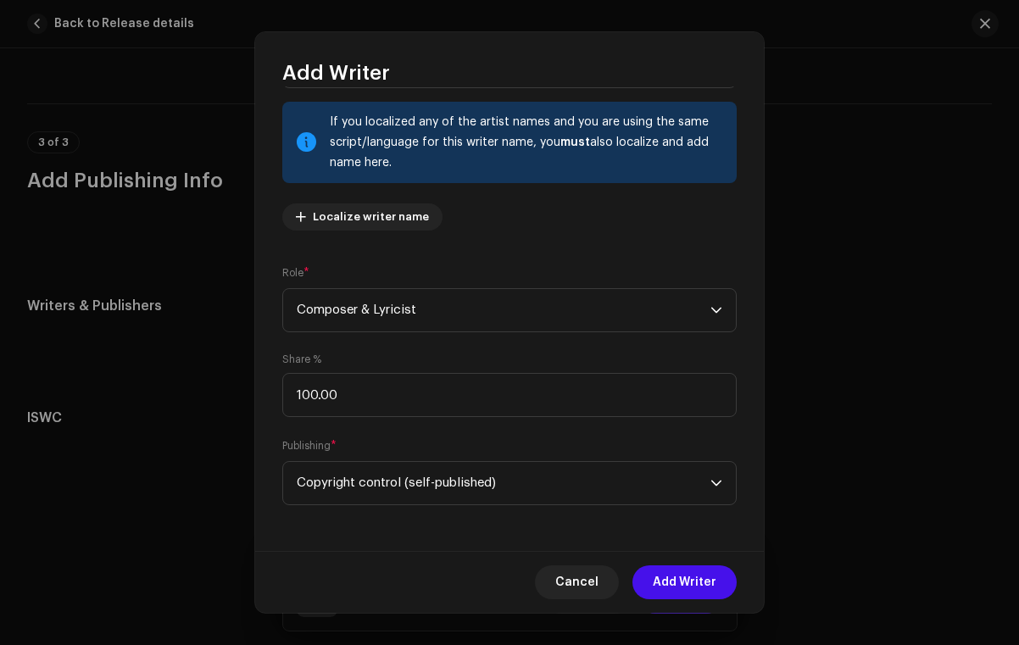
click at [415, 448] on div "Publishing * Copyright control (self-published)" at bounding box center [509, 471] width 454 height 68
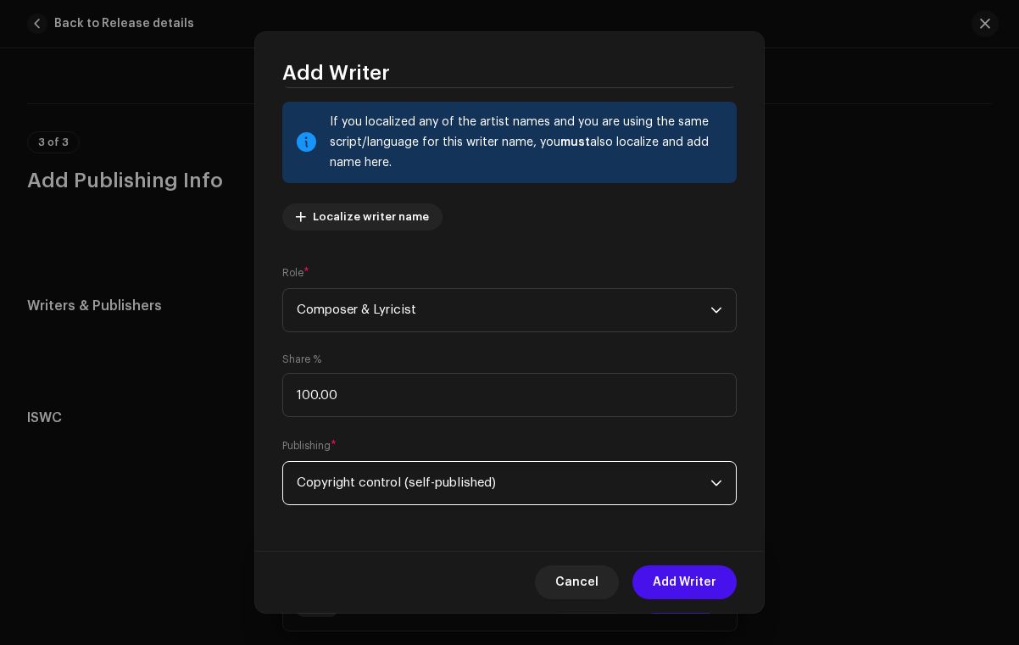
click at [405, 468] on span "Copyright control (self-published)" at bounding box center [504, 483] width 414 height 42
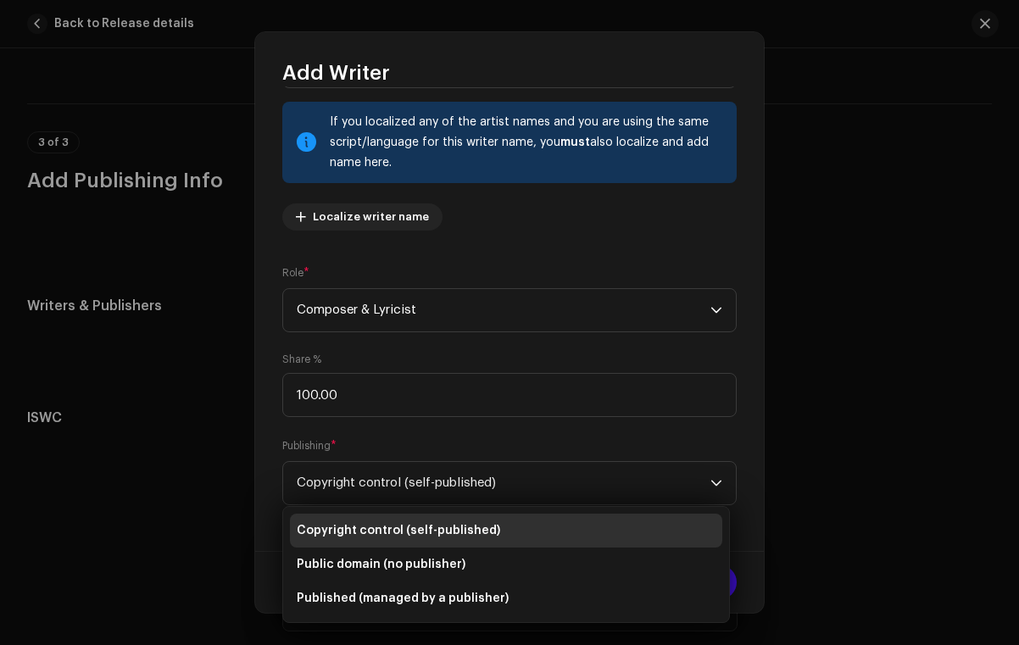
click at [455, 440] on div "Publishing * Copyright control (self-published)" at bounding box center [509, 471] width 454 height 68
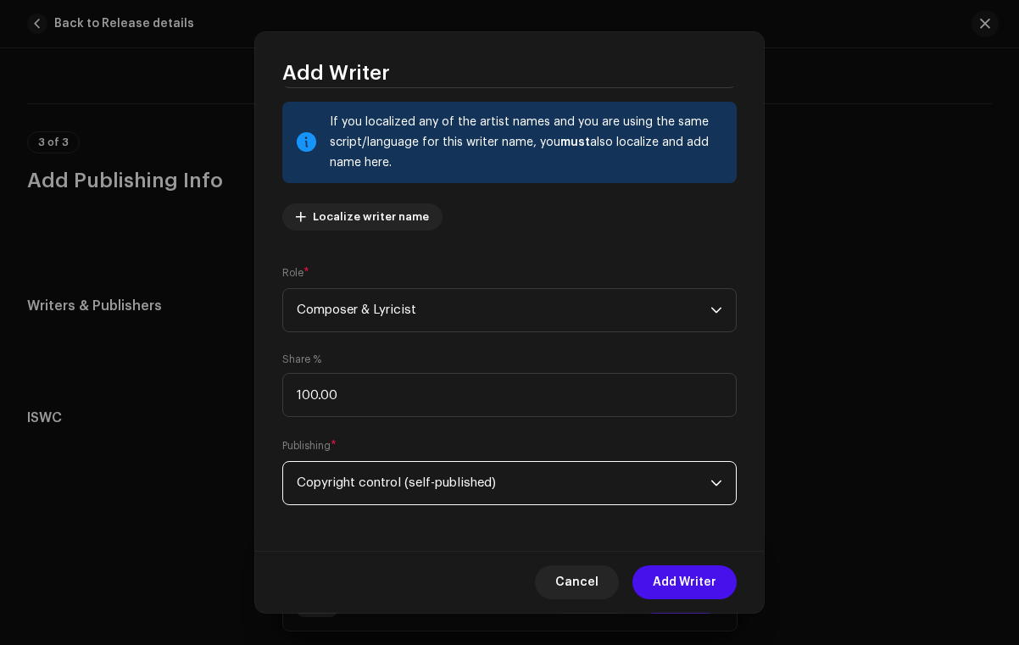
click at [432, 474] on span "Copyright control (self-published)" at bounding box center [504, 483] width 414 height 42
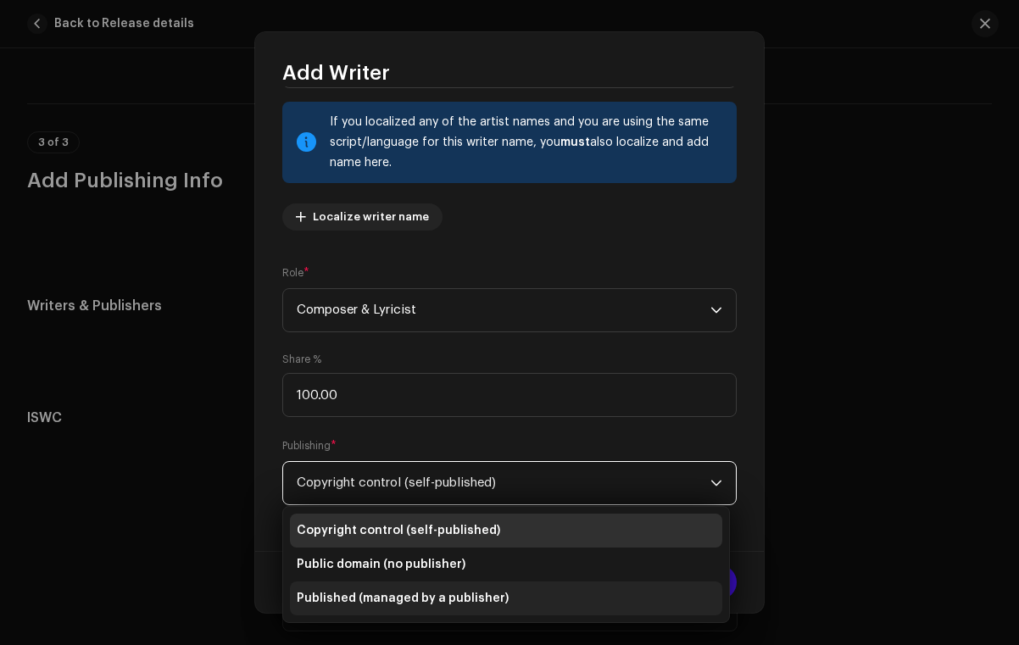
click at [369, 597] on span "Published (managed by a publisher)" at bounding box center [403, 598] width 212 height 17
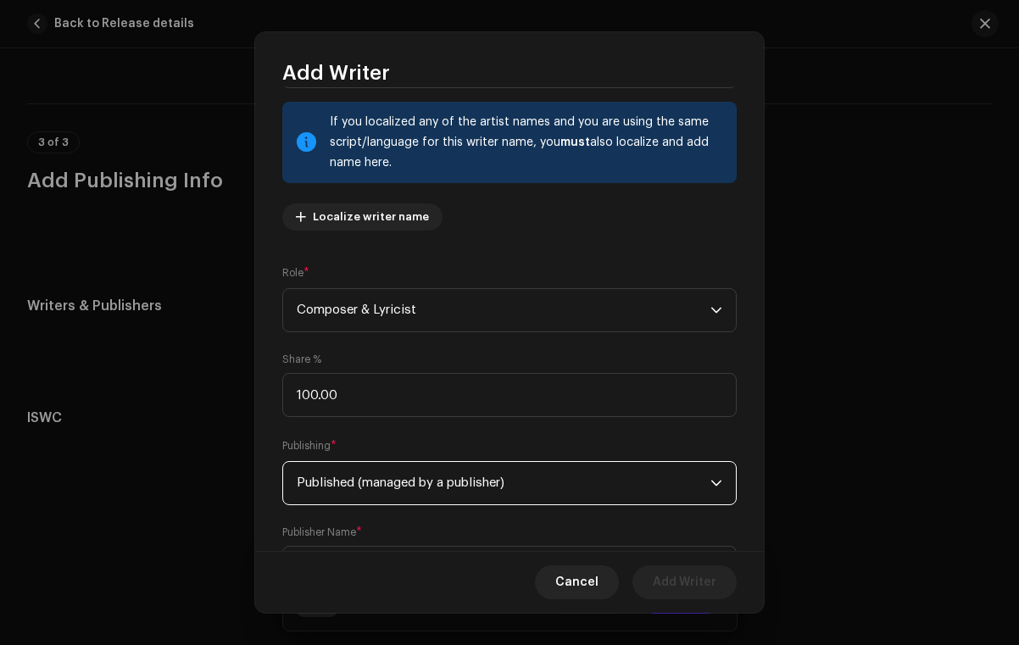
scroll to position [180, 0]
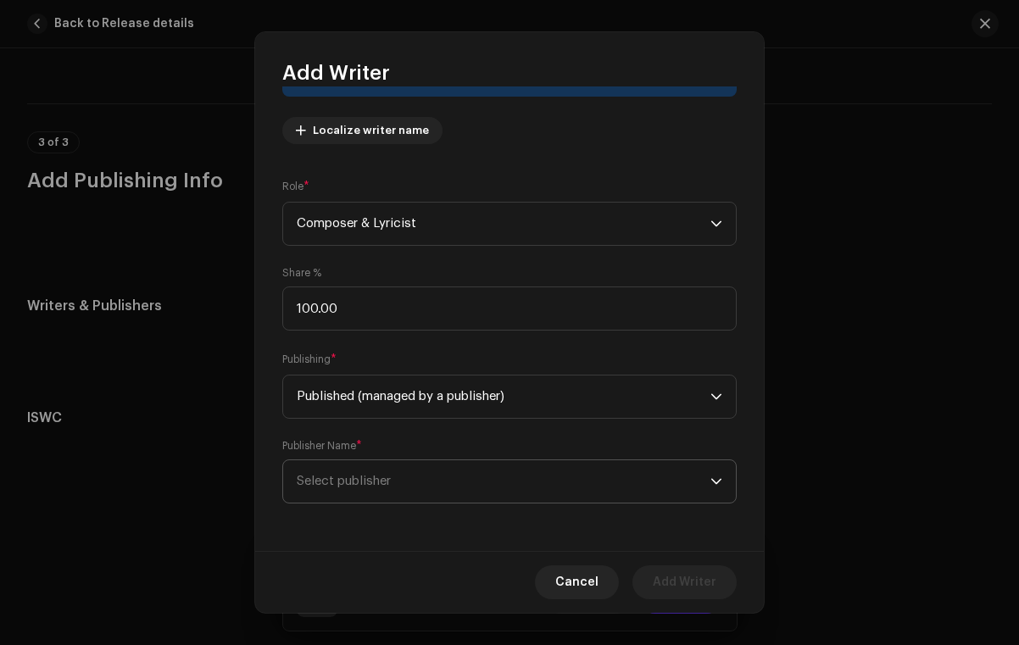
click at [426, 480] on span "Select publisher" at bounding box center [504, 481] width 414 height 42
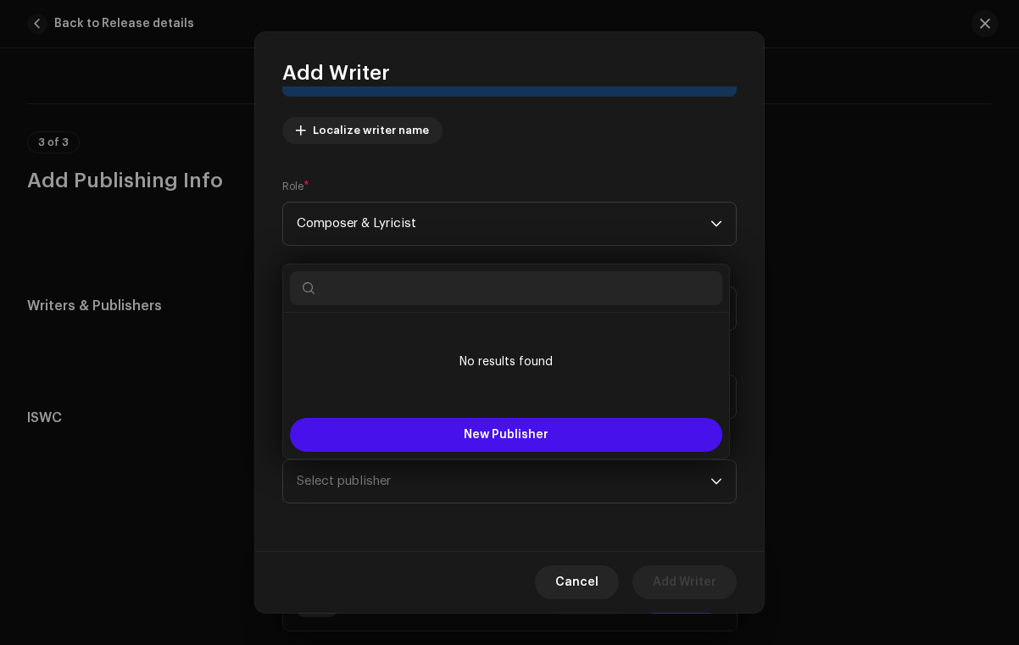
click at [415, 541] on div "Writer Name ( MUST be a person's name and not an artist name) * [PERSON_NAME] 1…" at bounding box center [509, 318] width 508 height 464
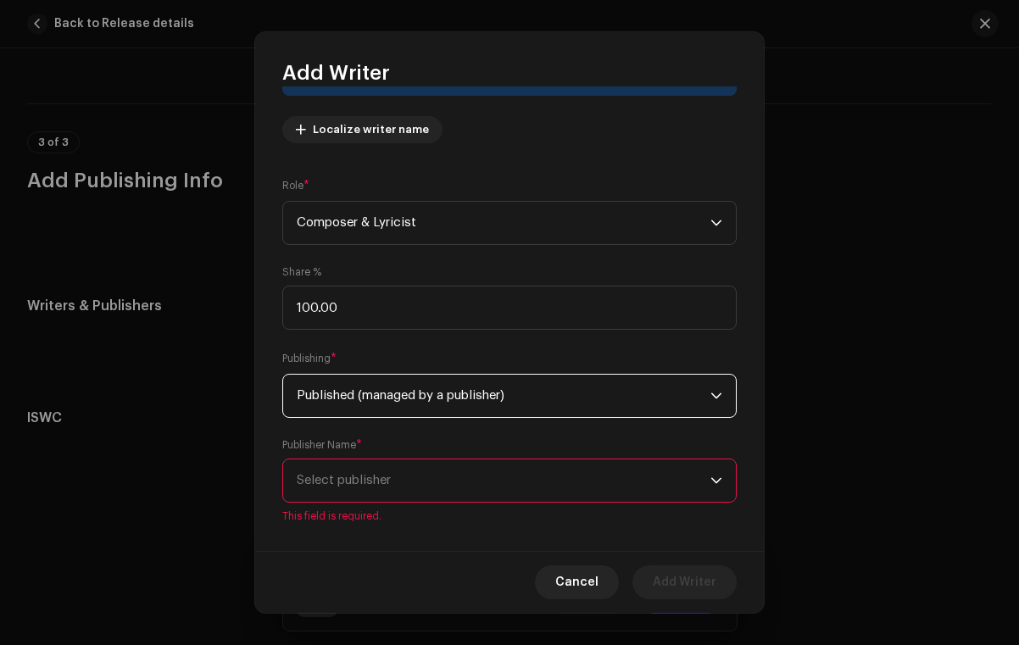
click at [449, 400] on span "Published (managed by a publisher)" at bounding box center [504, 396] width 414 height 42
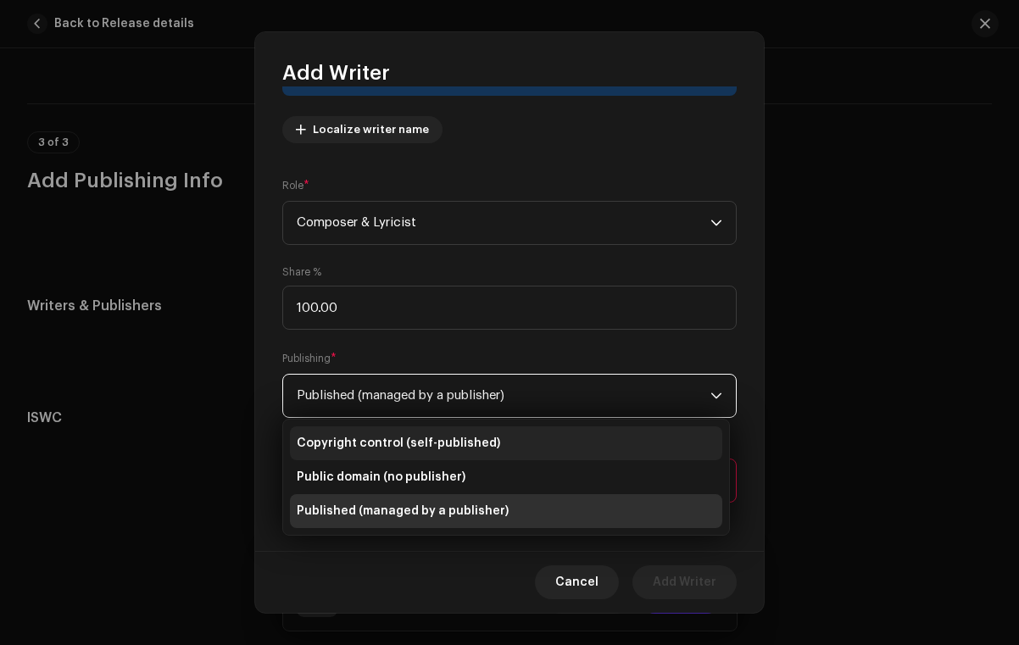
click at [414, 447] on span "Copyright control (self-published)" at bounding box center [398, 443] width 203 height 17
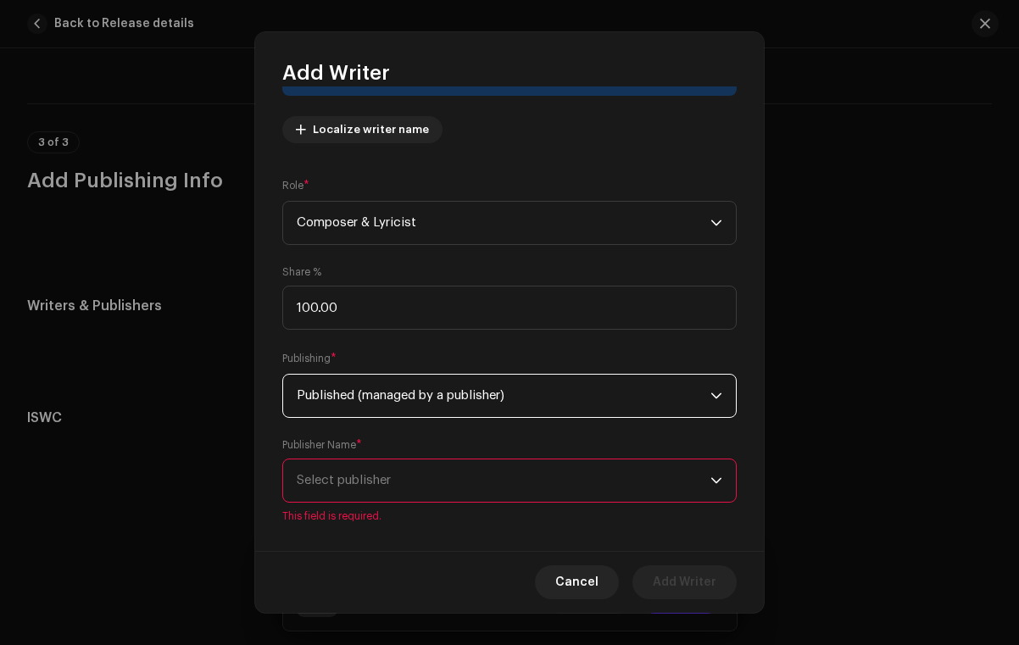
scroll to position [95, 0]
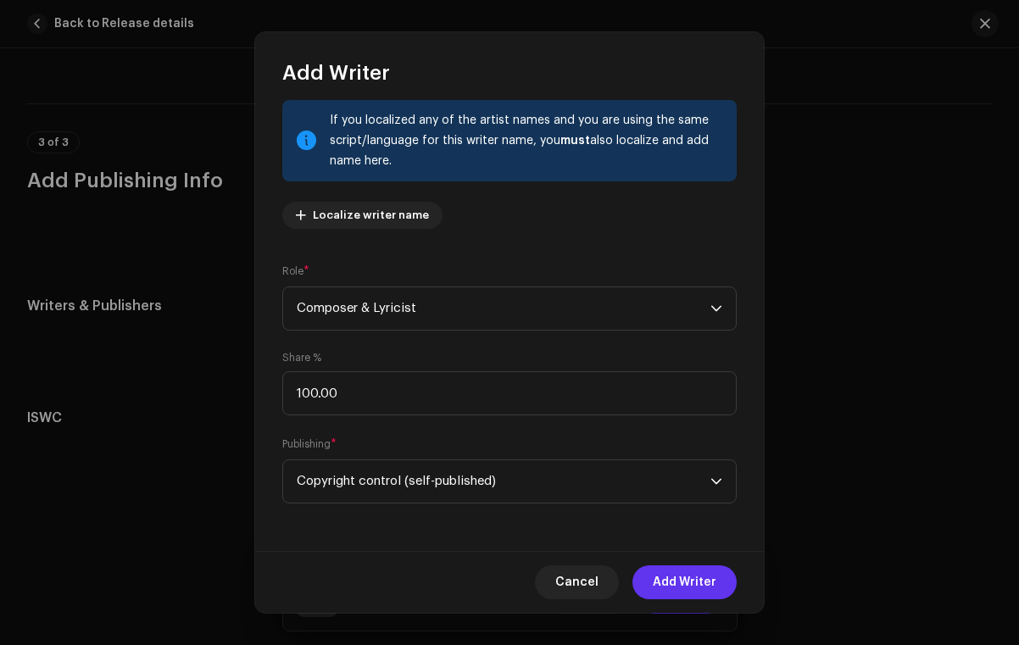
click at [672, 569] on span "Add Writer" at bounding box center [684, 582] width 64 height 34
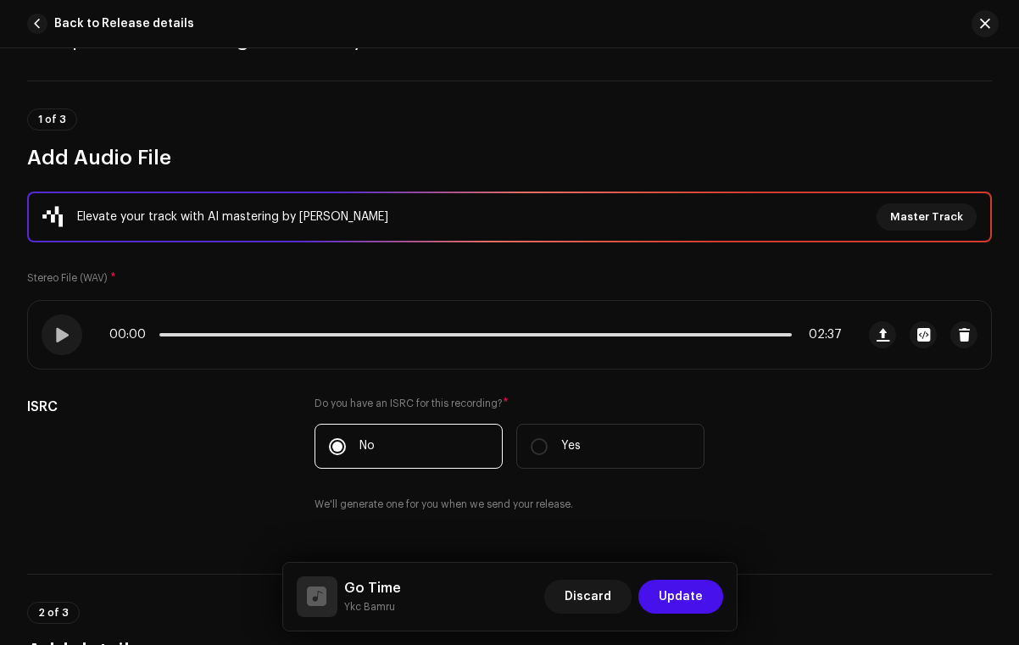
scroll to position [0, 0]
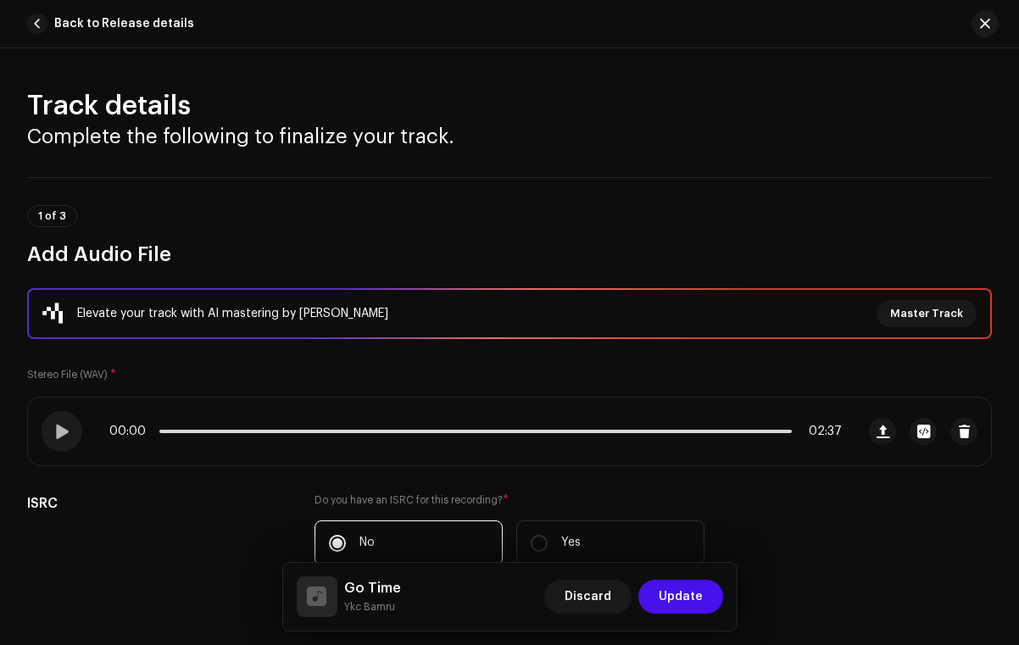
click at [318, 325] on div "Elevate your track with AI mastering by Masterchannel Master Track" at bounding box center [509, 313] width 934 height 27
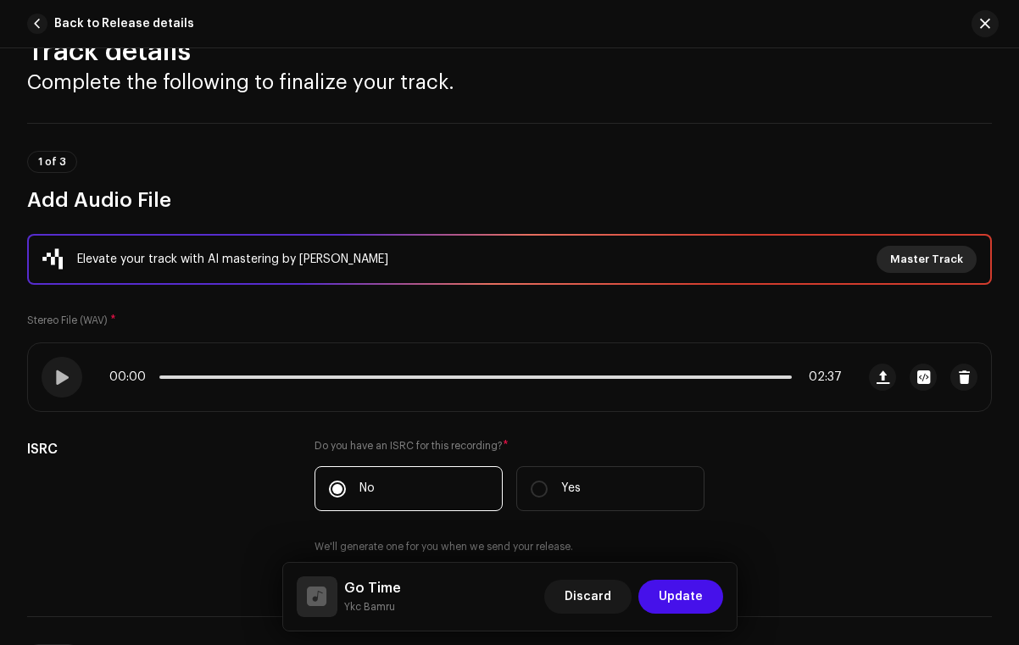
click at [912, 255] on span "Master Track" at bounding box center [926, 259] width 73 height 34
click at [896, 261] on span "Master Track" at bounding box center [926, 259] width 73 height 34
click at [886, 56] on div "Master Your Track with AI Experience the difference of professional-grade audio…" at bounding box center [509, 322] width 1019 height 645
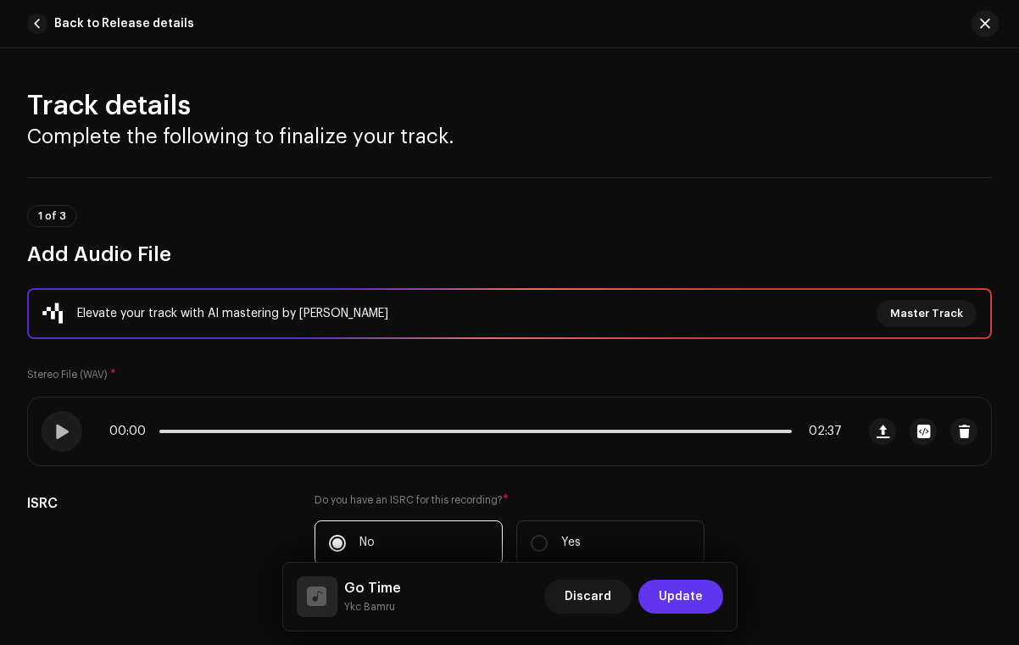
click at [664, 589] on span "Update" at bounding box center [680, 597] width 44 height 34
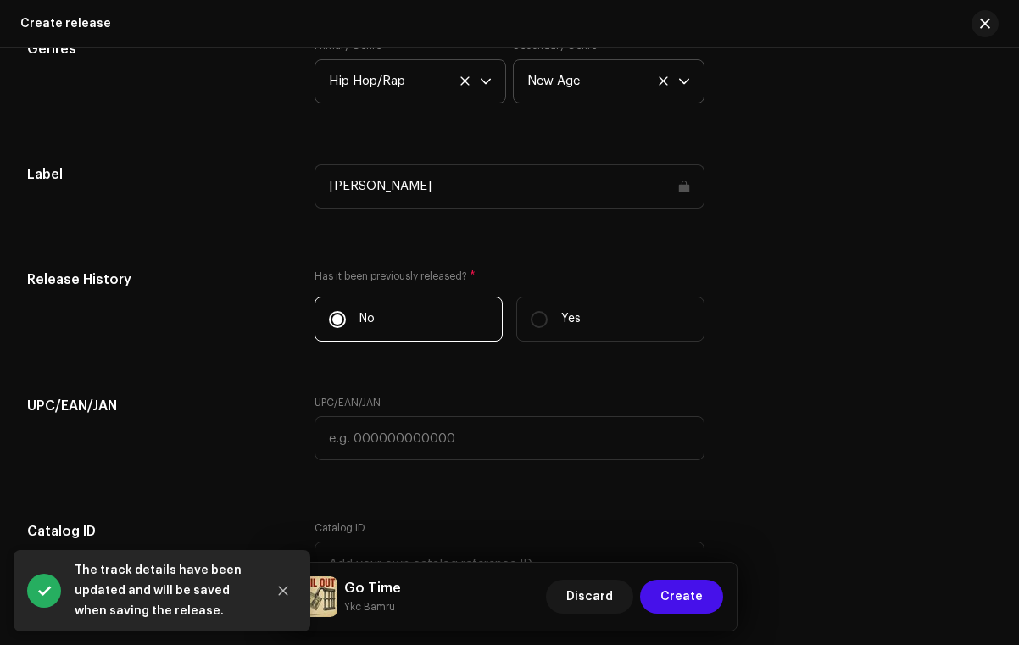
scroll to position [2665, 0]
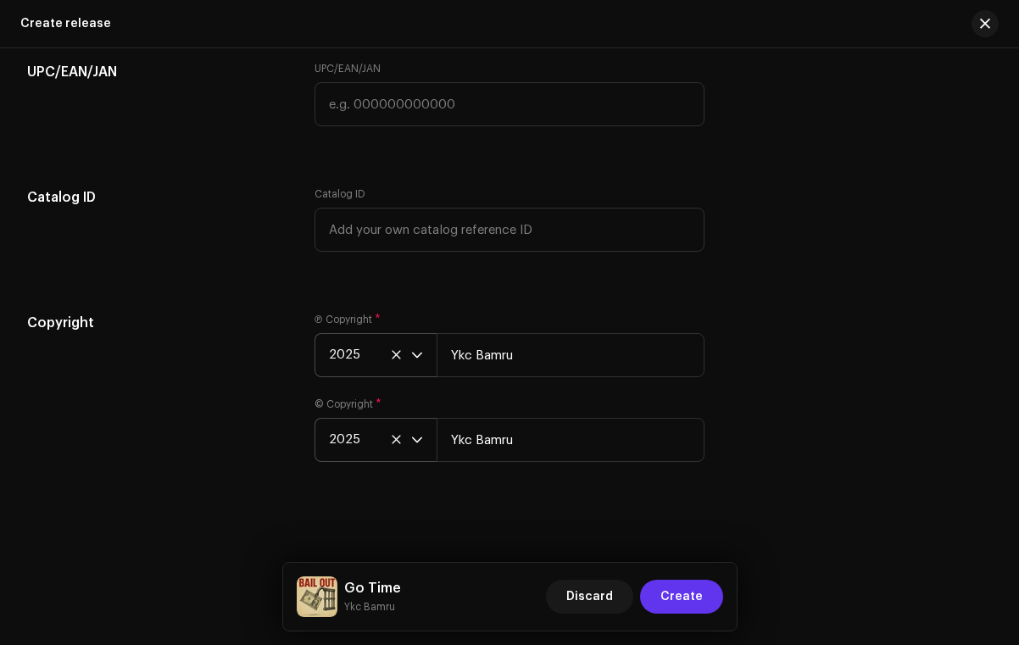
click at [674, 593] on span "Create" at bounding box center [681, 597] width 42 height 34
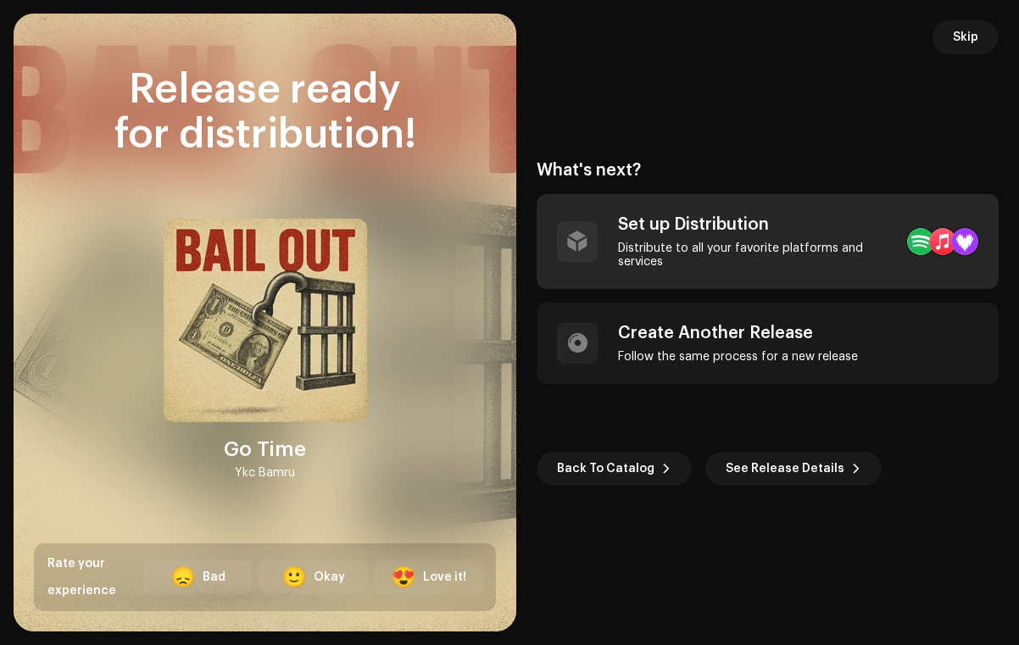
click at [592, 240] on div at bounding box center [577, 241] width 41 height 41
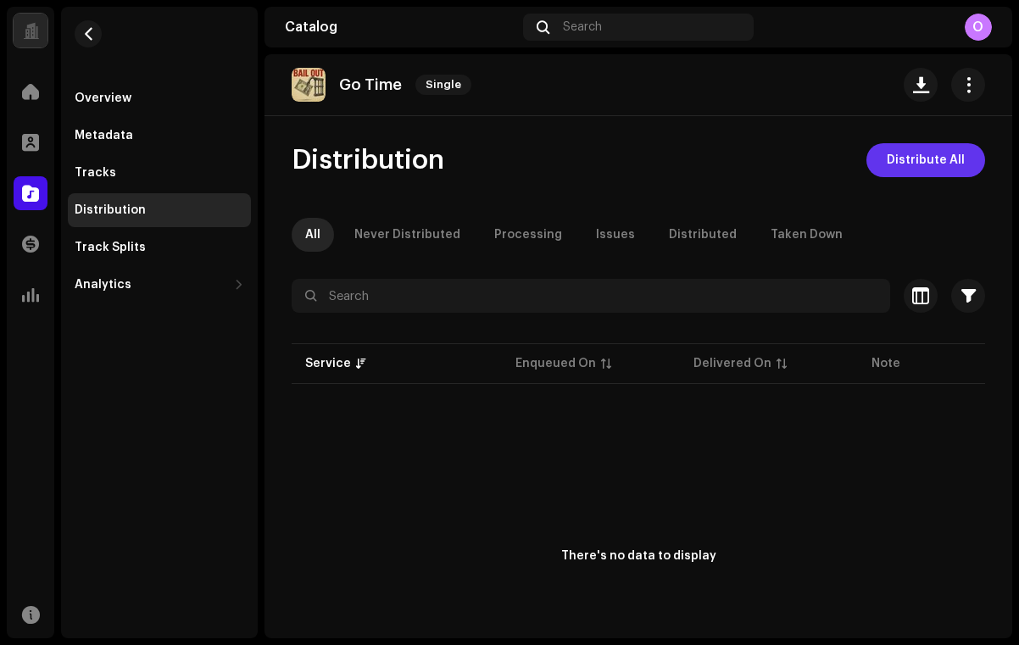
click at [886, 159] on span "Distribute All" at bounding box center [925, 160] width 78 height 34
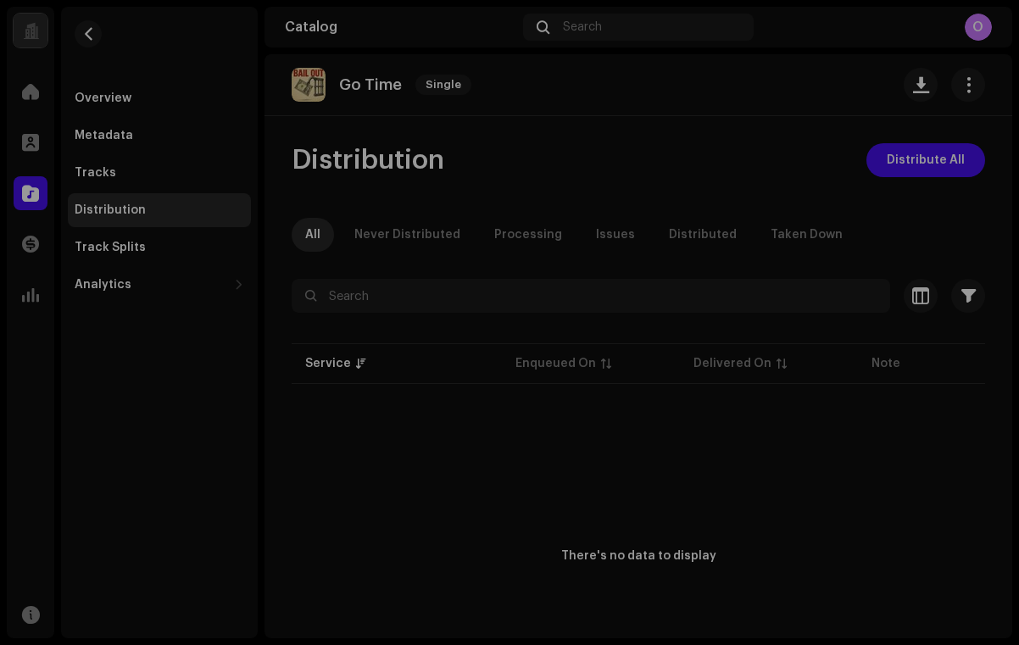
click at [780, 211] on div "Not Eligible For Distribution The selected services are not eligible for distri…" at bounding box center [509, 322] width 1019 height 645
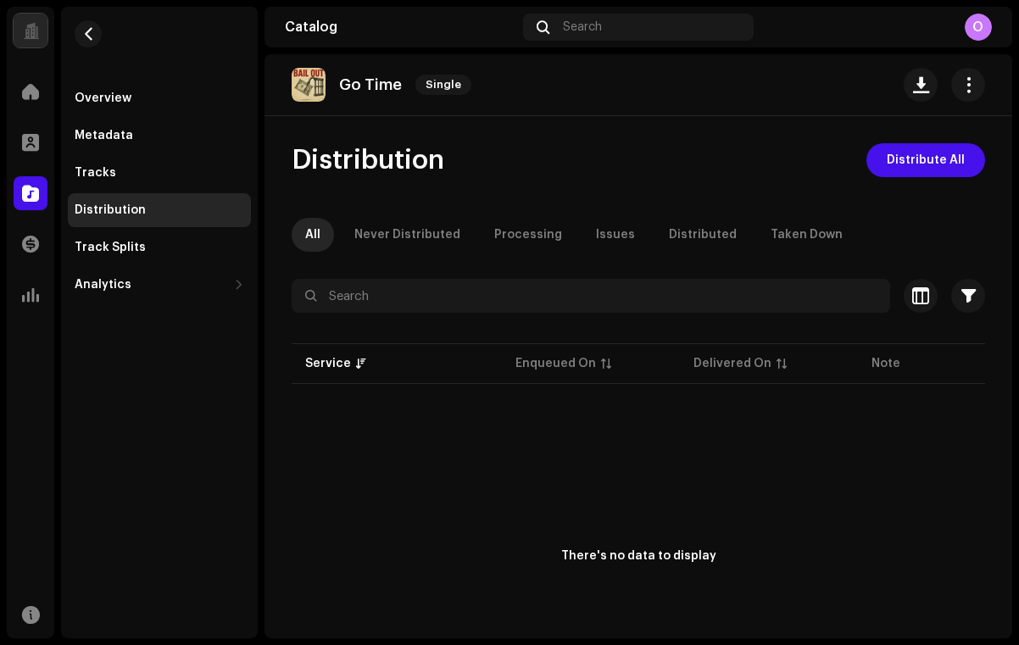
click at [656, 132] on div "Go Time Single Distribution Distribute All All Never Distributed Processing Iss…" at bounding box center [637, 346] width 747 height 584
